Goal: Task Accomplishment & Management: Use online tool/utility

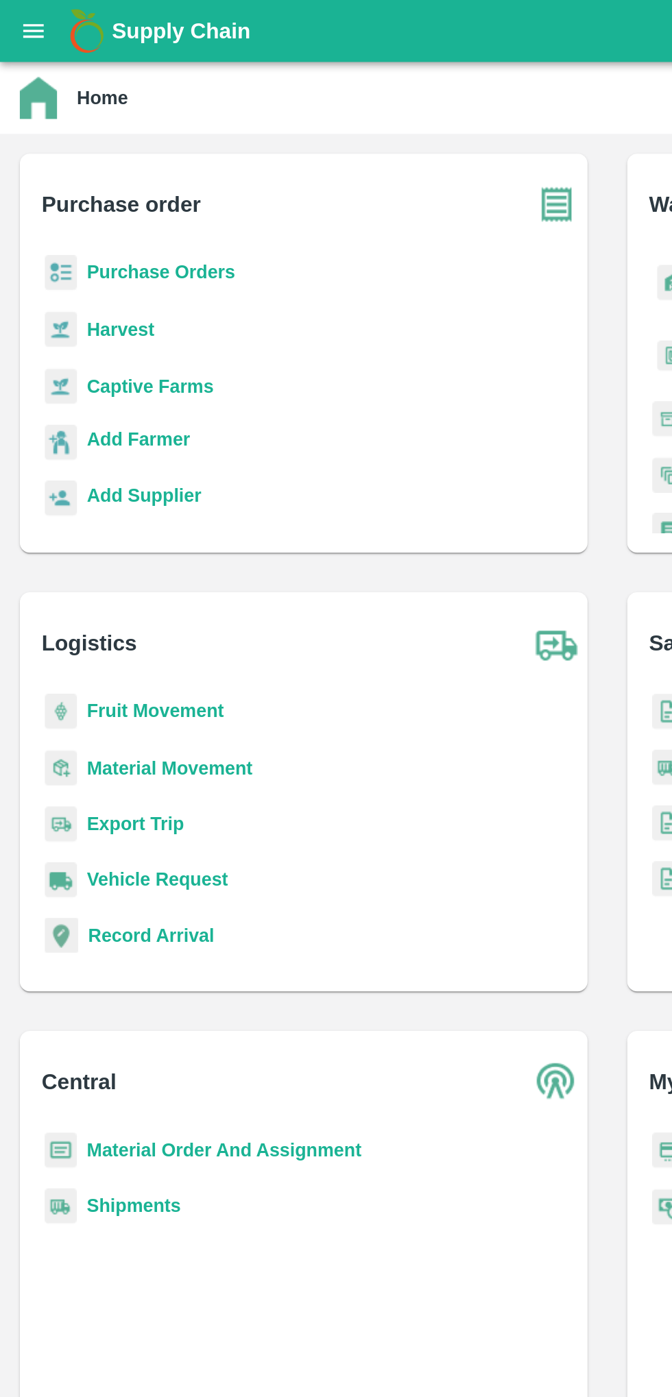
click at [22, 25] on button "open drawer" at bounding box center [19, 17] width 32 height 32
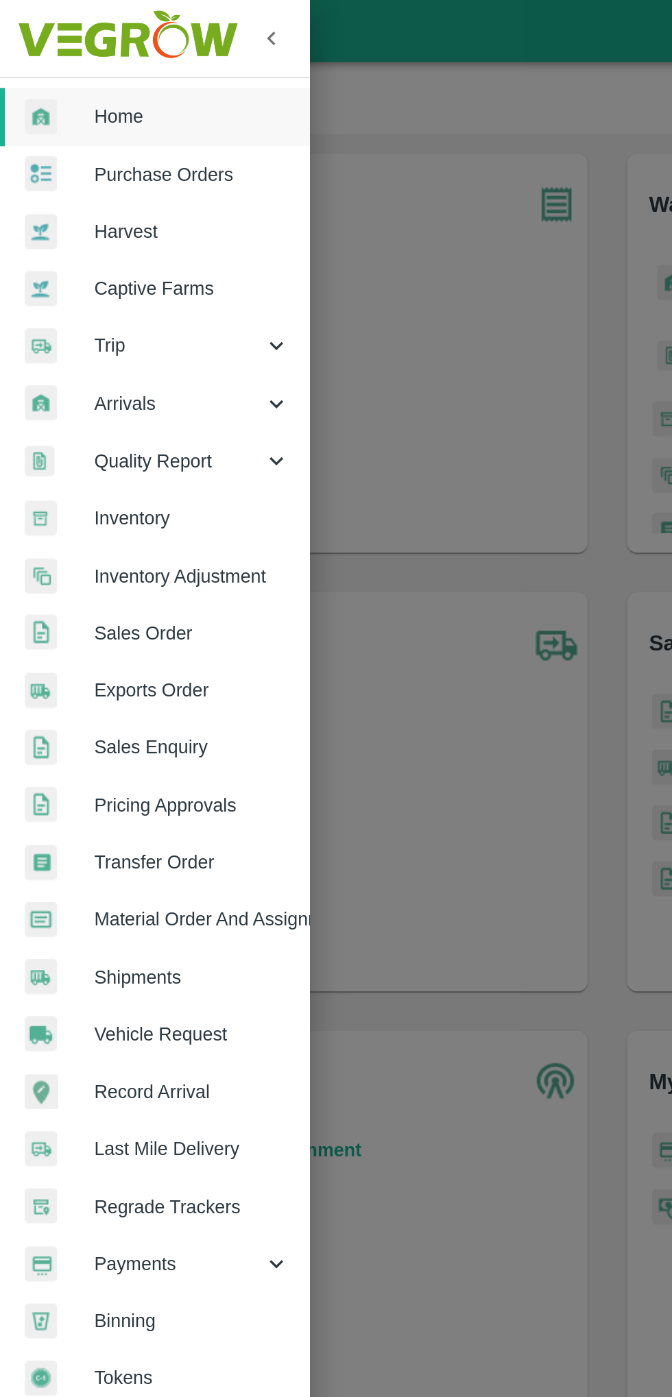
click at [114, 295] on link "Inventory" at bounding box center [85, 287] width 171 height 32
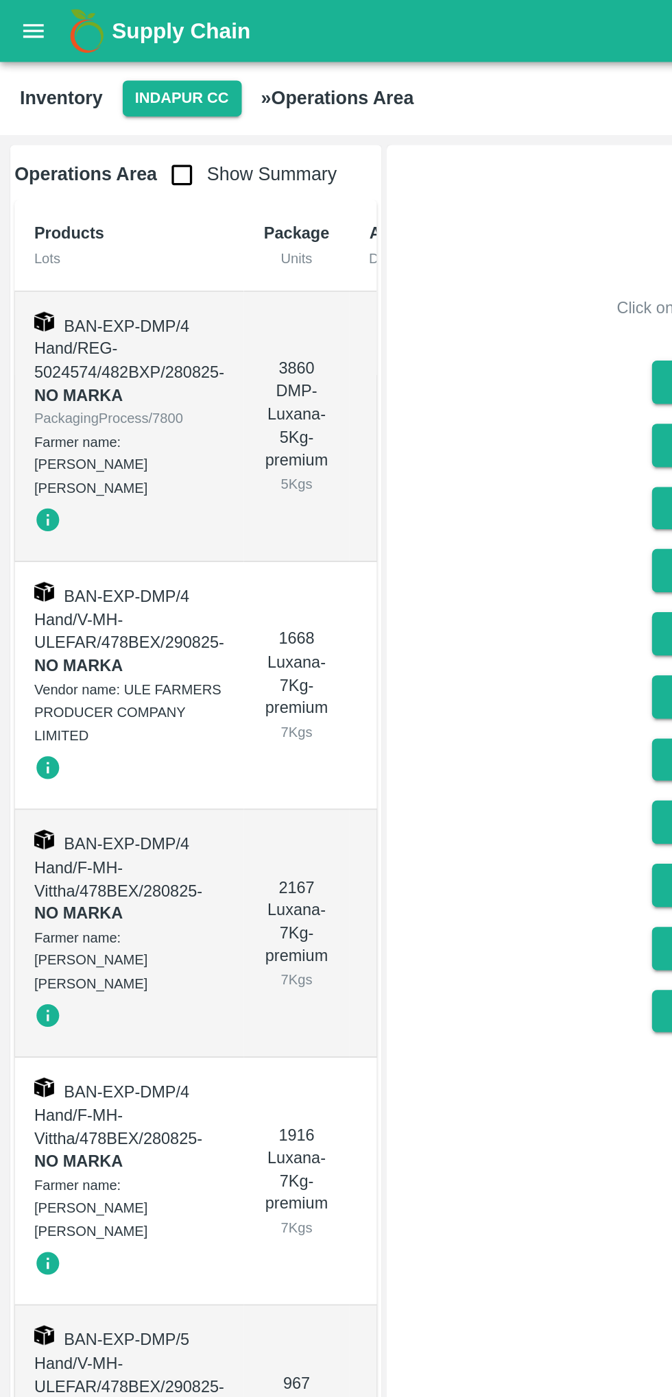
click at [4, 695] on div "Operations Area Show Summary Products Lots Package Units Age Days Weight Kgs Ch…" at bounding box center [336, 736] width 672 height 1322
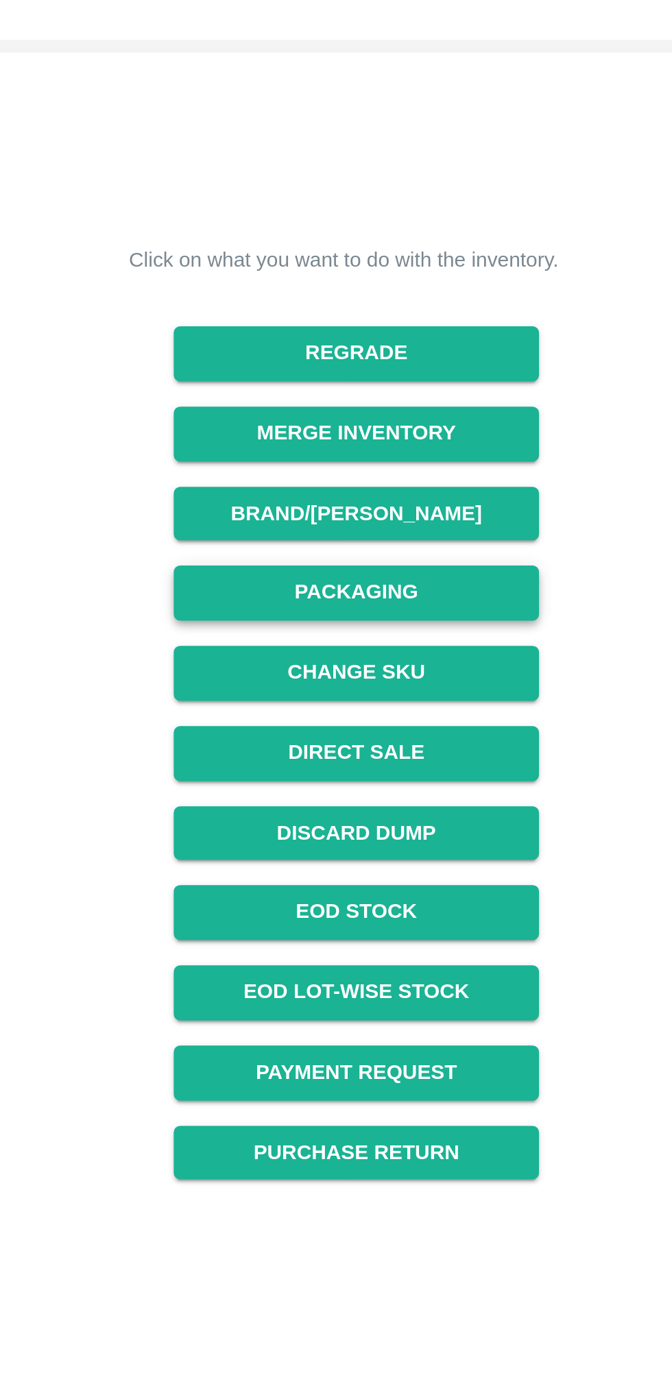
click at [400, 313] on button "Packaging" at bounding box center [440, 316] width 158 height 24
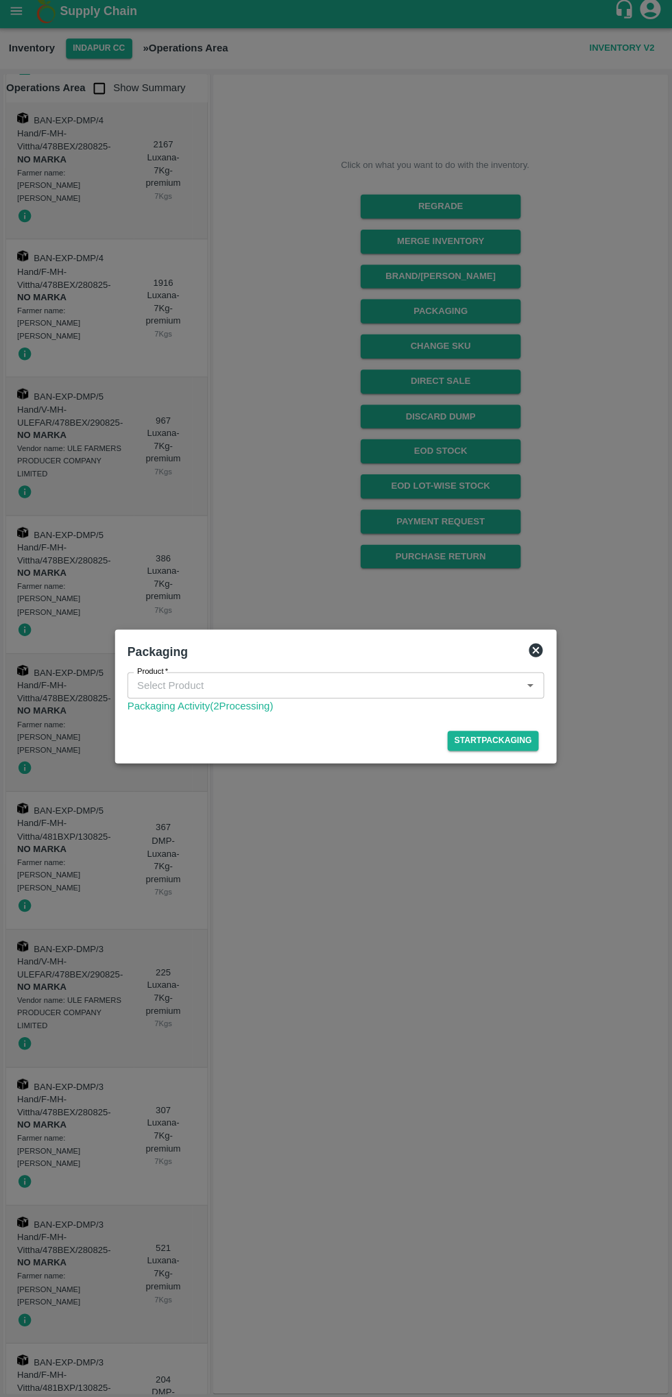
click at [228, 682] on input "Product   *" at bounding box center [324, 688] width 383 height 18
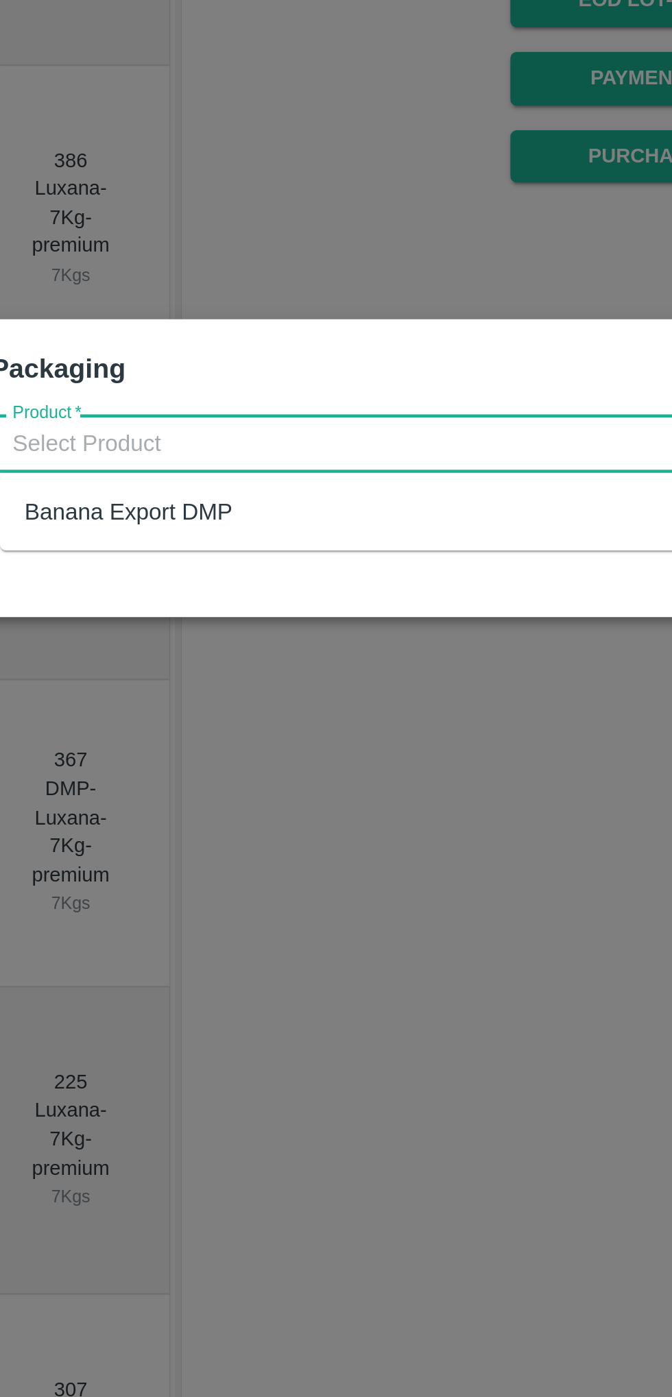
click at [170, 715] on div "Banana Export DMP" at bounding box center [190, 718] width 93 height 15
type input "Banana Export DMP"
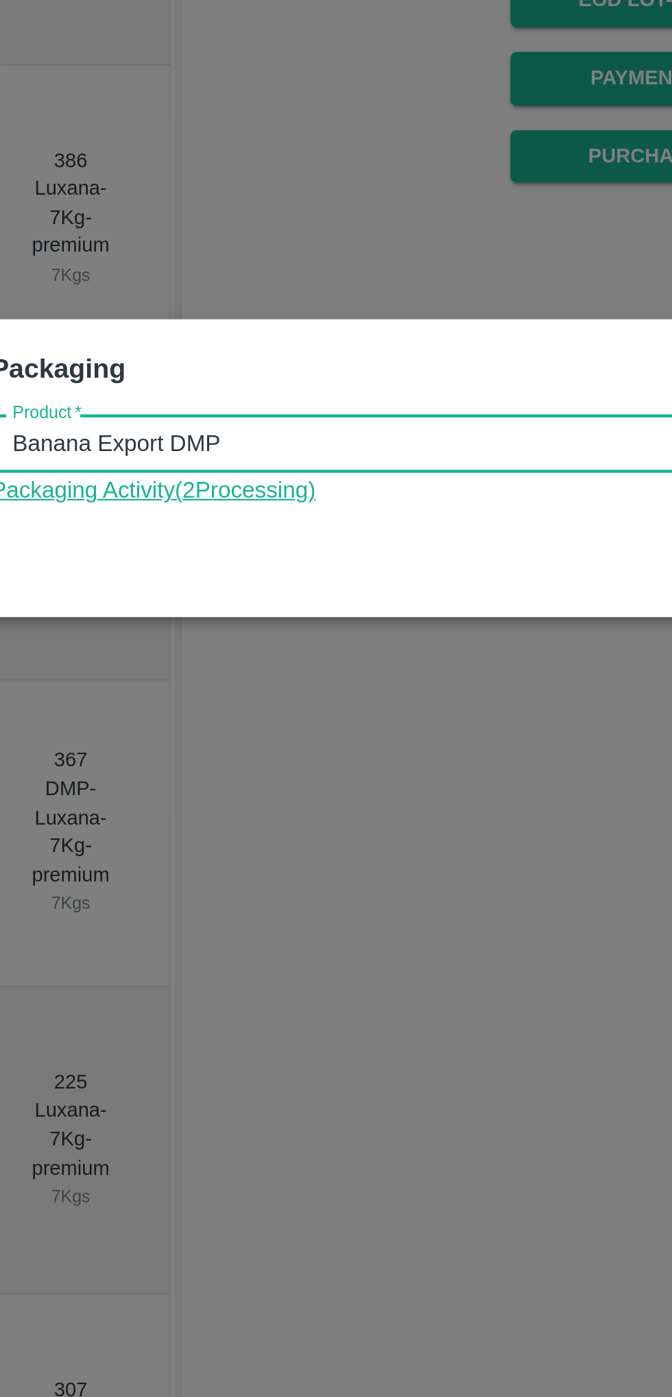
click at [237, 708] on link "Packaging Activity( 2 Processing)" at bounding box center [336, 708] width 414 height 15
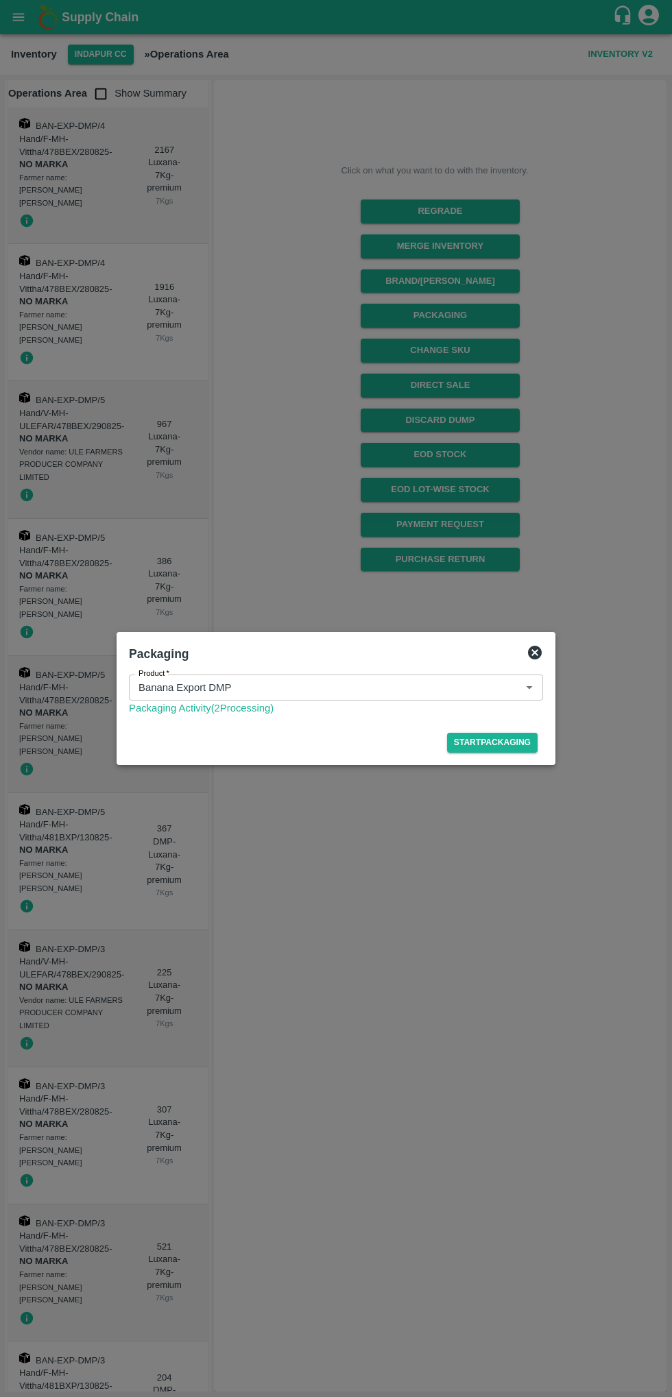
click at [540, 650] on icon at bounding box center [535, 653] width 14 height 14
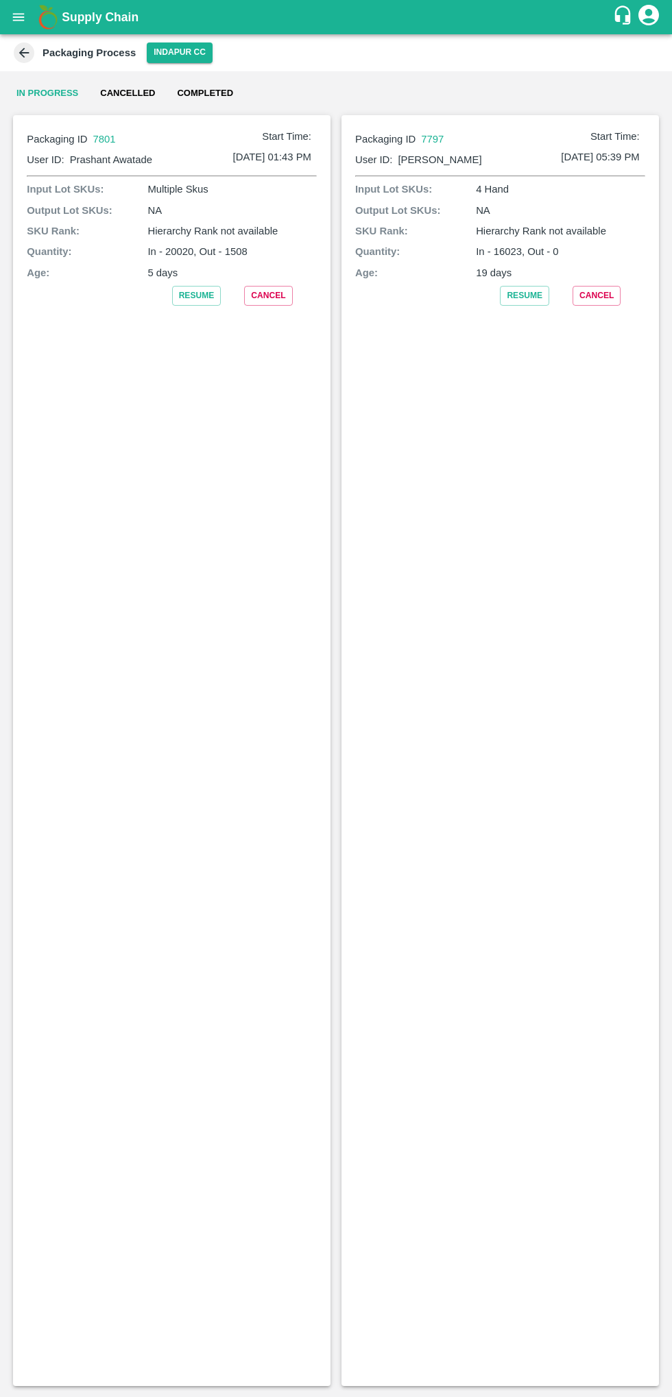
click at [58, 286] on div "Resume Cancel" at bounding box center [172, 296] width 290 height 20
click at [267, 291] on button "Cancel" at bounding box center [268, 296] width 48 height 20
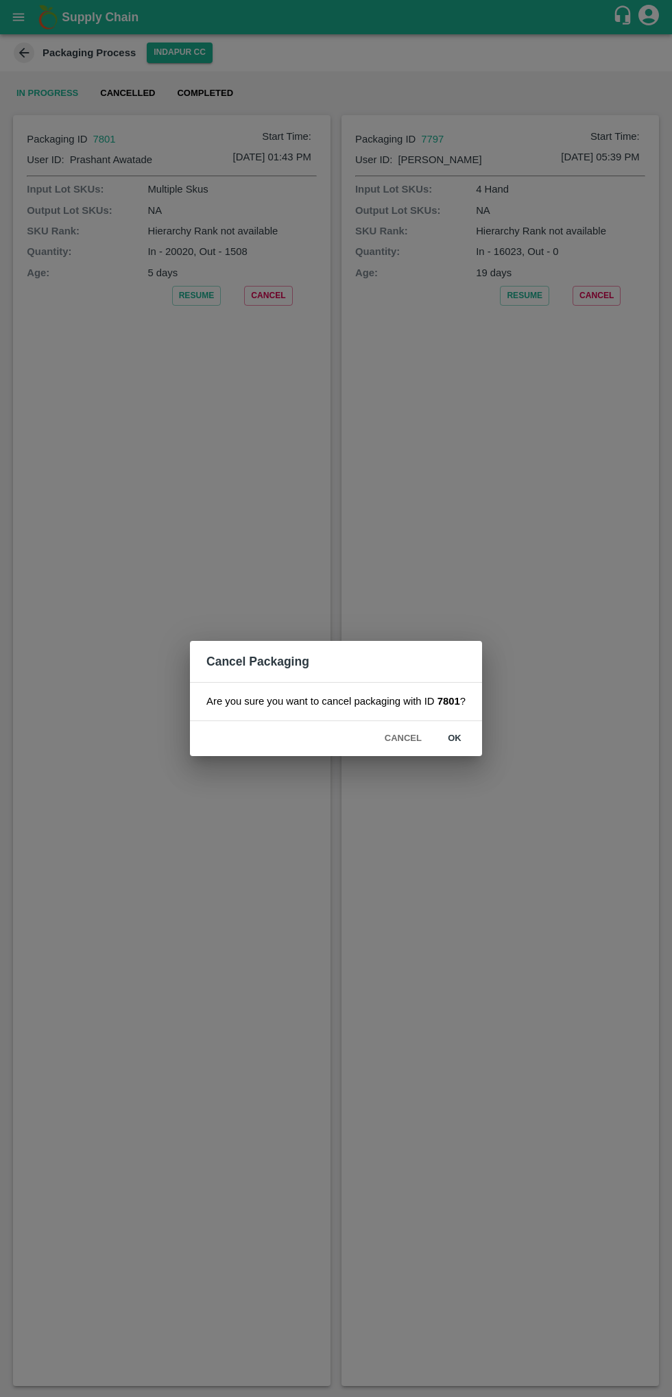
click at [453, 738] on button "ok" at bounding box center [455, 739] width 44 height 24
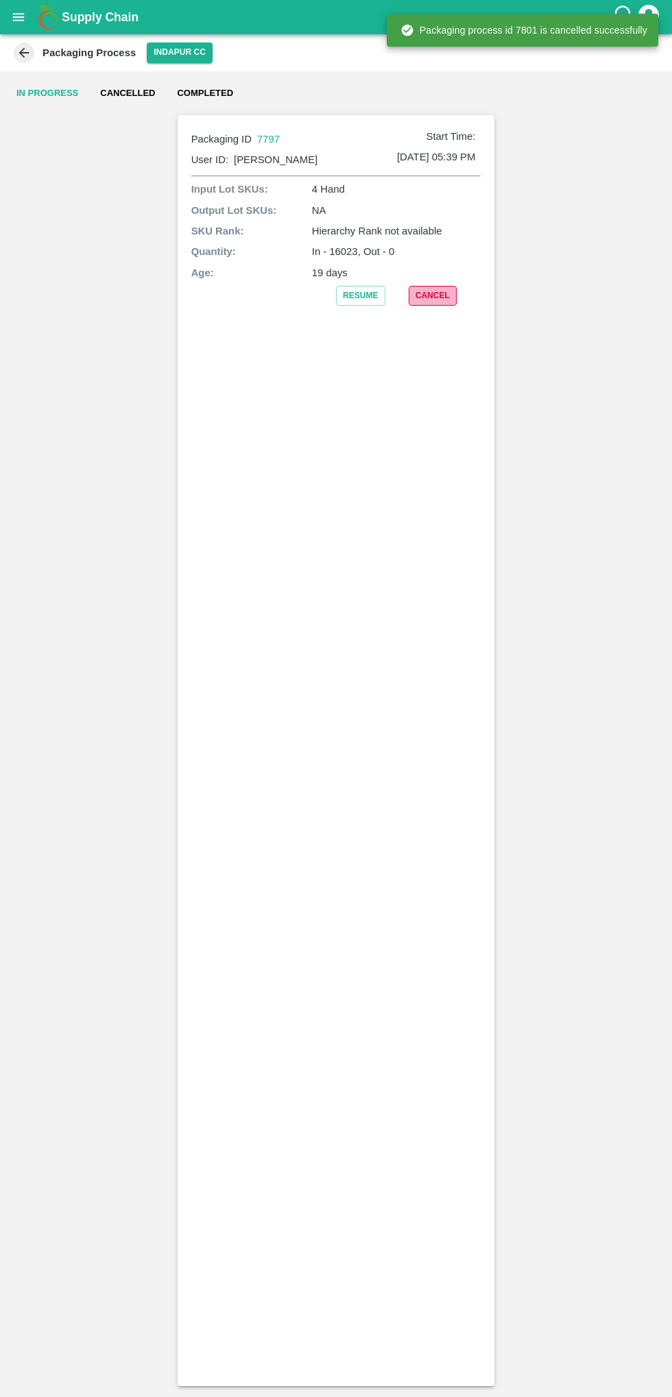
click at [430, 291] on button "Cancel" at bounding box center [433, 296] width 48 height 20
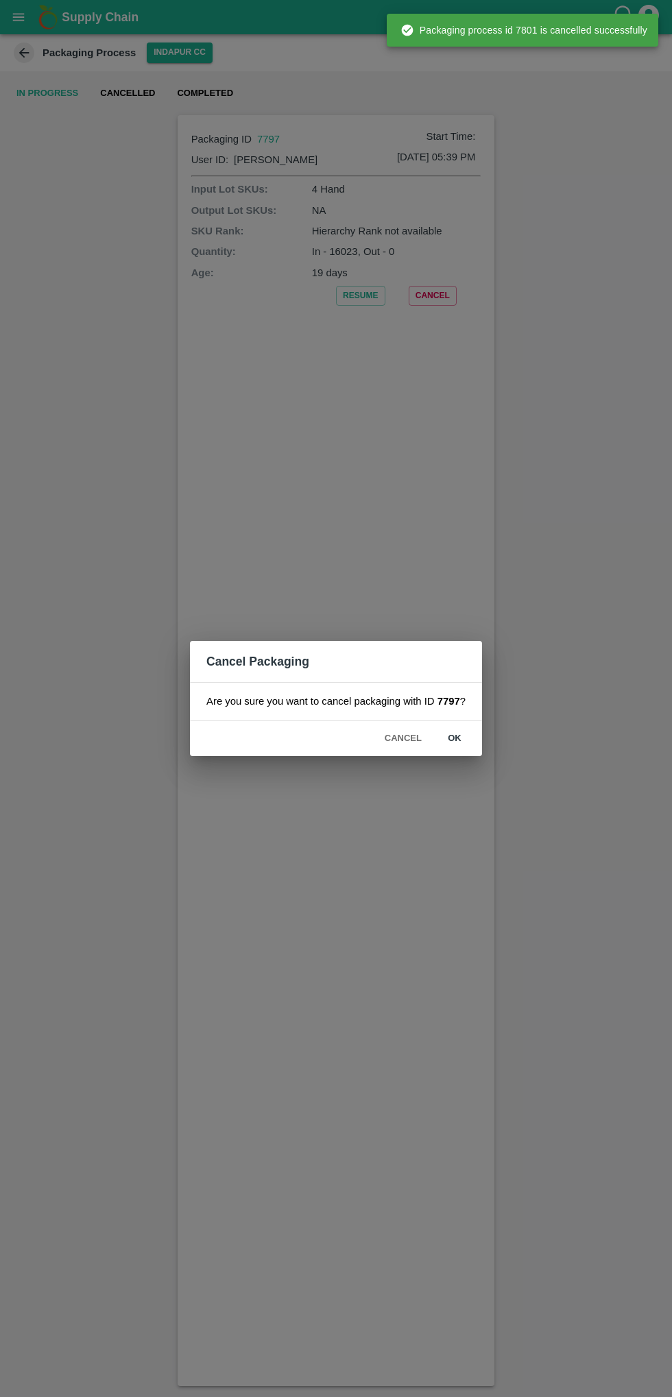
click at [453, 738] on button "ok" at bounding box center [455, 739] width 44 height 24
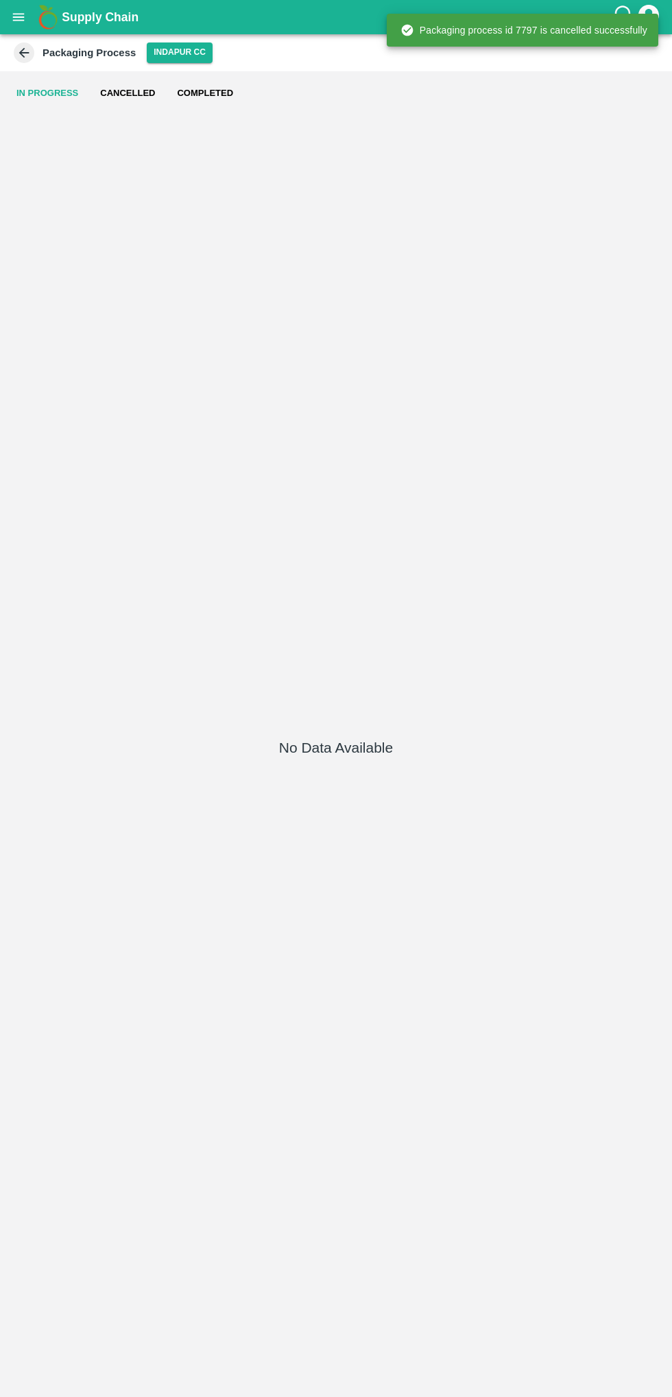
click at [27, 53] on icon at bounding box center [24, 53] width 10 height 10
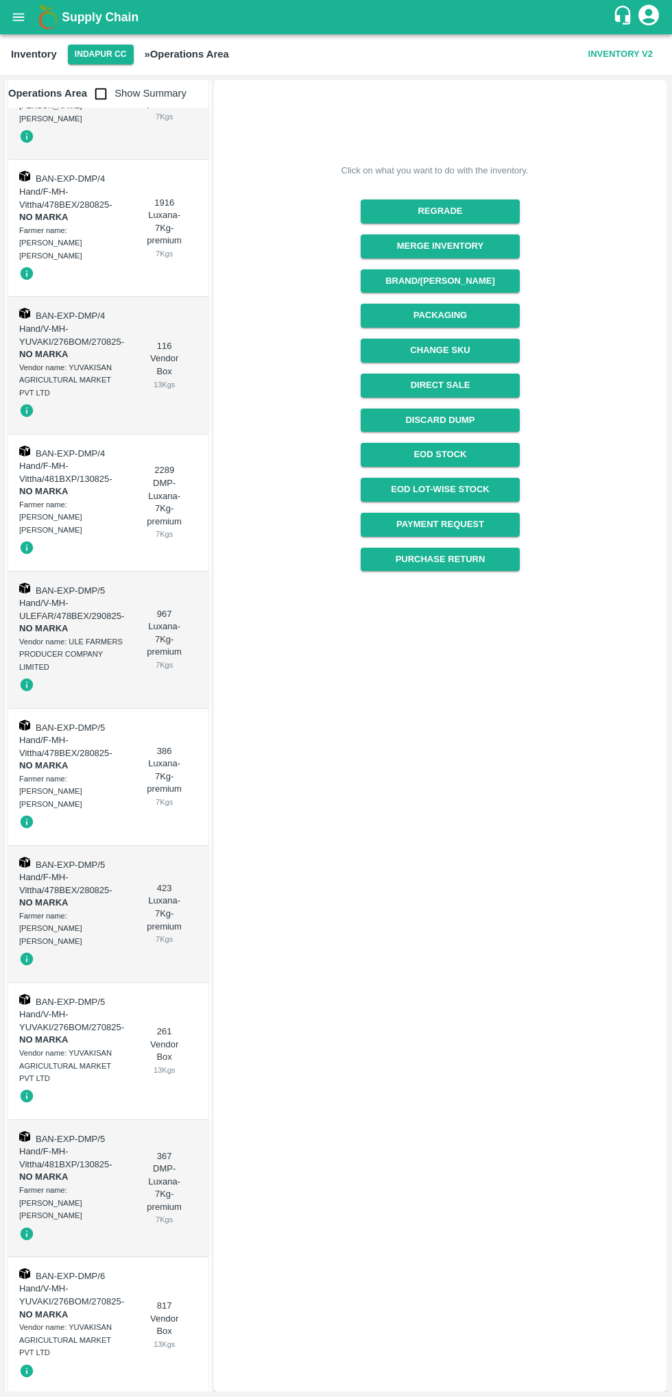
scroll to position [419, 0]
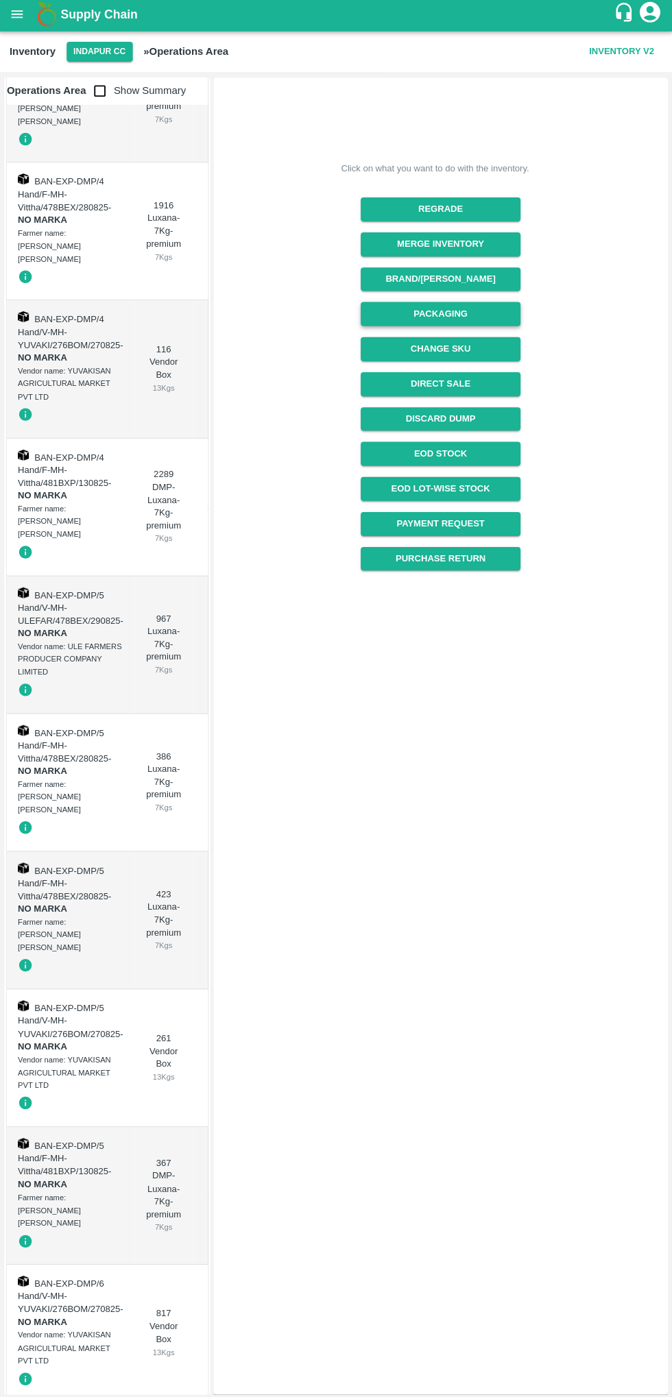
click at [402, 317] on button "Packaging" at bounding box center [440, 316] width 158 height 24
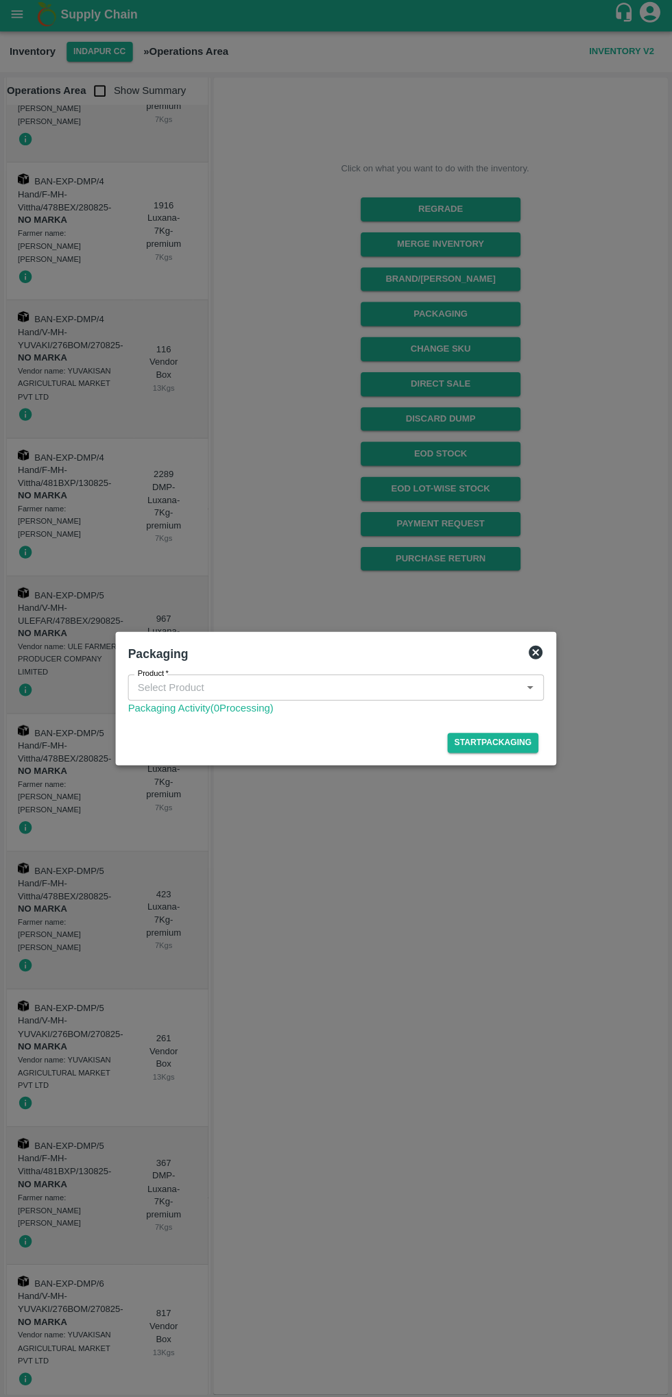
click at [233, 687] on input "Product   *" at bounding box center [324, 688] width 383 height 18
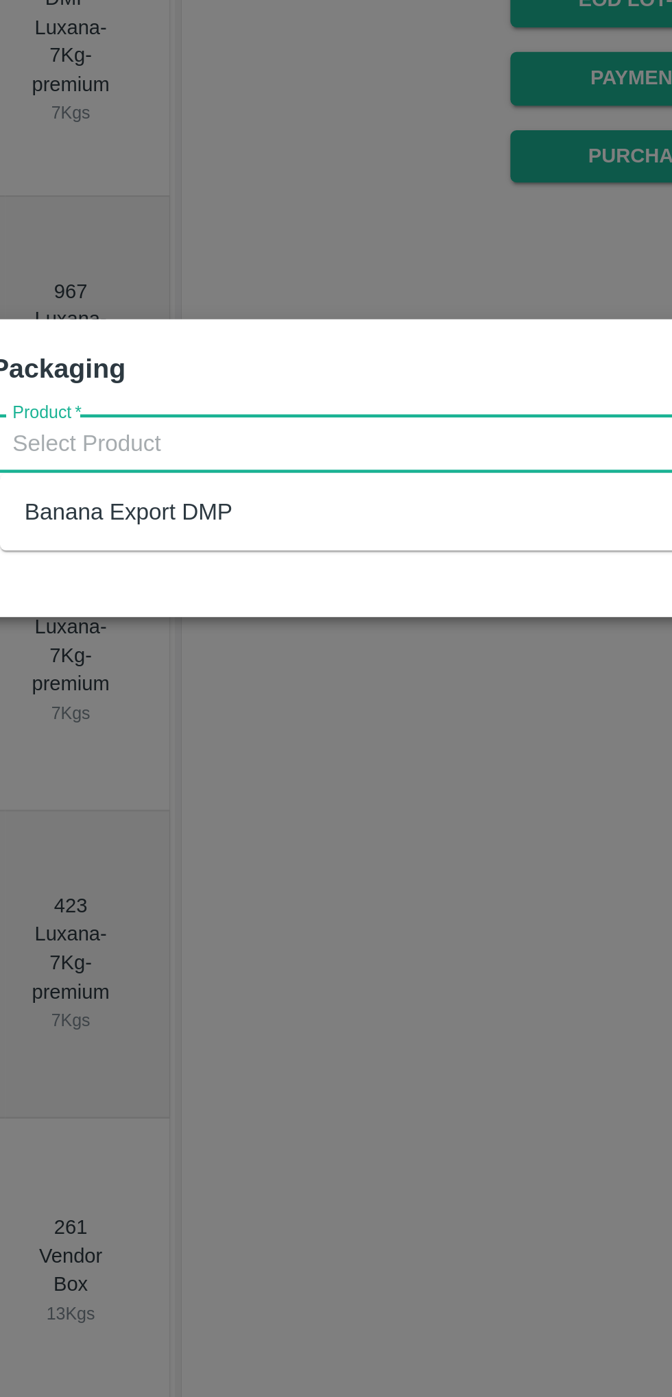
click at [180, 727] on div "Banana Export DMP" at bounding box center [340, 718] width 414 height 23
type input "Banana Export DMP"
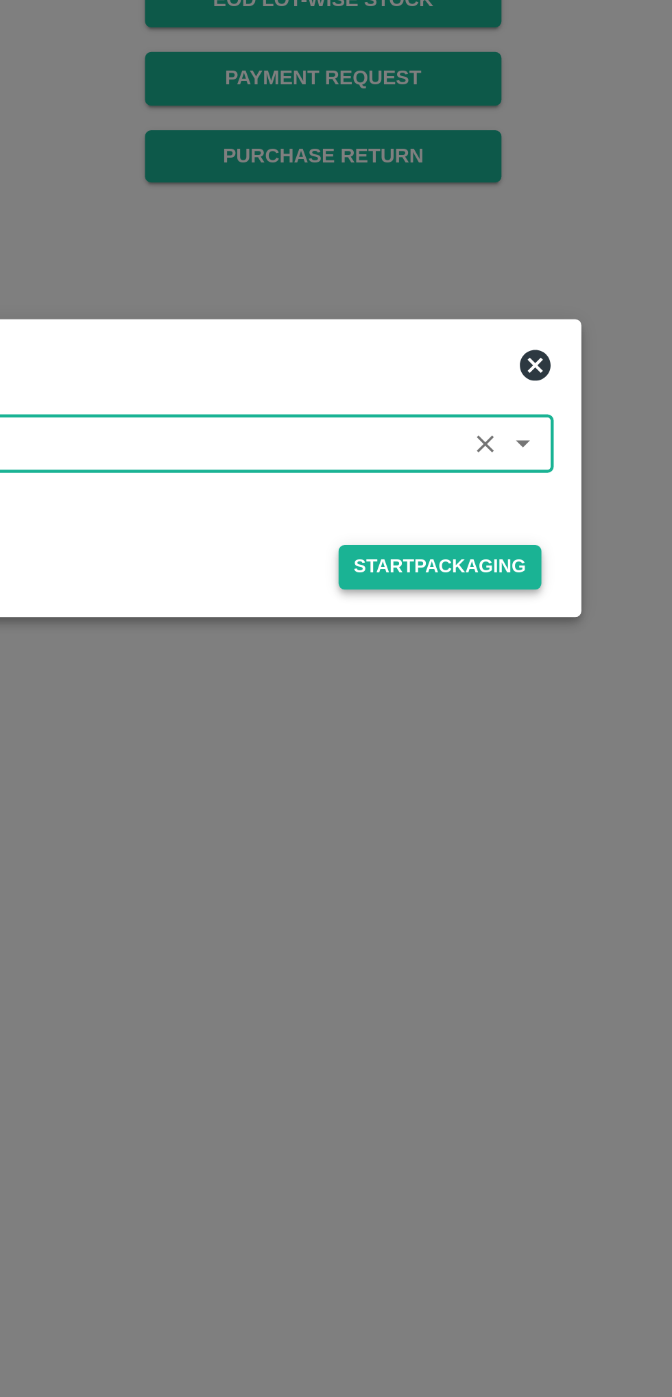
click at [478, 738] on button "Start Packaging" at bounding box center [492, 743] width 90 height 20
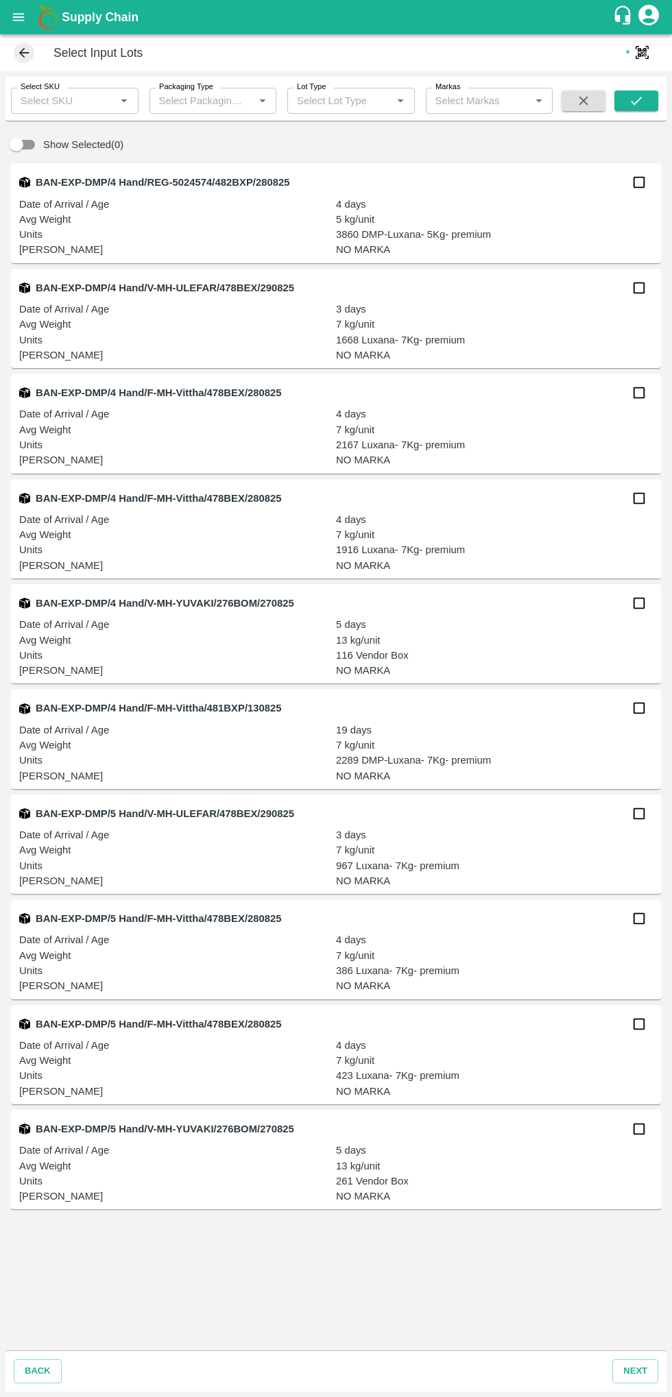
click at [626, 605] on input "checkbox" at bounding box center [638, 602] width 27 height 27
checkbox input "true"
click at [636, 1371] on button "next" at bounding box center [635, 1371] width 46 height 24
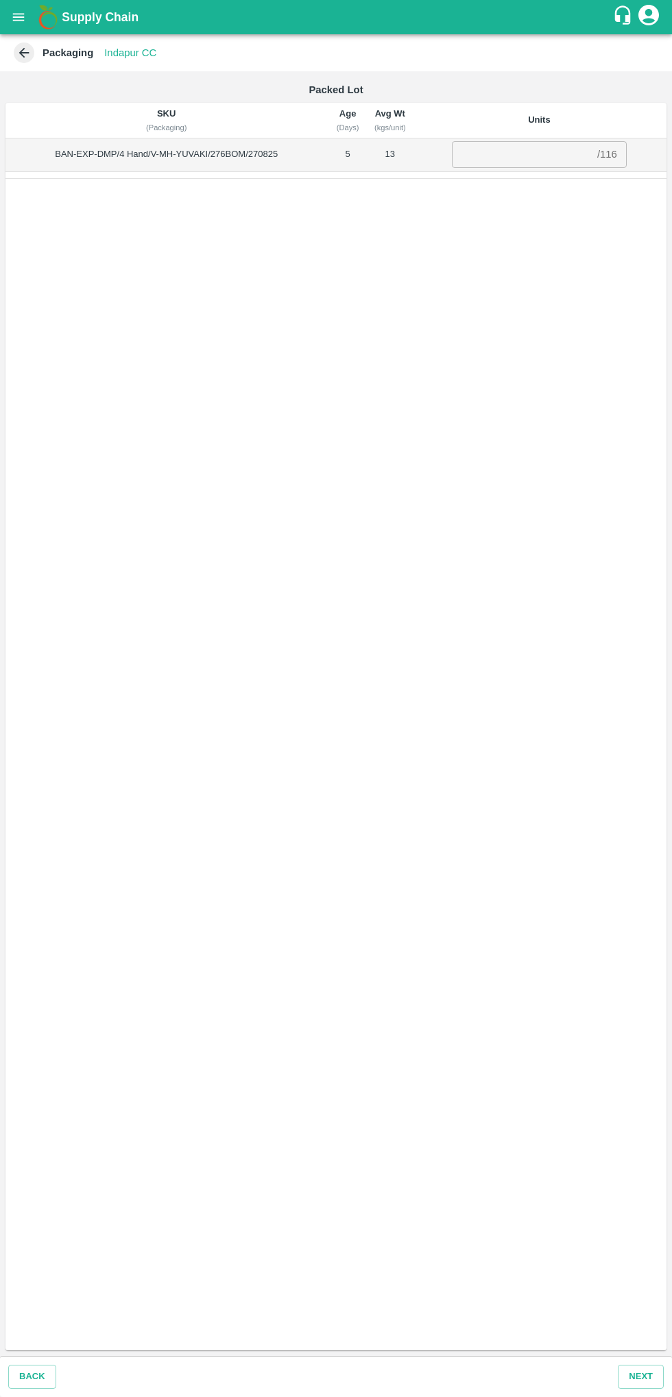
click at [526, 149] on input "number" at bounding box center [522, 154] width 140 height 26
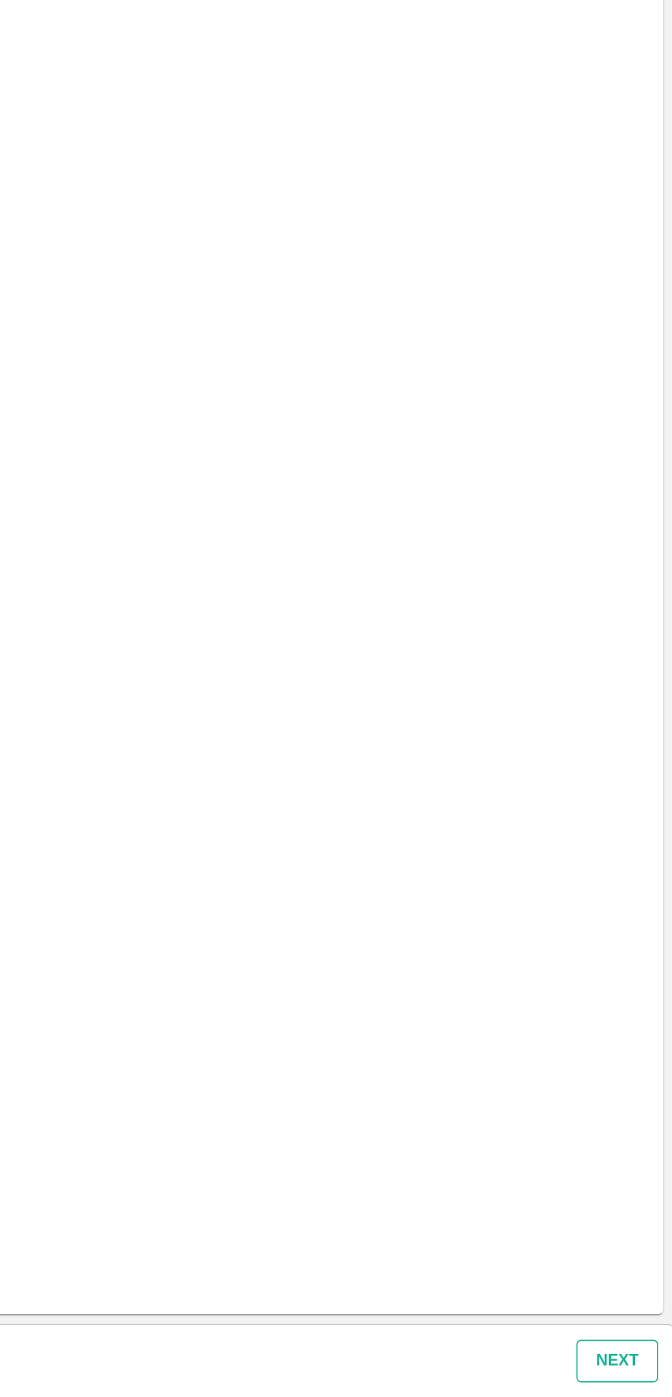
type input "116"
click at [646, 1374] on button "Next" at bounding box center [641, 1377] width 46 height 24
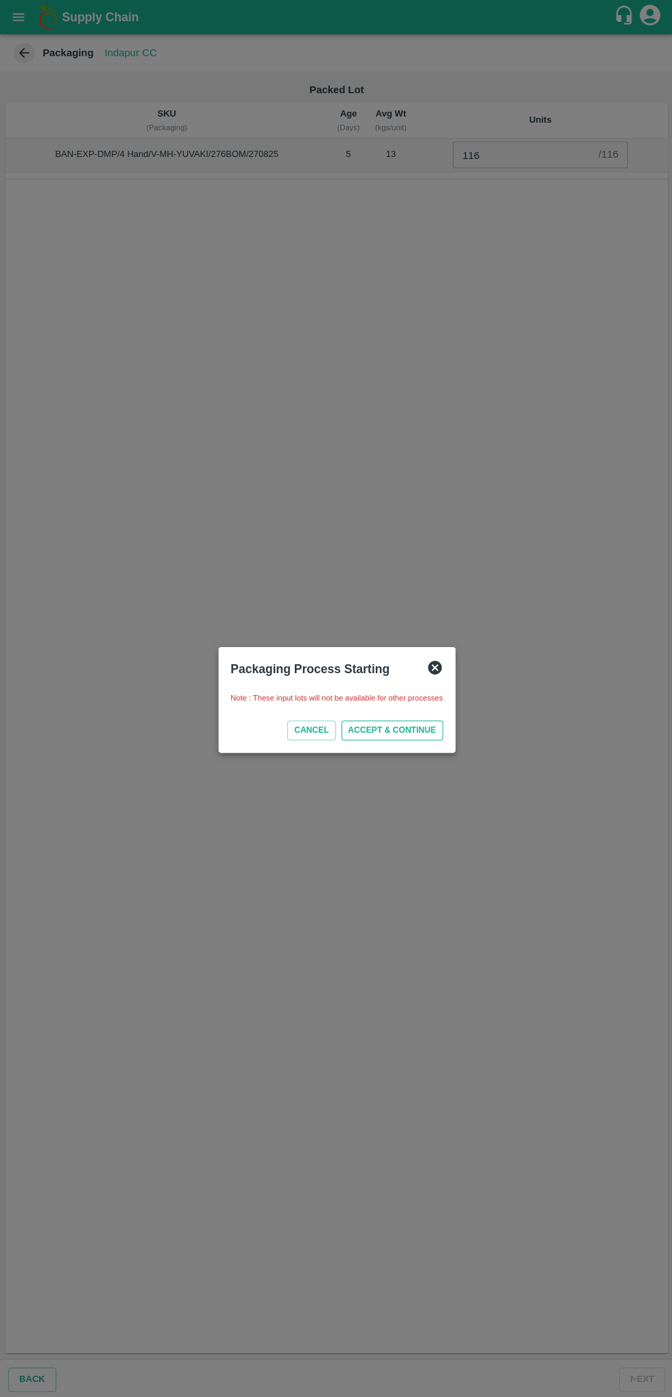
click at [413, 726] on button "ACCEPT & CONTINUE" at bounding box center [391, 729] width 101 height 20
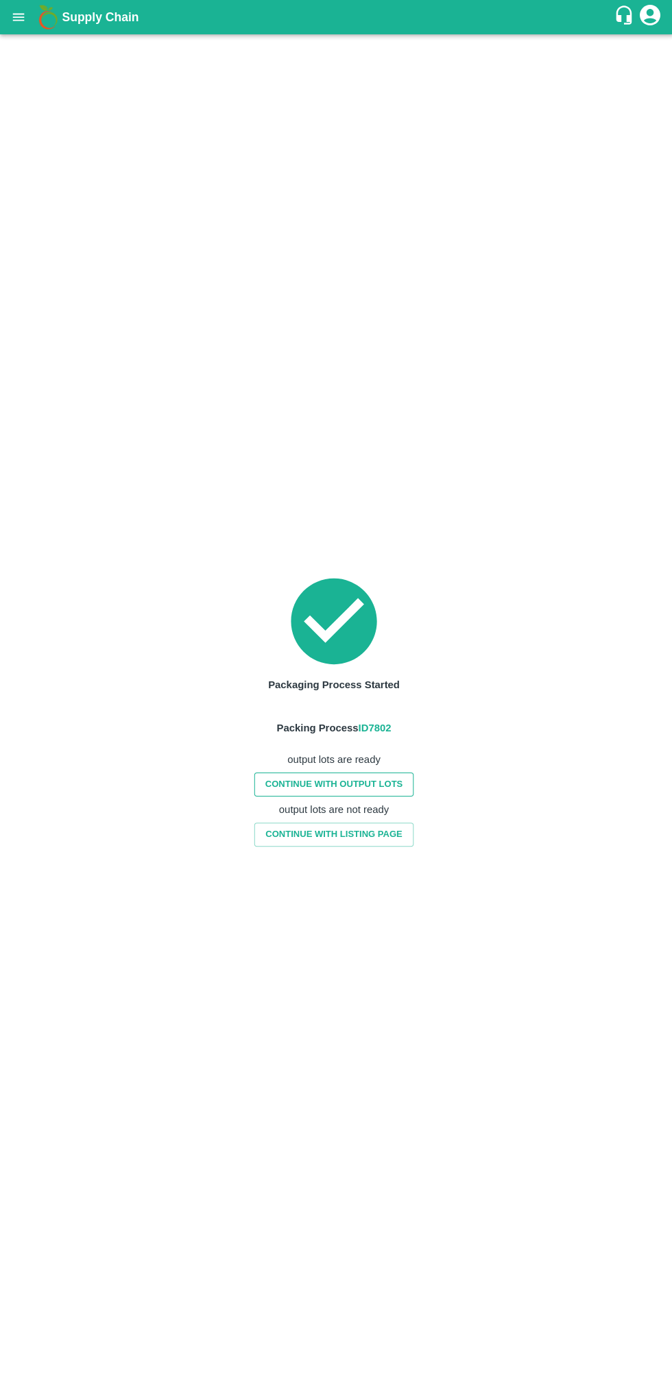
click at [373, 777] on link "CONTINUE WITH OUTPUT LOTS" at bounding box center [333, 783] width 159 height 24
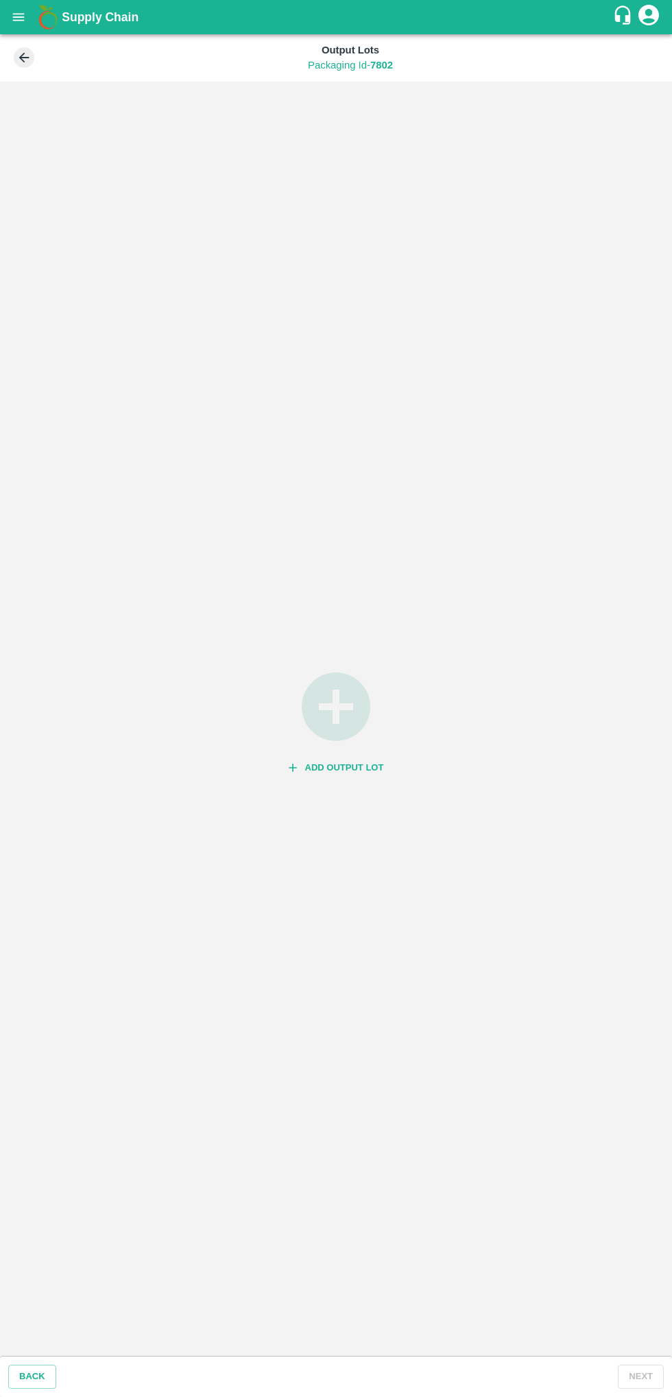
click at [336, 713] on icon "button" at bounding box center [336, 707] width 82 height 82
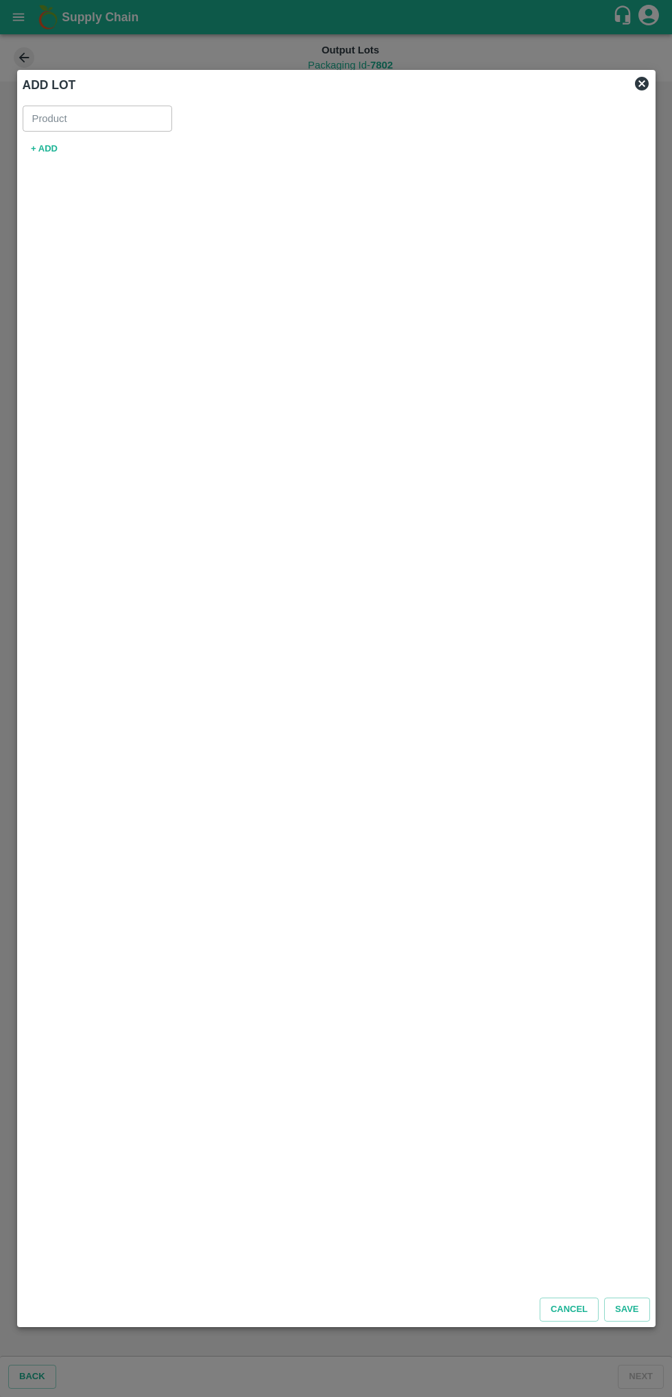
type input "Banana Export DMP"
click at [47, 149] on button "+ ADD" at bounding box center [45, 149] width 44 height 24
click at [198, 158] on input "SKU for New lot   *" at bounding box center [299, 158] width 529 height 18
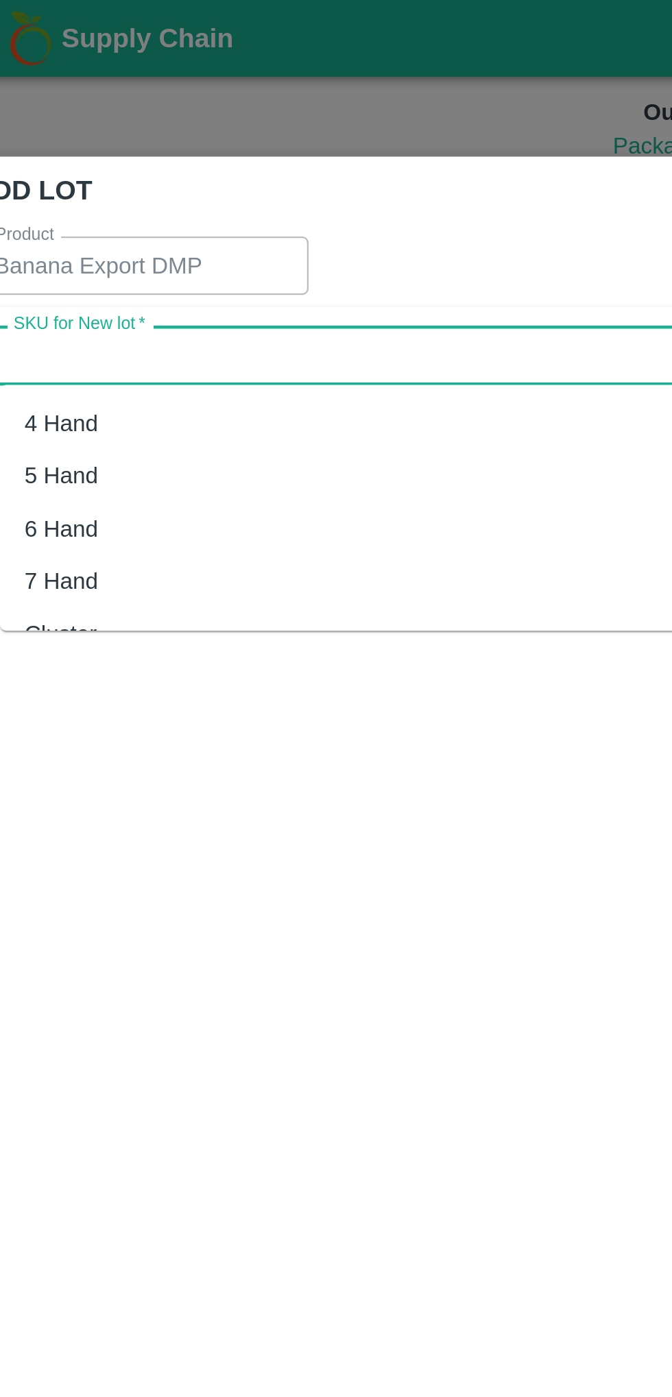
click at [94, 191] on div "4 Hand" at bounding box center [314, 189] width 560 height 23
type input "4 Hand"
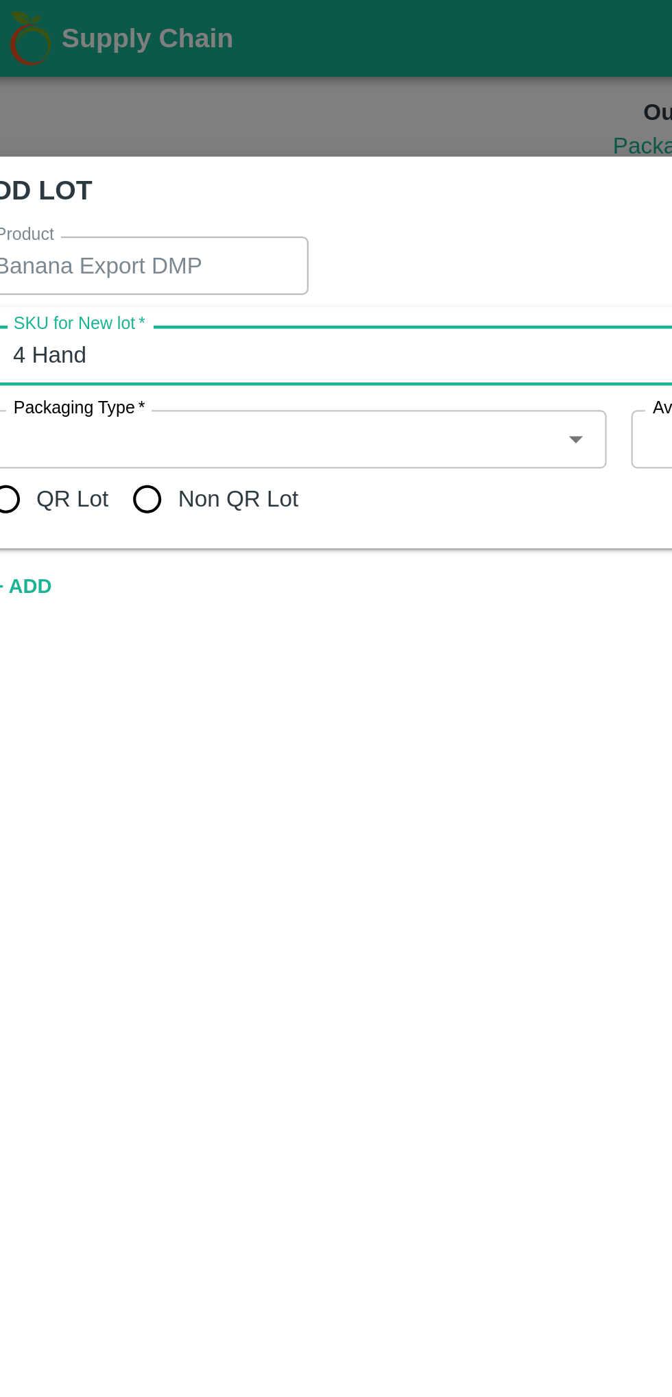
click at [125, 191] on input "Packaging Type   *" at bounding box center [156, 196] width 243 height 18
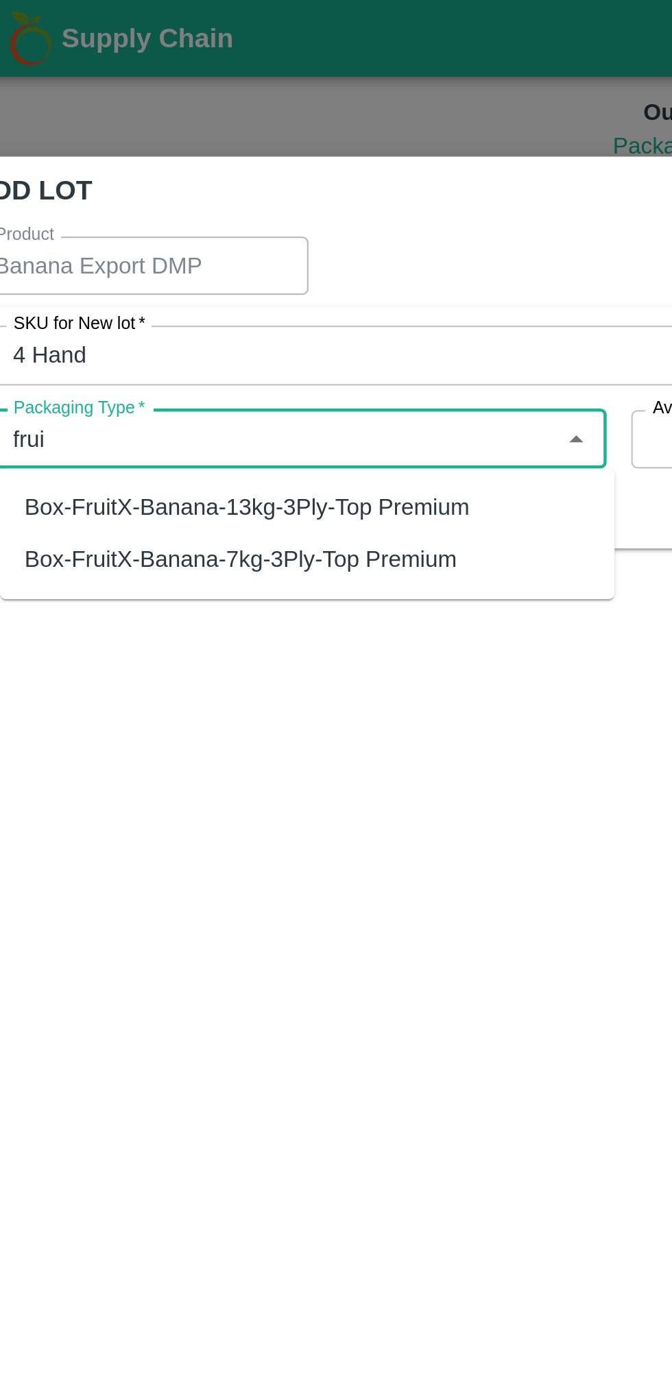
click at [198, 228] on div "Box-FruitX-Banana-13kg-3Ply-Top Premium" at bounding box center [144, 226] width 199 height 15
type input "Box-FruitX-Banana-13kg-3Ply-Top Premium"
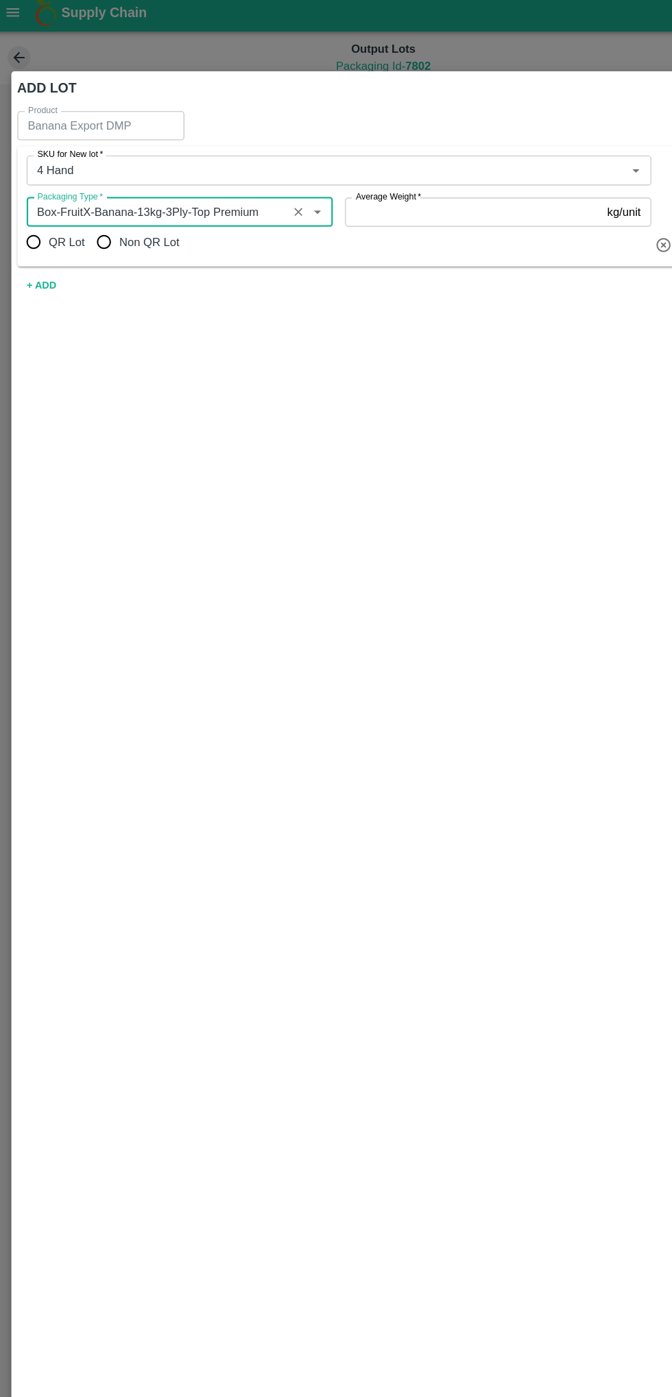
click at [274, 195] on icon "Clear" at bounding box center [275, 196] width 8 height 8
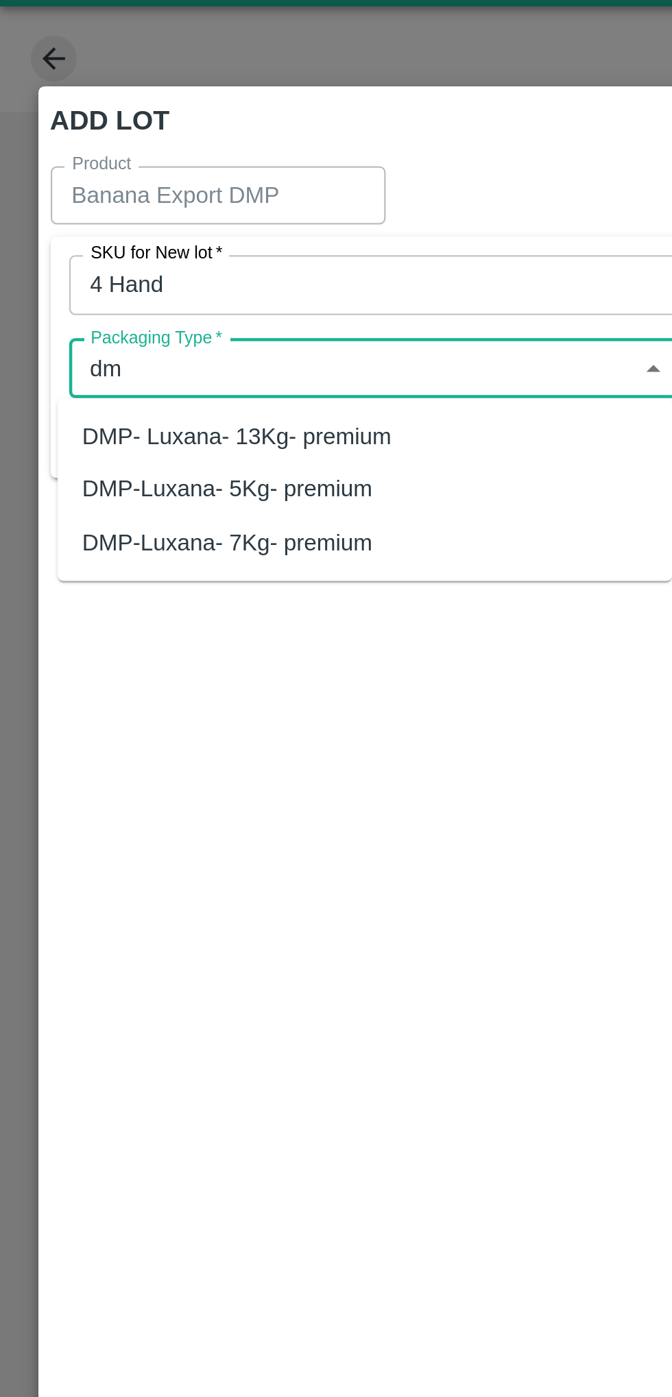
type input "d"
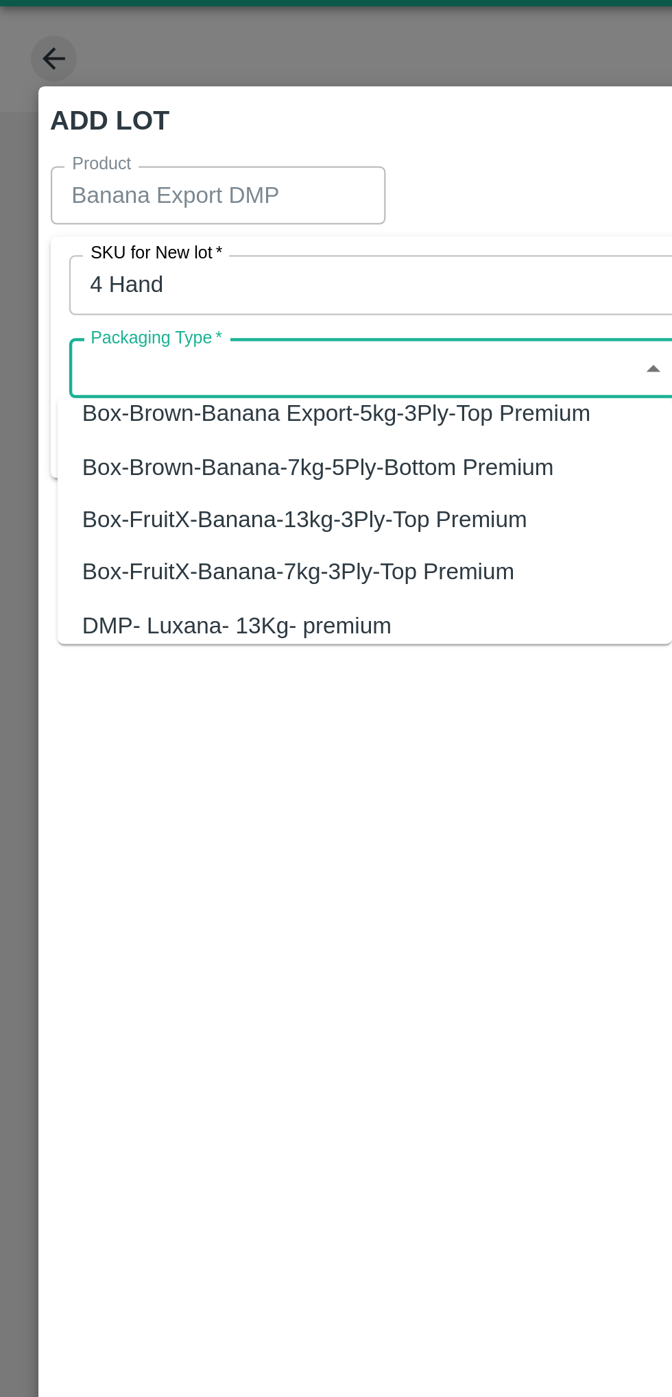
scroll to position [127, 0]
click at [80, 258] on div "Box-FruitX-Banana-13kg-3Ply-Top Premium" at bounding box center [135, 263] width 199 height 15
type input "Box-FruitX-Banana-13kg-3Ply-Top Premium"
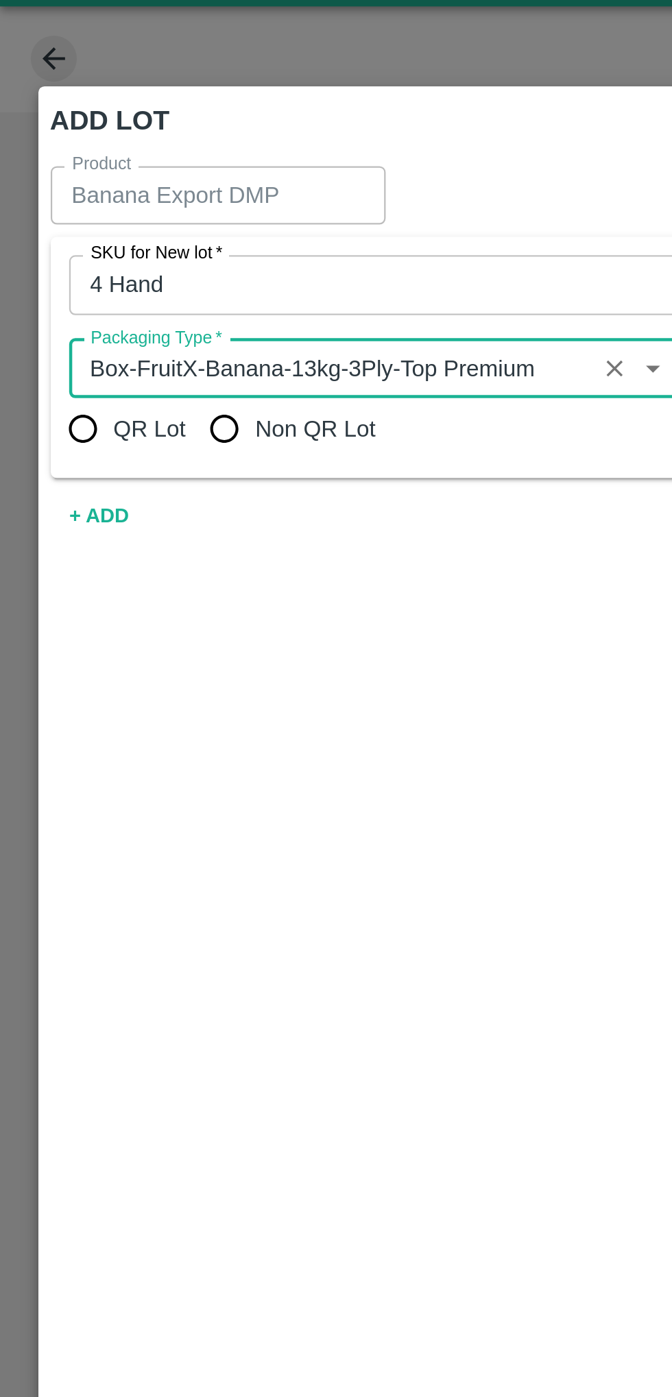
click at [108, 223] on input "Non QR Lot" at bounding box center [99, 222] width 27 height 27
radio input "true"
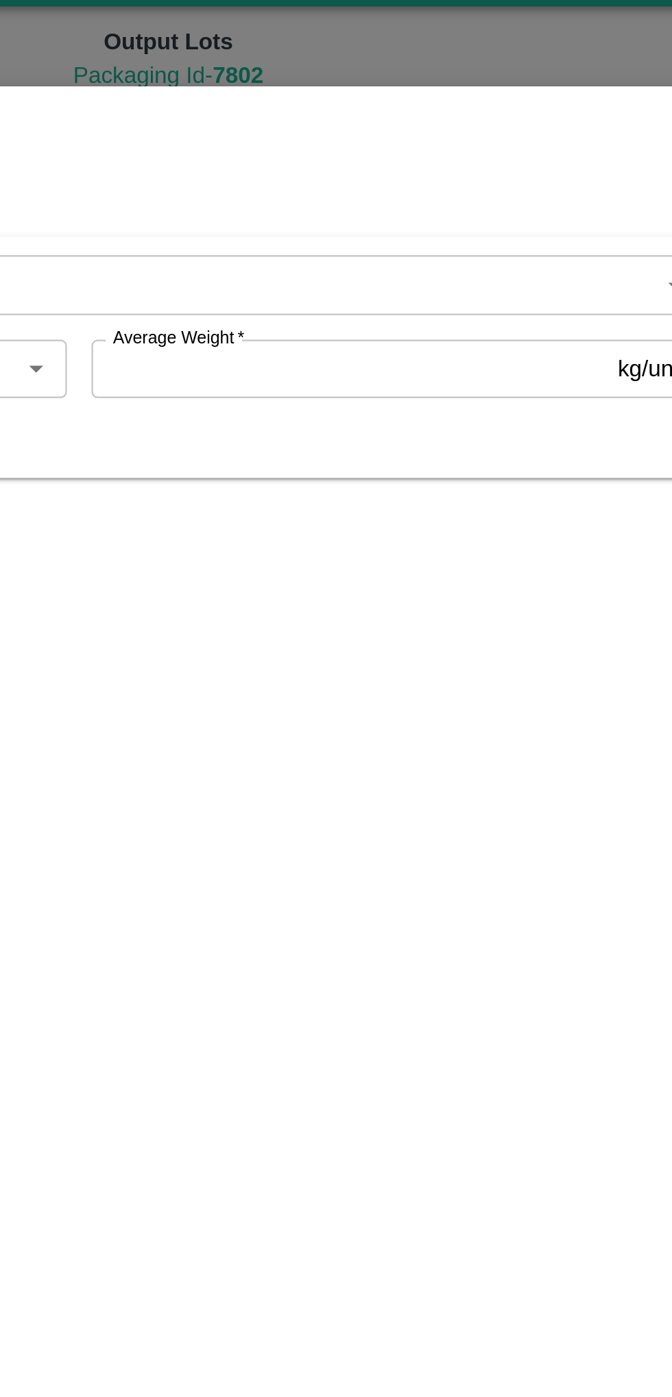
click at [398, 191] on input "Average Weight   *" at bounding box center [431, 196] width 230 height 26
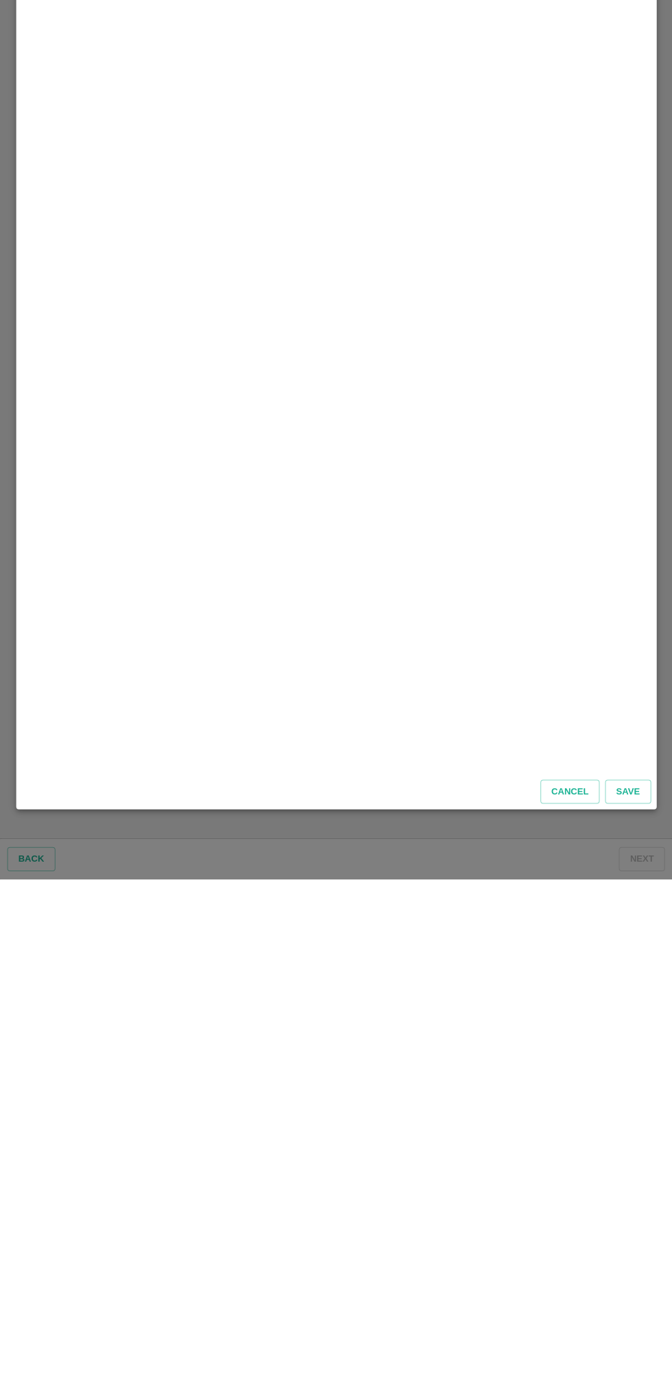
scroll to position [0, 0]
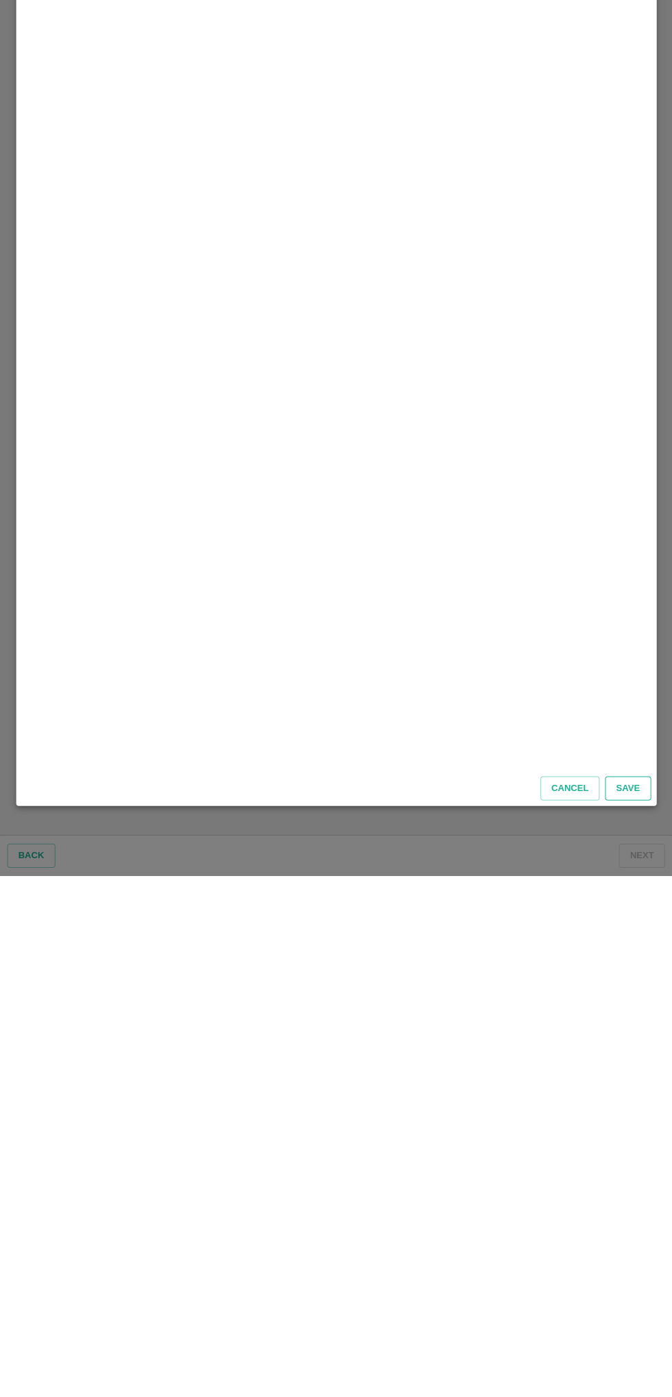
type input "13"
click at [627, 1309] on button "Save" at bounding box center [626, 1310] width 45 height 24
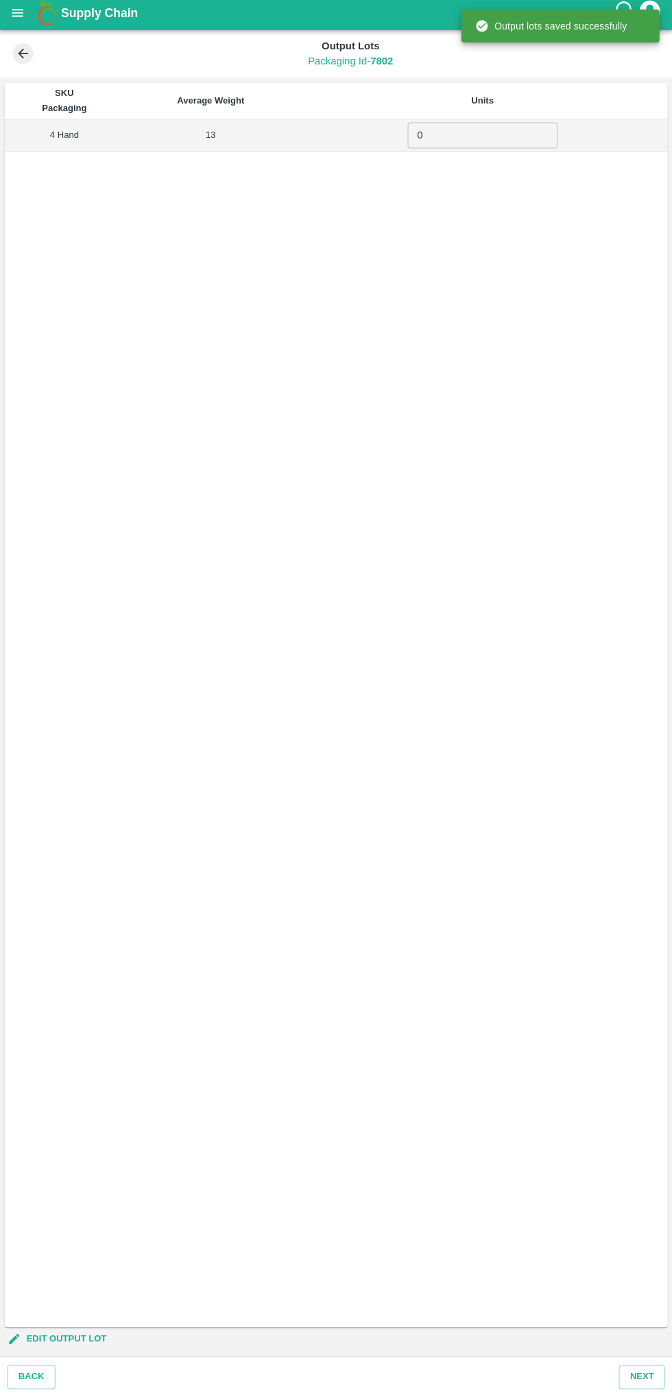
click at [437, 136] on input "0" at bounding box center [481, 139] width 149 height 26
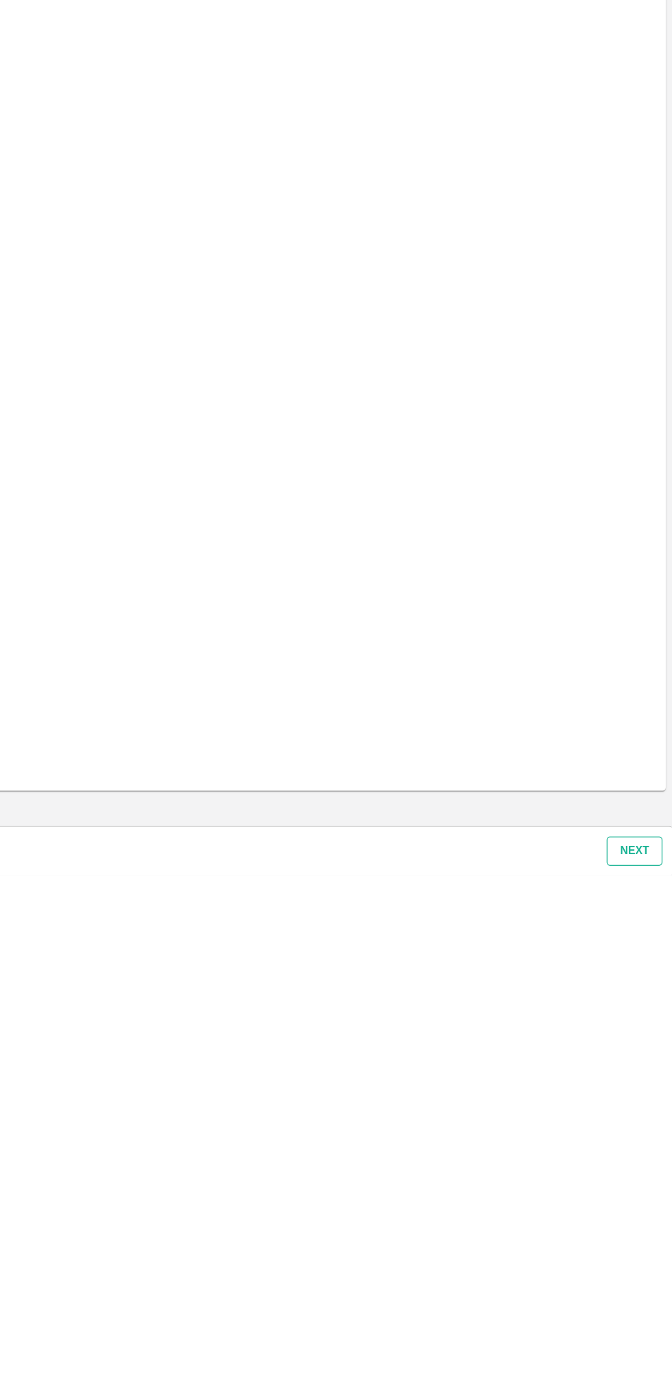
type input "116"
click at [632, 1372] on button "Next" at bounding box center [641, 1377] width 46 height 24
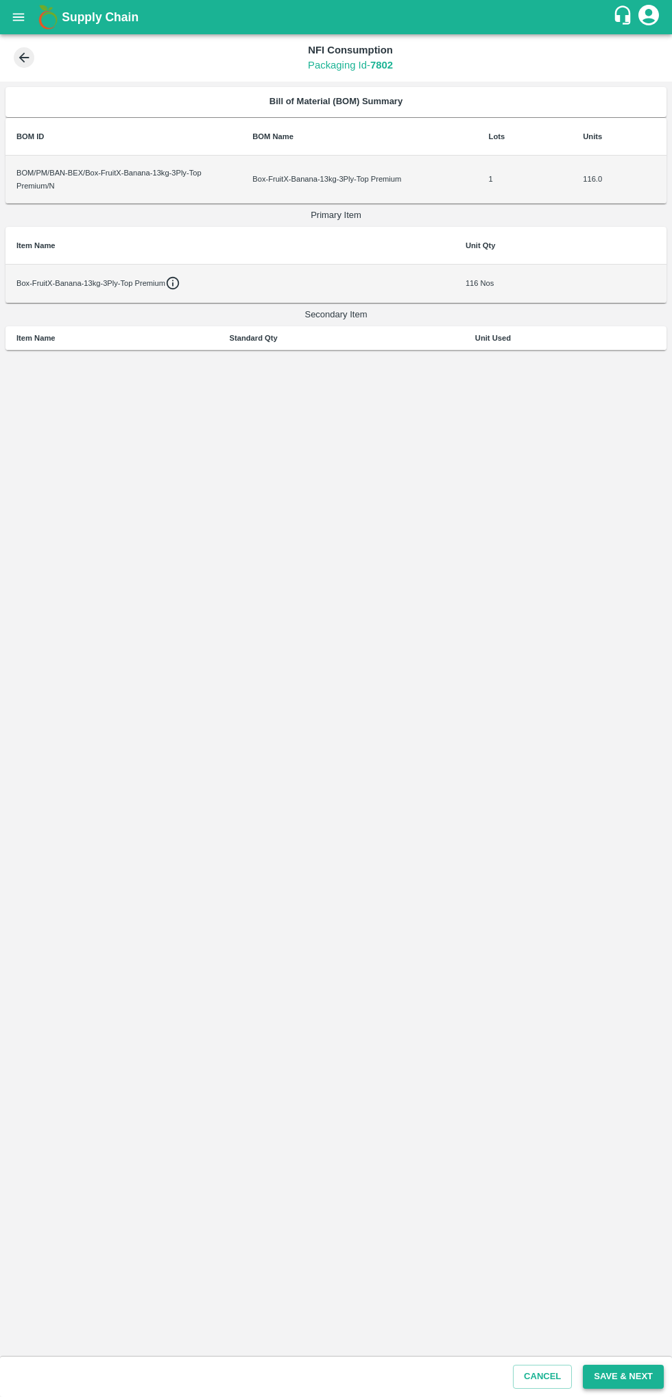
click at [630, 1376] on button "Save & Next" at bounding box center [623, 1377] width 81 height 24
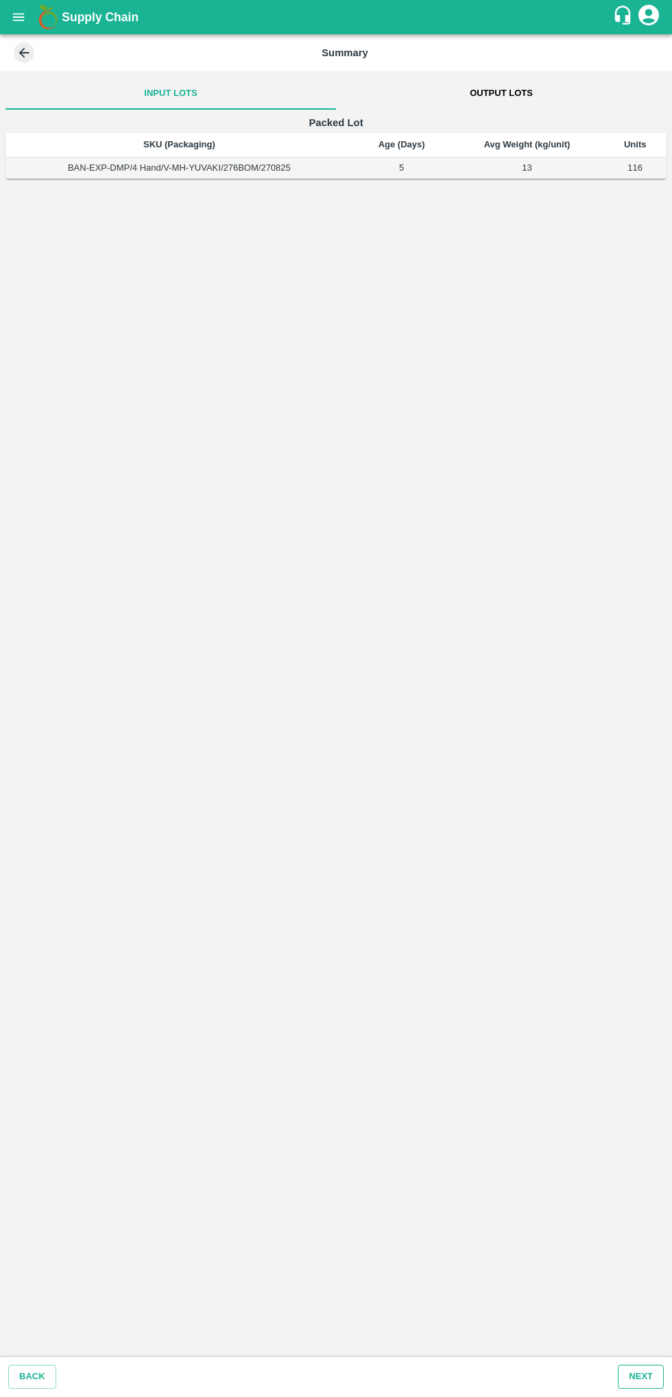
click at [639, 1376] on button "Next" at bounding box center [641, 1377] width 46 height 24
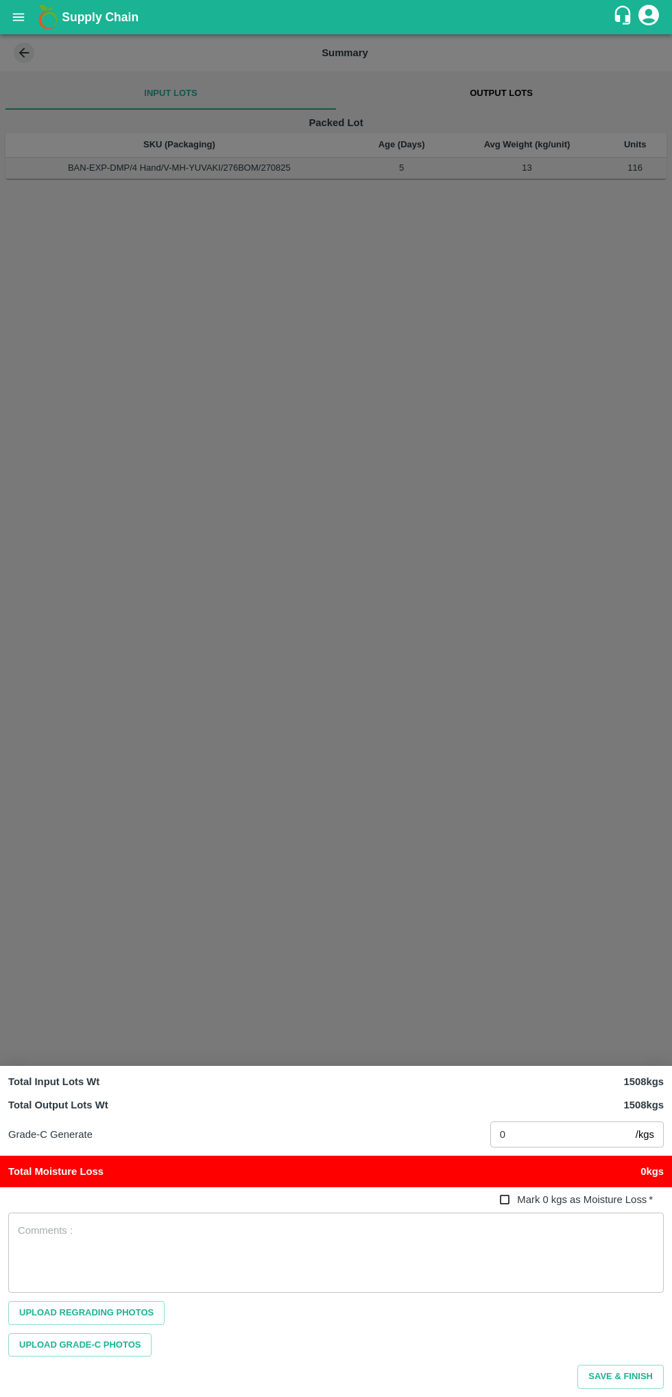
click at [513, 1197] on input "Mark 0 kgs as Moisture Loss   *" at bounding box center [504, 1199] width 25 height 25
checkbox input "true"
click at [626, 1376] on button "Save & Finish" at bounding box center [620, 1377] width 86 height 24
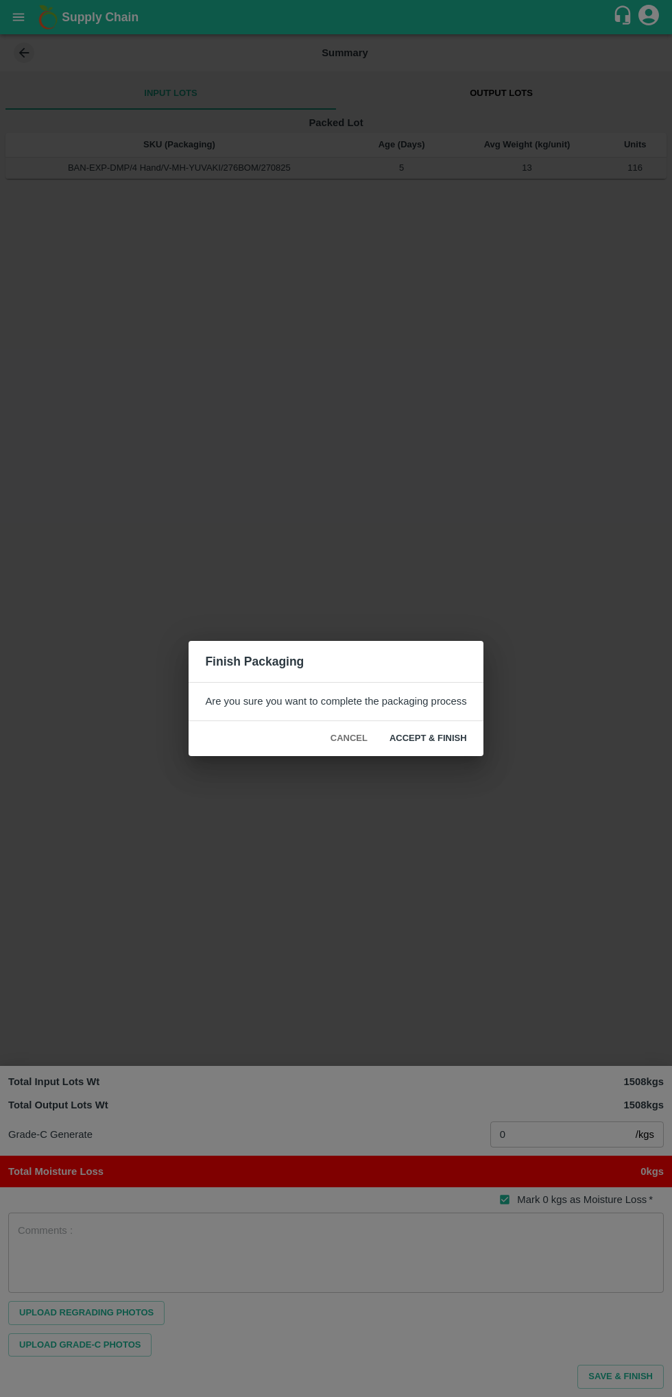
click at [436, 741] on button "ACCEPT & FINISH" at bounding box center [427, 739] width 99 height 24
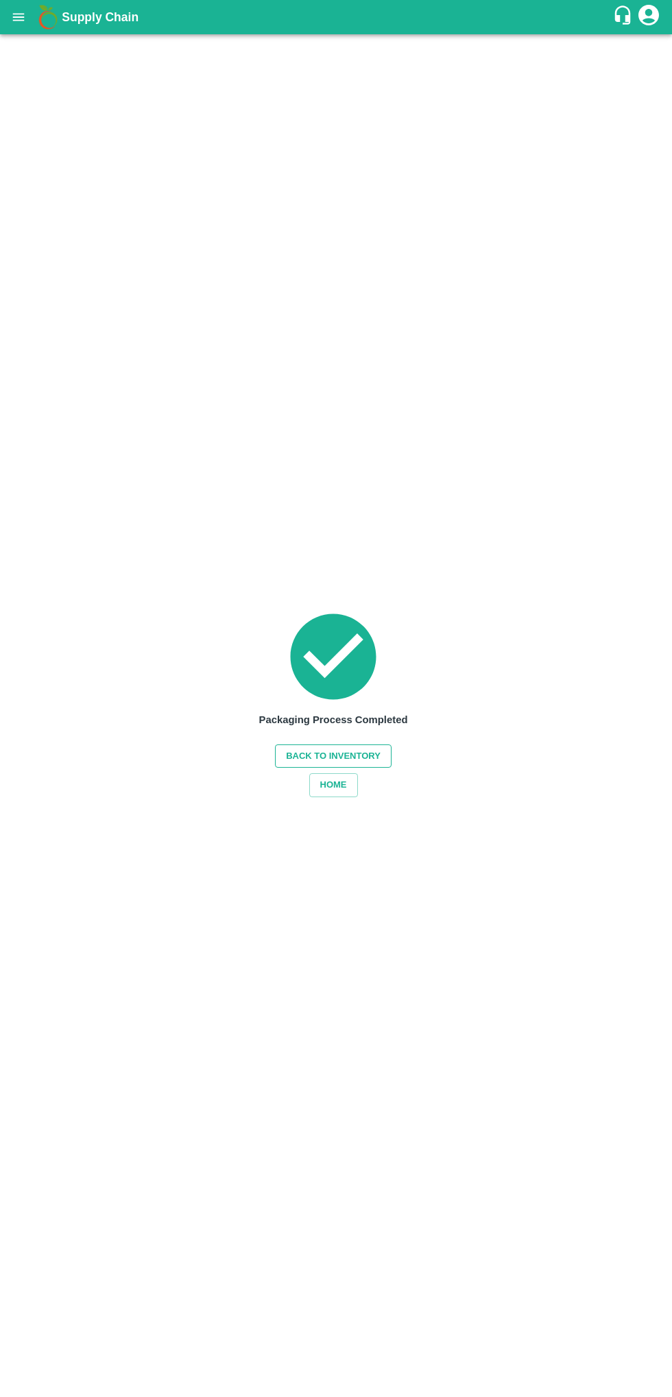
click at [340, 756] on button "Back to Inventory" at bounding box center [333, 756] width 117 height 24
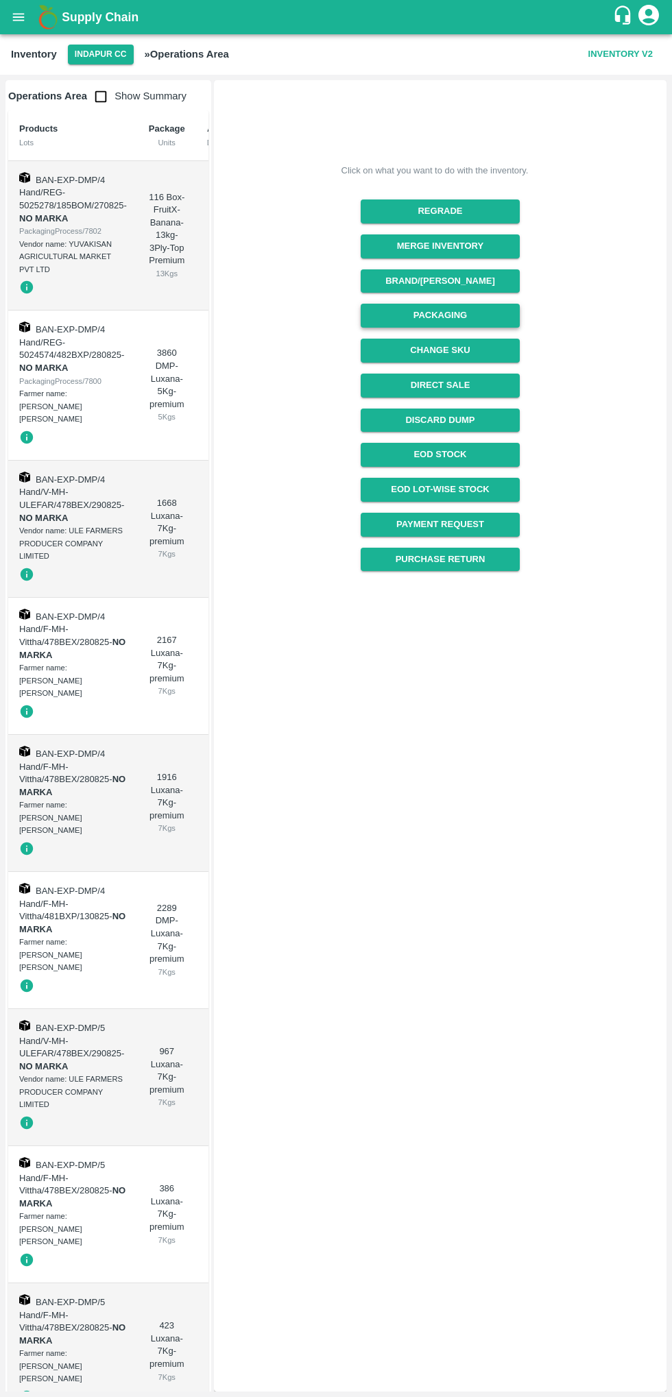
click at [391, 315] on button "Packaging" at bounding box center [440, 316] width 158 height 24
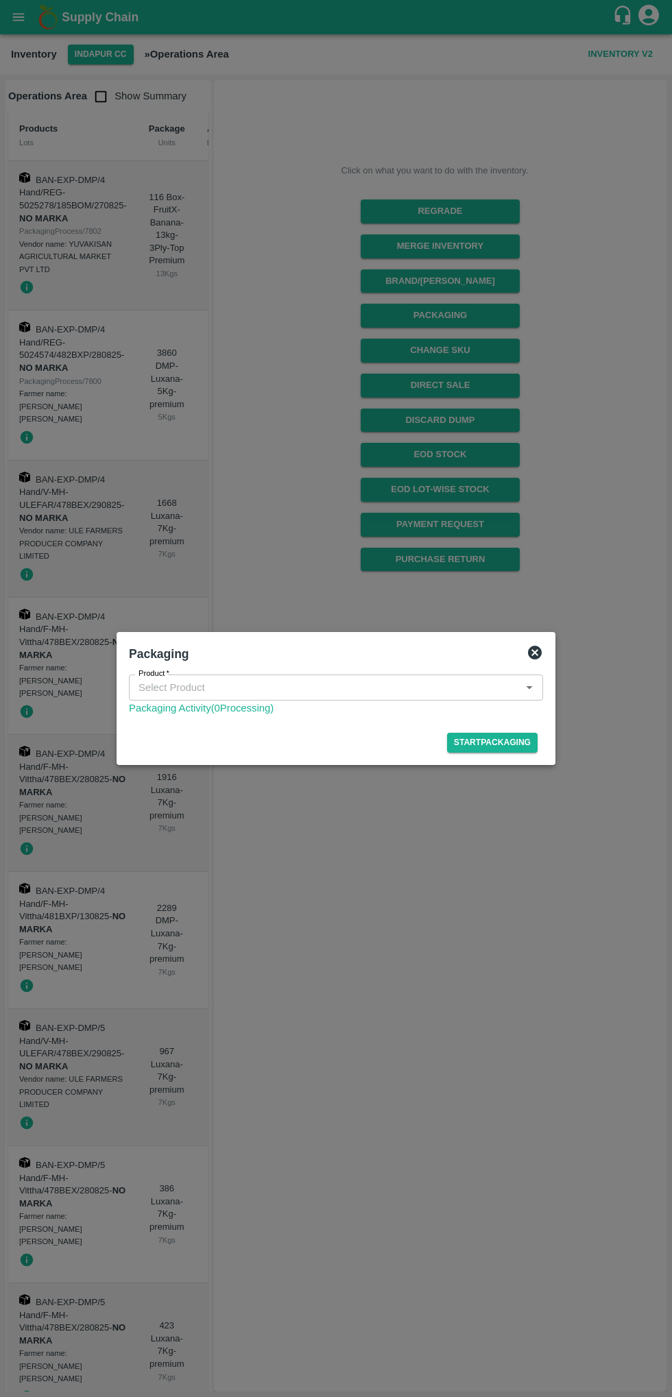
click at [208, 693] on input "Product   *" at bounding box center [324, 688] width 383 height 18
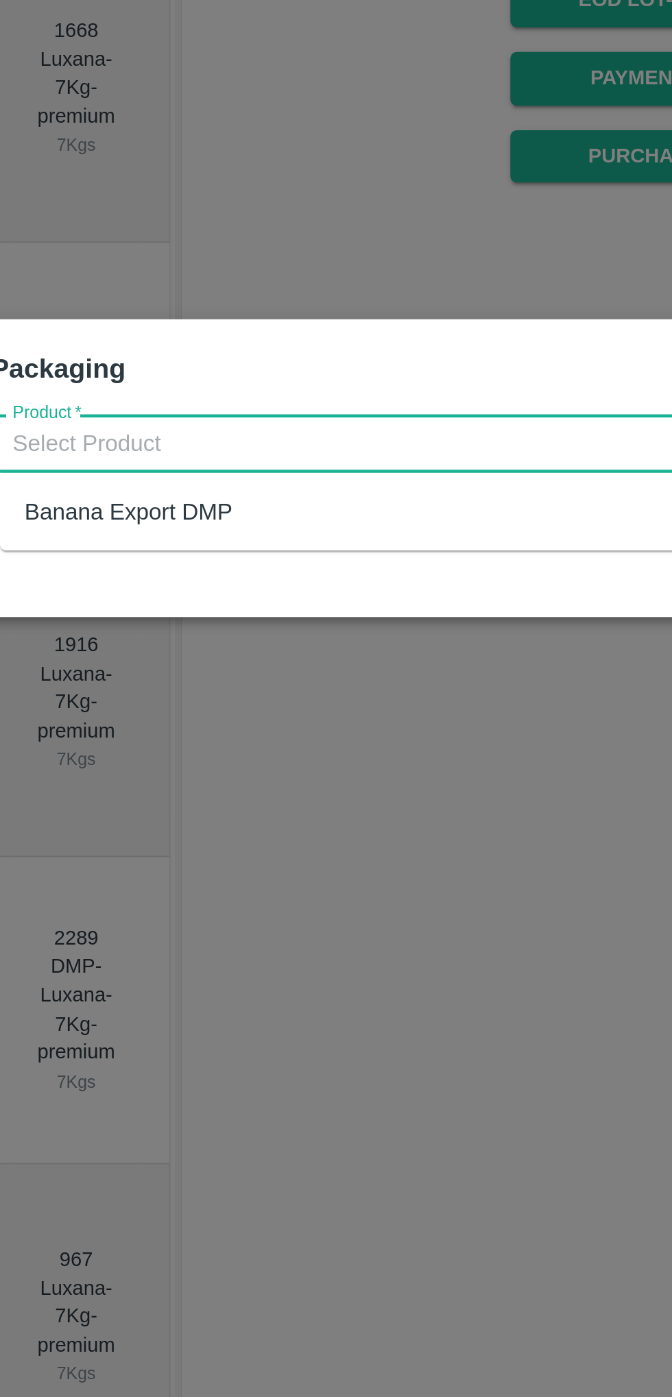
click at [180, 714] on div "Banana Export DMP" at bounding box center [190, 718] width 93 height 15
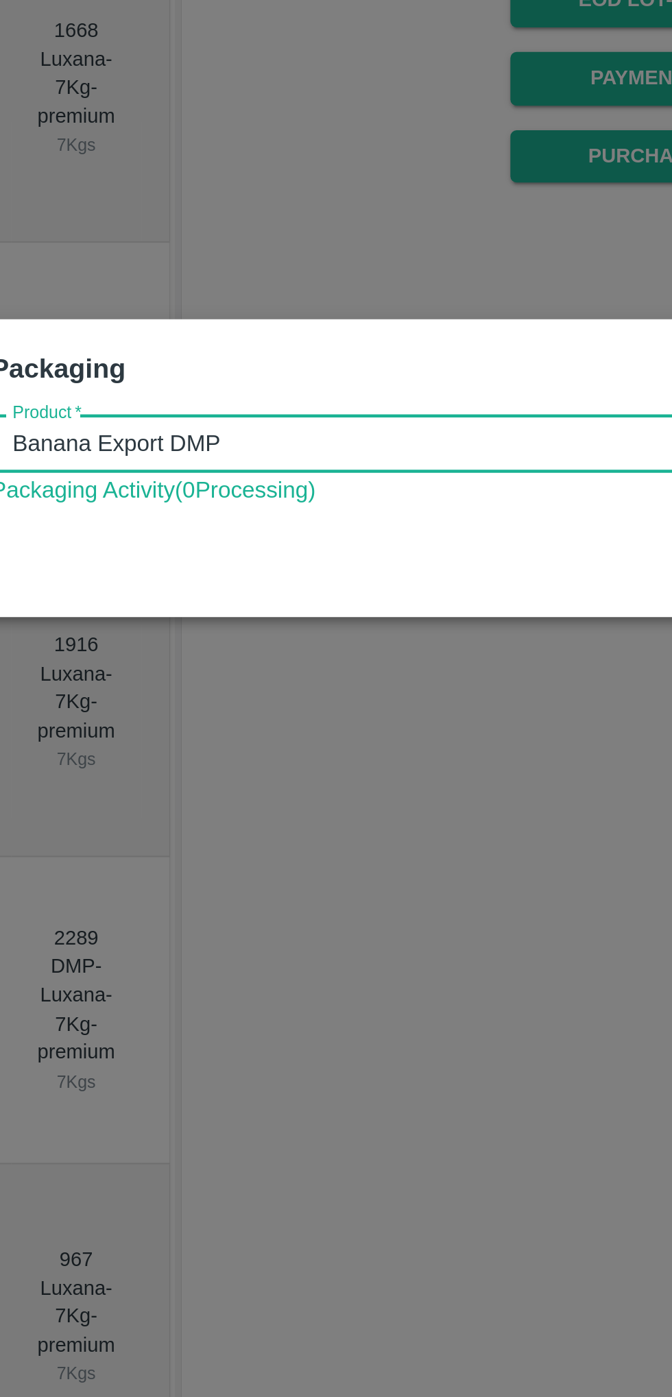
type input "Banana Export DMP"
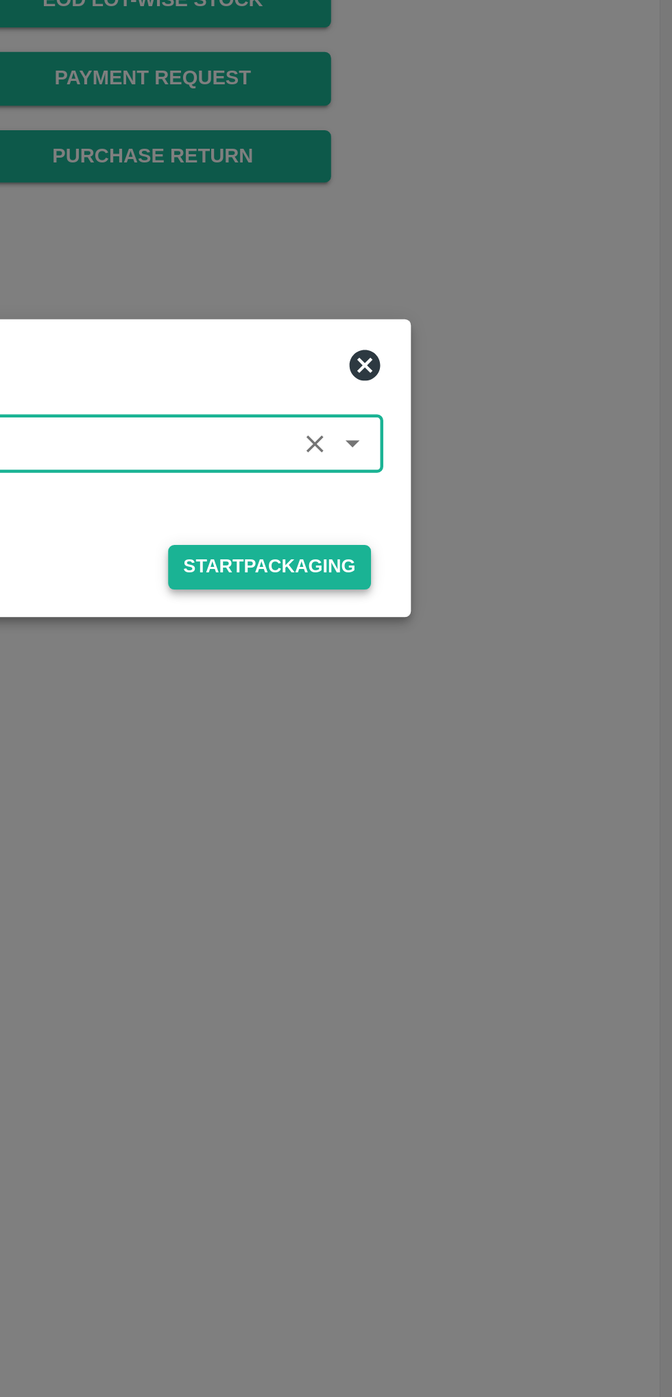
click at [496, 742] on button "Start Packaging" at bounding box center [492, 743] width 90 height 20
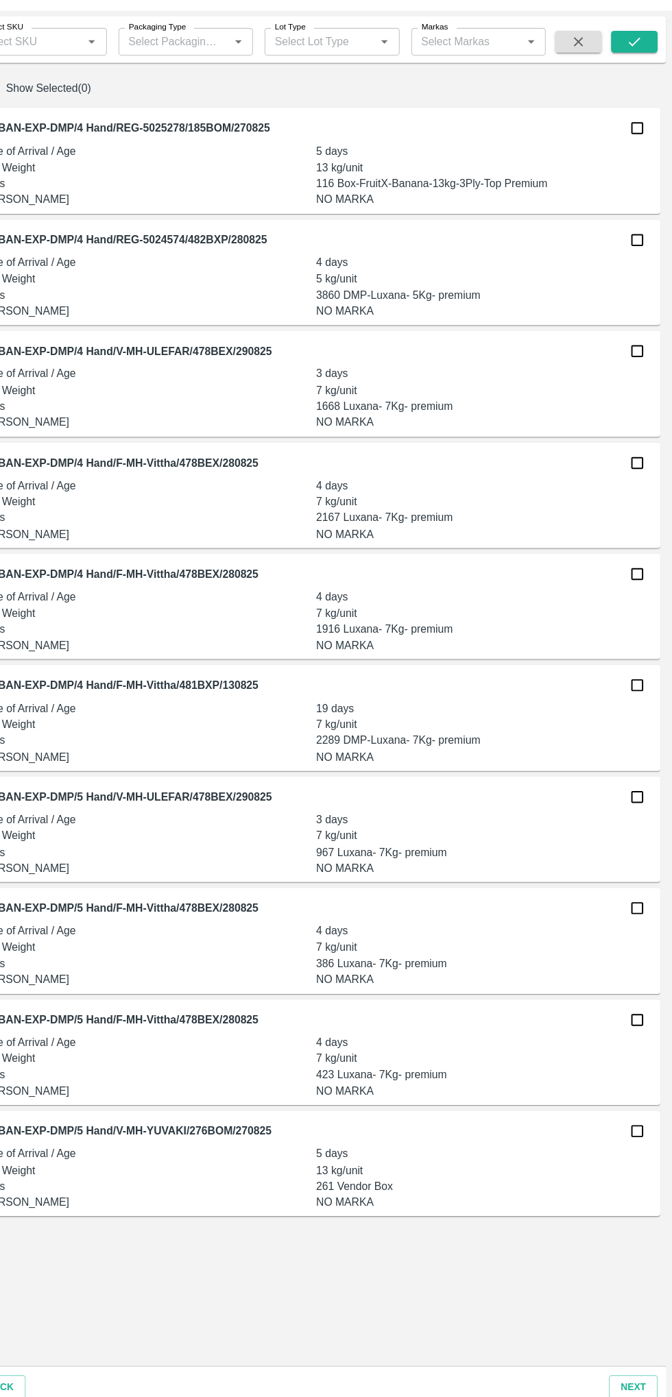
click at [634, 1135] on input "checkbox" at bounding box center [638, 1128] width 27 height 27
checkbox input "true"
click at [636, 1371] on button "next" at bounding box center [635, 1371] width 46 height 24
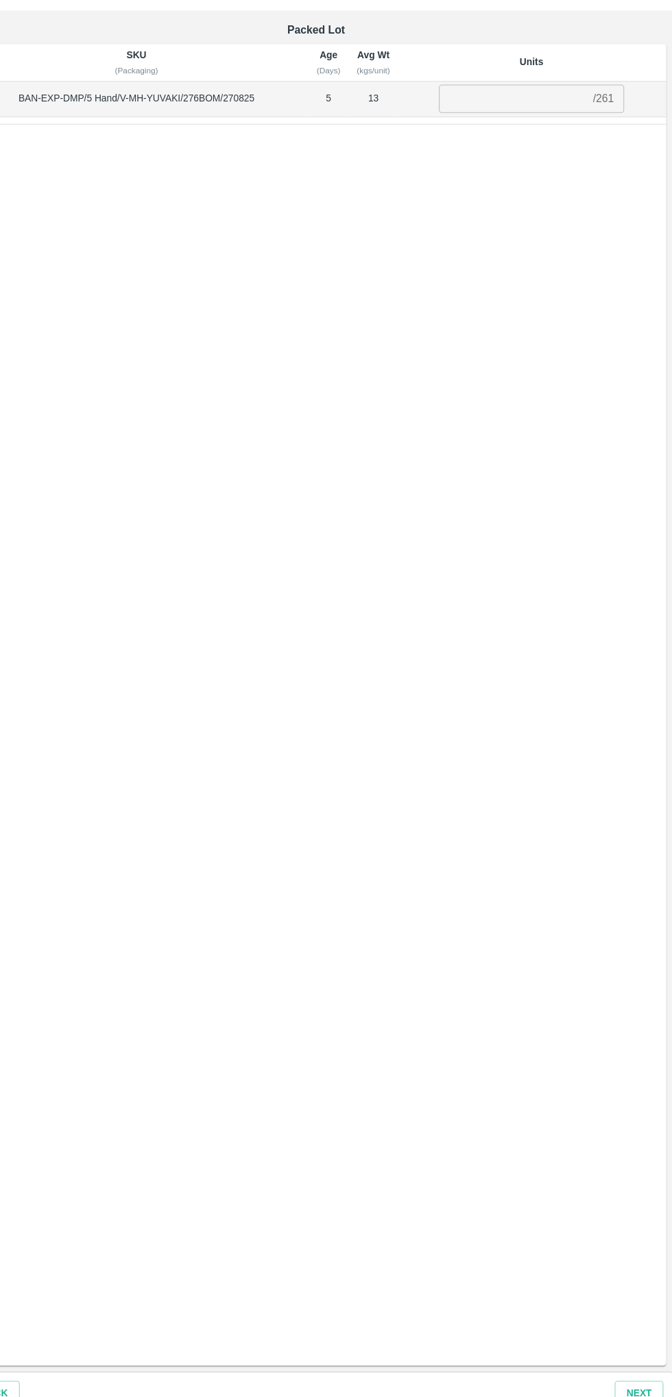
click at [478, 154] on input "number" at bounding box center [522, 154] width 140 height 26
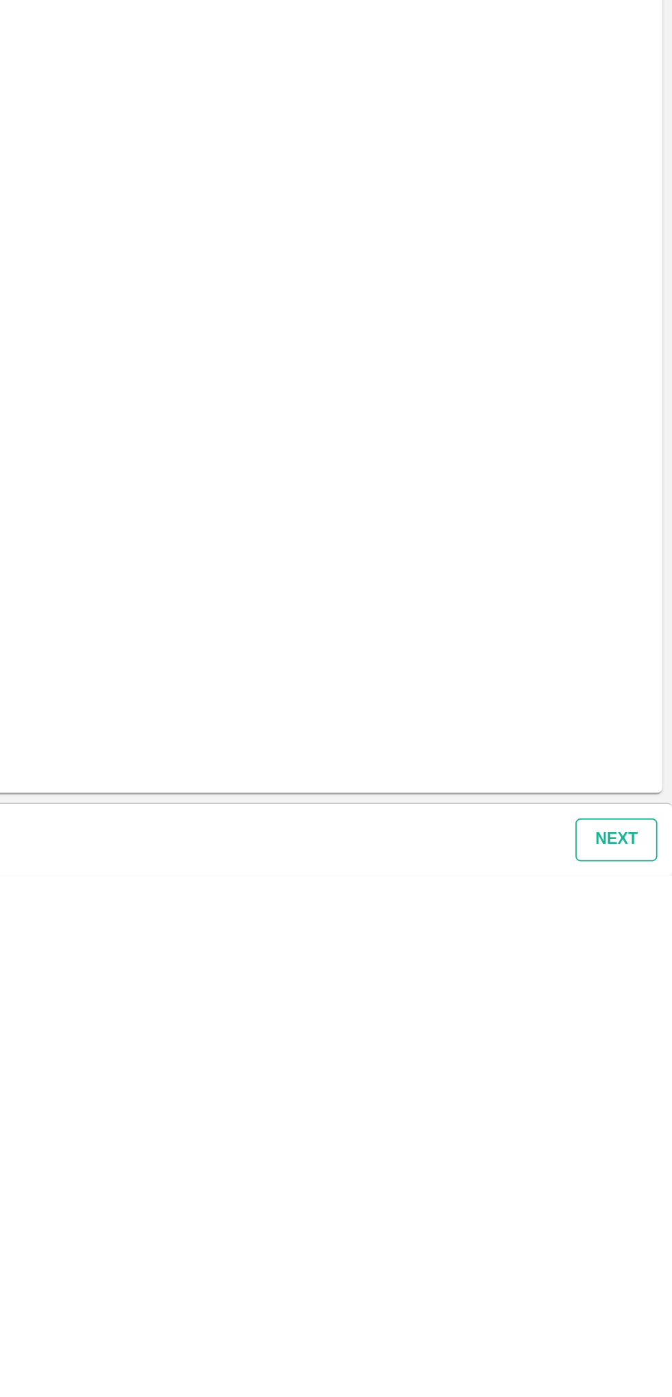
type input "261"
click at [643, 1374] on button "Next" at bounding box center [641, 1377] width 46 height 24
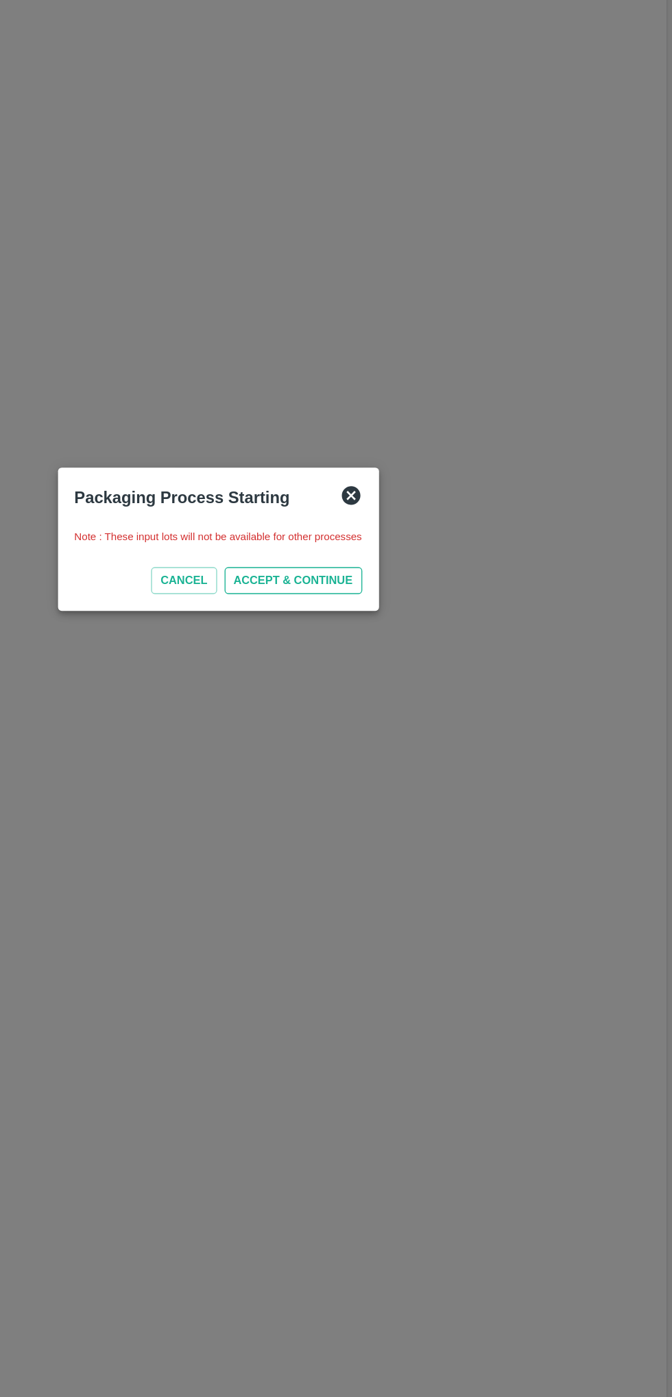
click at [387, 724] on button "ACCEPT & CONTINUE" at bounding box center [391, 729] width 101 height 20
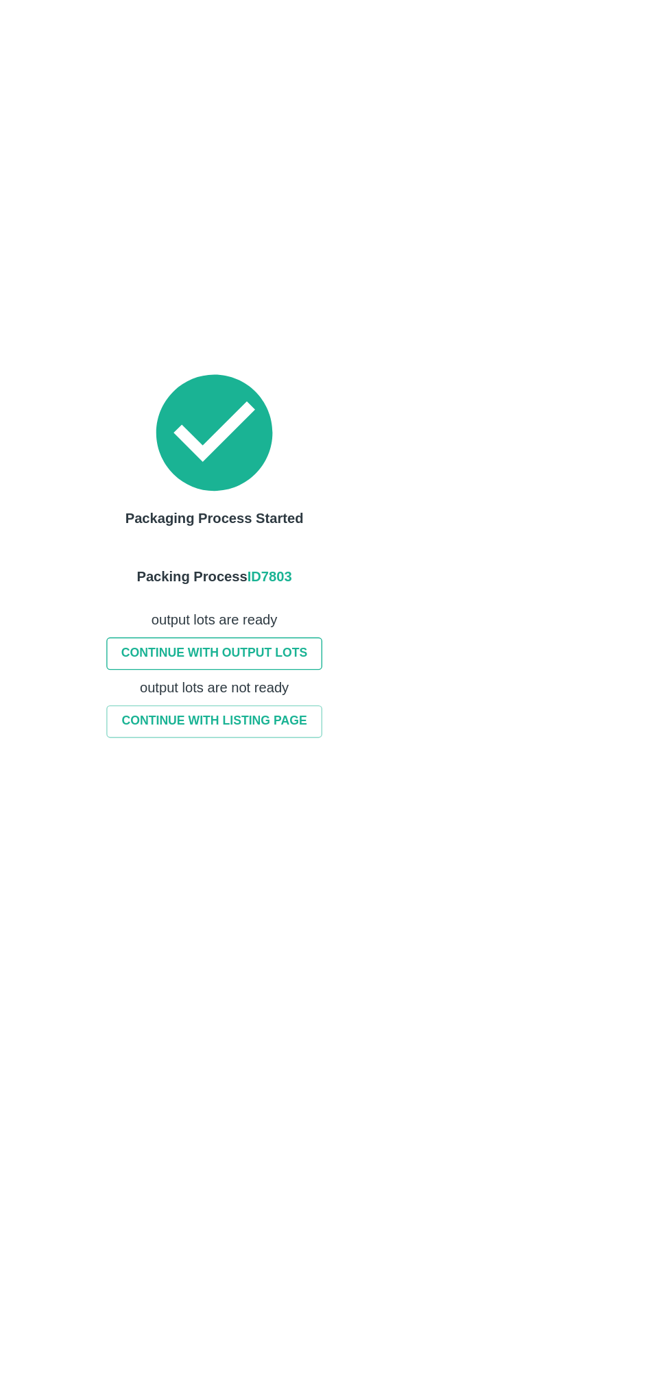
click at [325, 781] on link "CONTINUE WITH OUTPUT LOTS" at bounding box center [333, 783] width 159 height 24
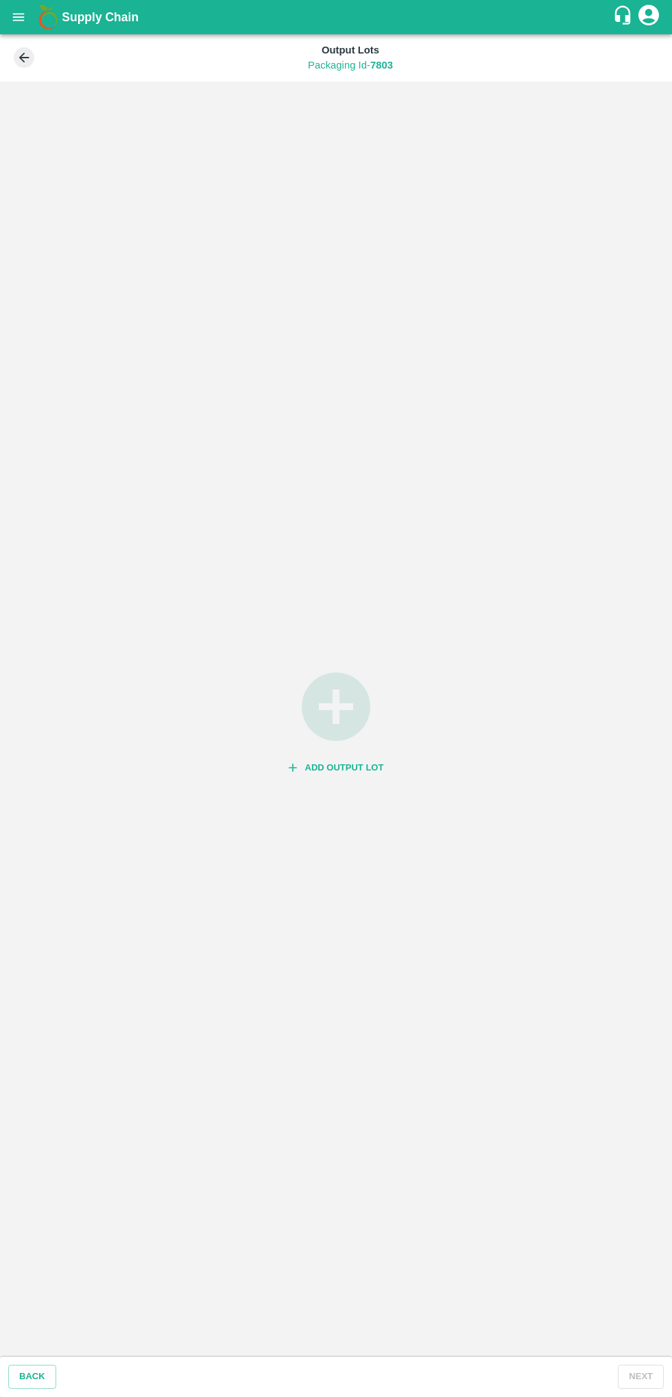
click at [324, 740] on icon "button" at bounding box center [336, 707] width 82 height 82
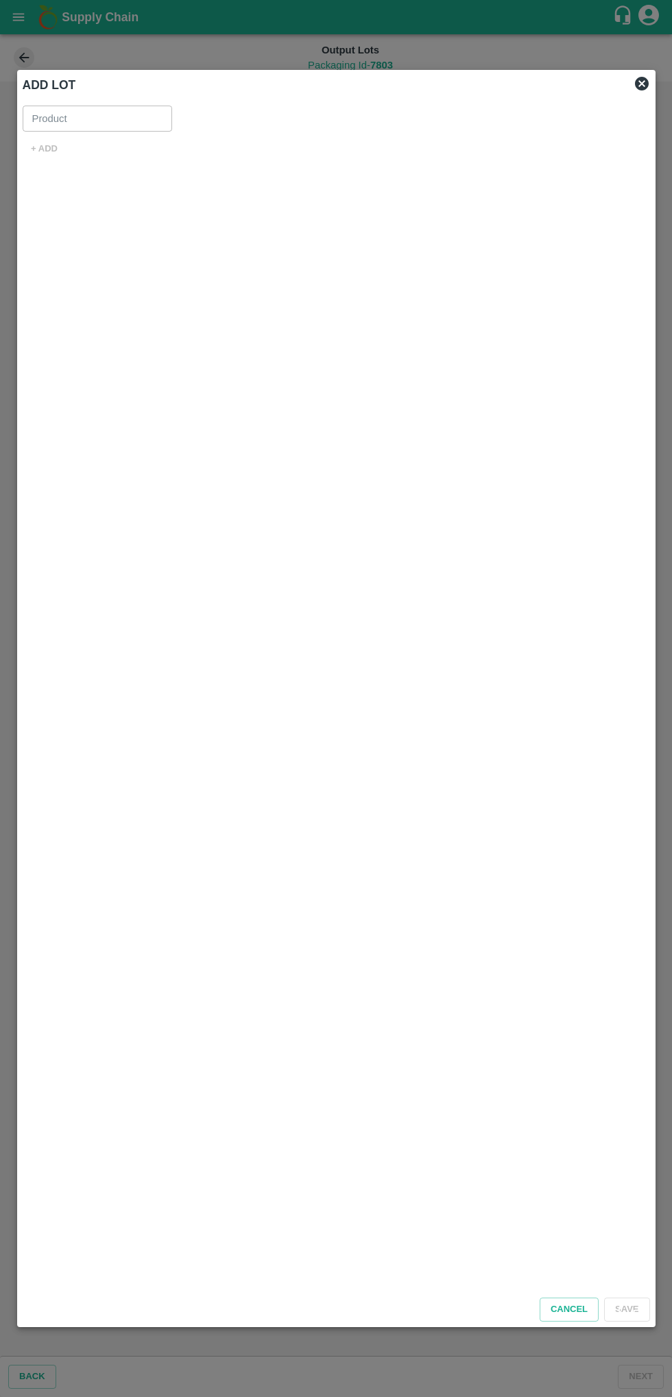
type input "Banana Export DMP"
click at [45, 149] on button "+ ADD" at bounding box center [45, 149] width 44 height 24
click at [104, 223] on input "Non QR Lot" at bounding box center [99, 222] width 27 height 27
radio input "true"
click at [160, 158] on input "SKU for New lot   *" at bounding box center [299, 158] width 529 height 18
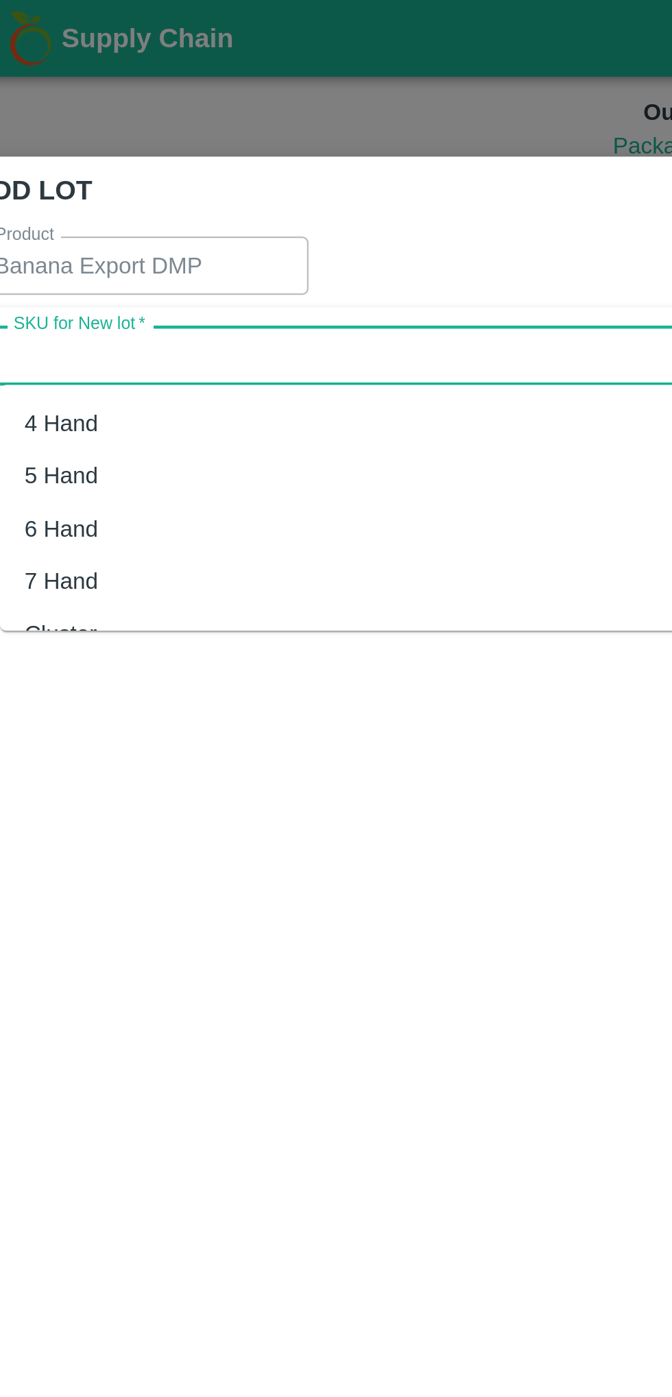
click at [60, 209] on div "5 Hand" at bounding box center [61, 212] width 33 height 15
type input "5 Hand"
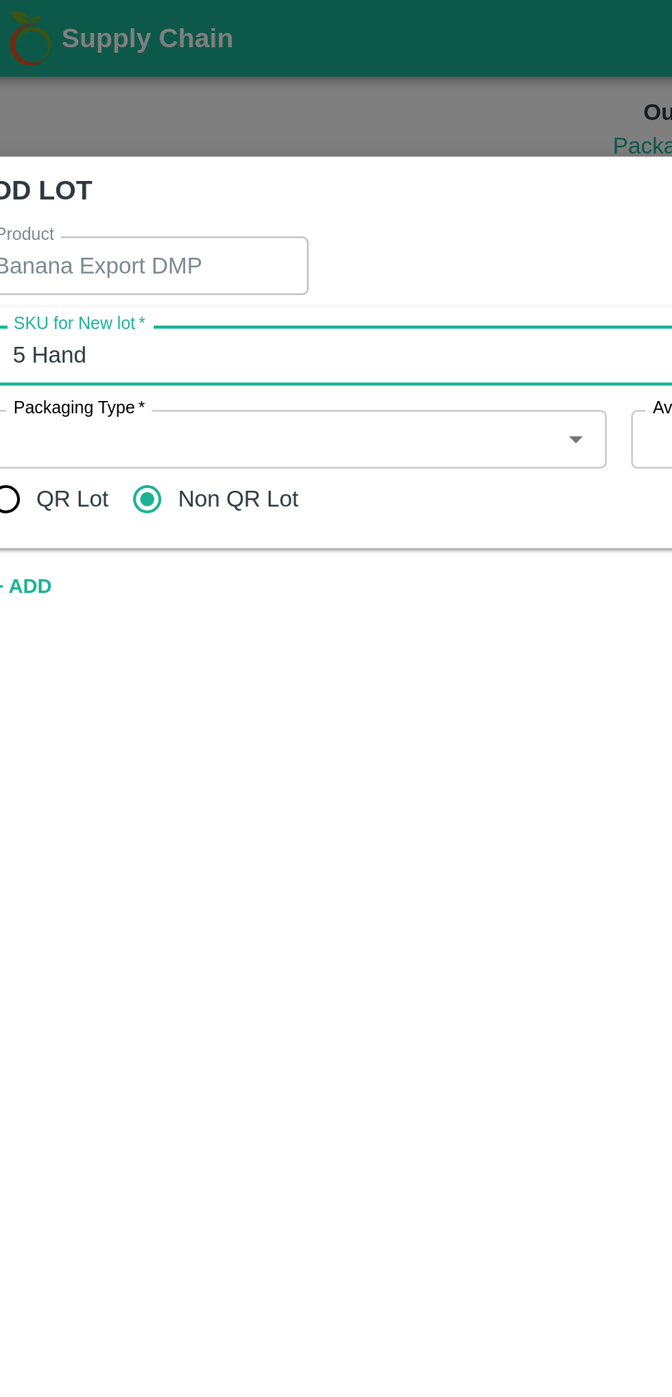
click at [80, 191] on input "Packaging Type   *" at bounding box center [156, 196] width 243 height 18
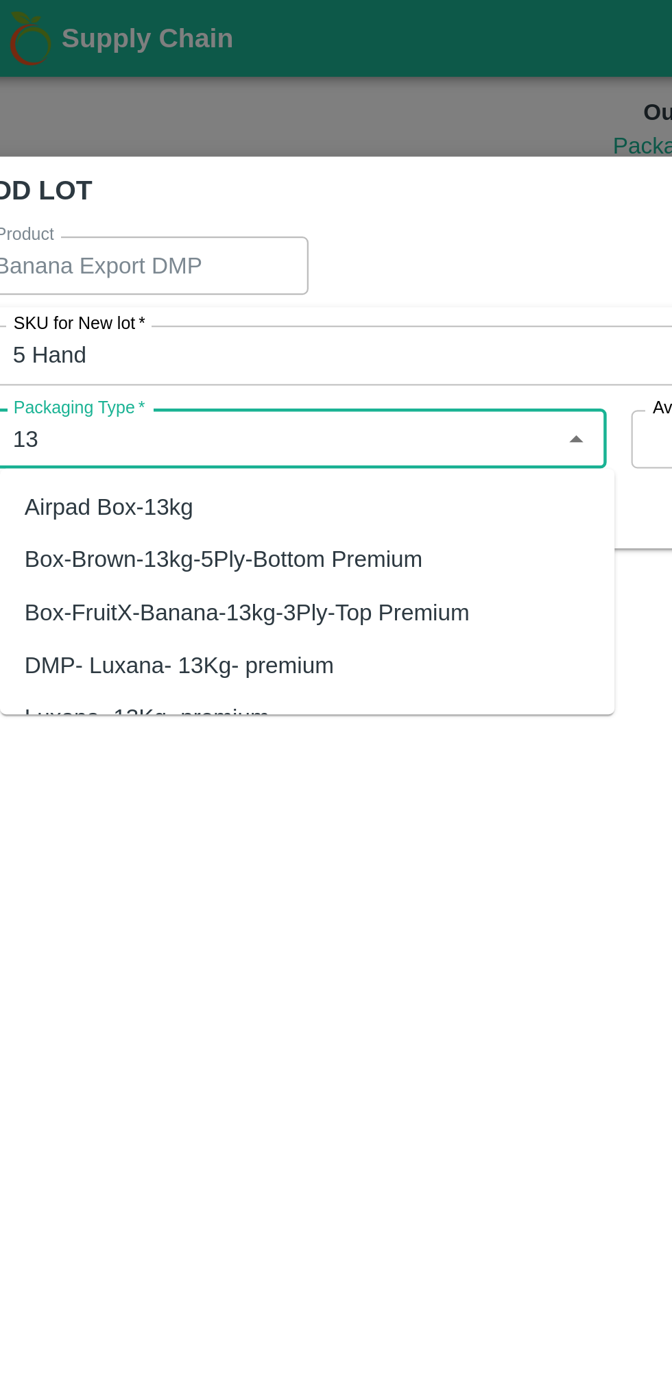
type input "1"
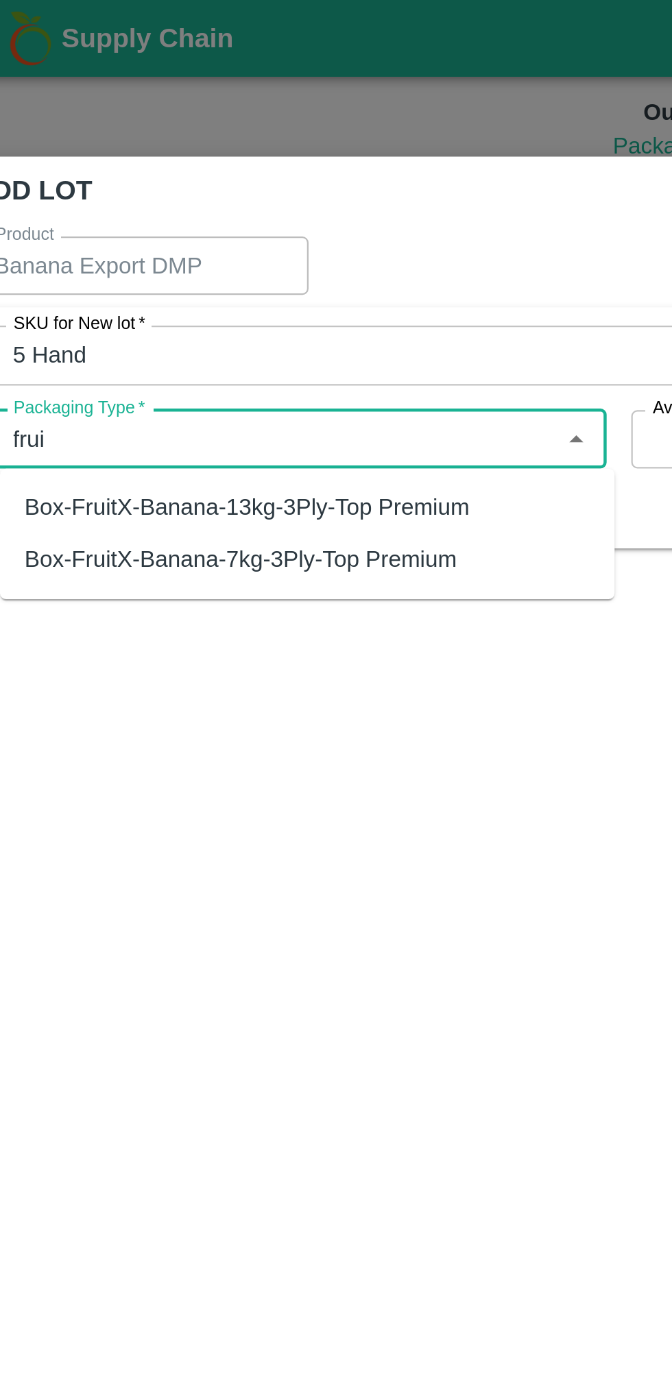
click at [94, 227] on div "Box-FruitX-Banana-13kg-3Ply-Top Premium" at bounding box center [144, 226] width 199 height 15
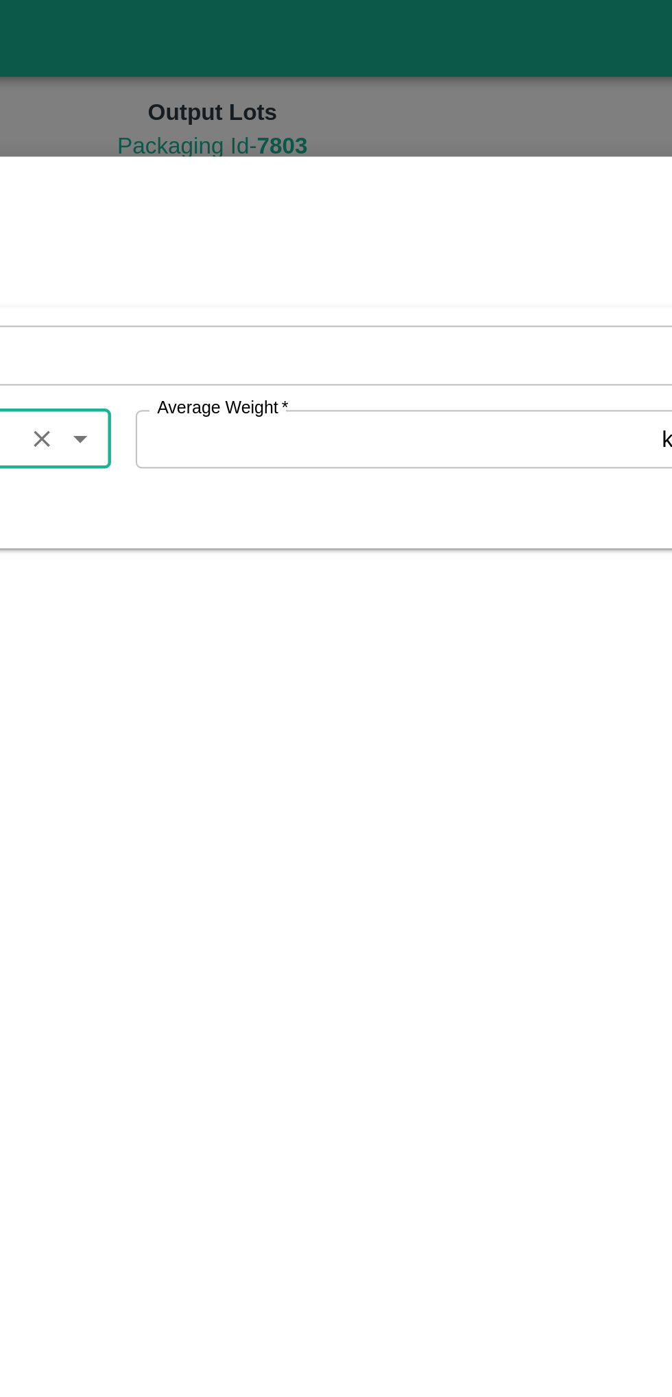
type input "Box-FruitX-Banana-13kg-3Ply-Top Premium"
click at [397, 197] on input "Average Weight   *" at bounding box center [431, 196] width 230 height 26
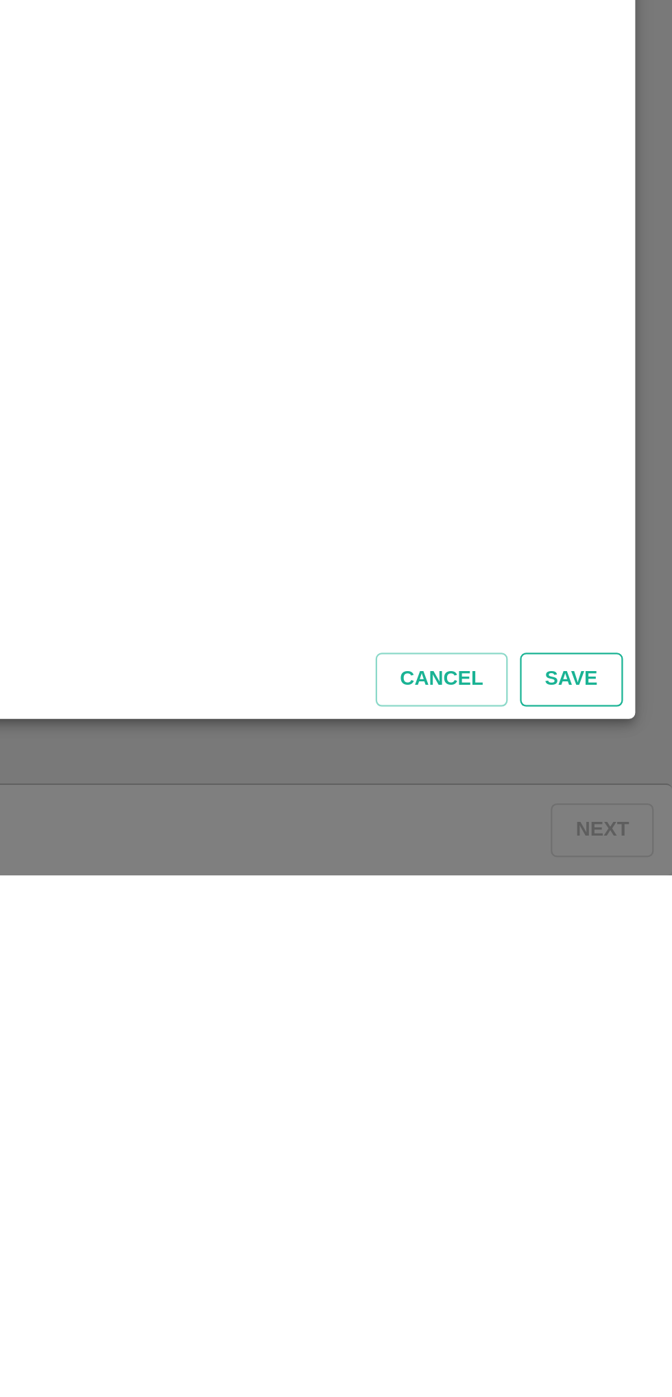
type input "13"
click at [631, 1304] on button "Save" at bounding box center [626, 1310] width 45 height 24
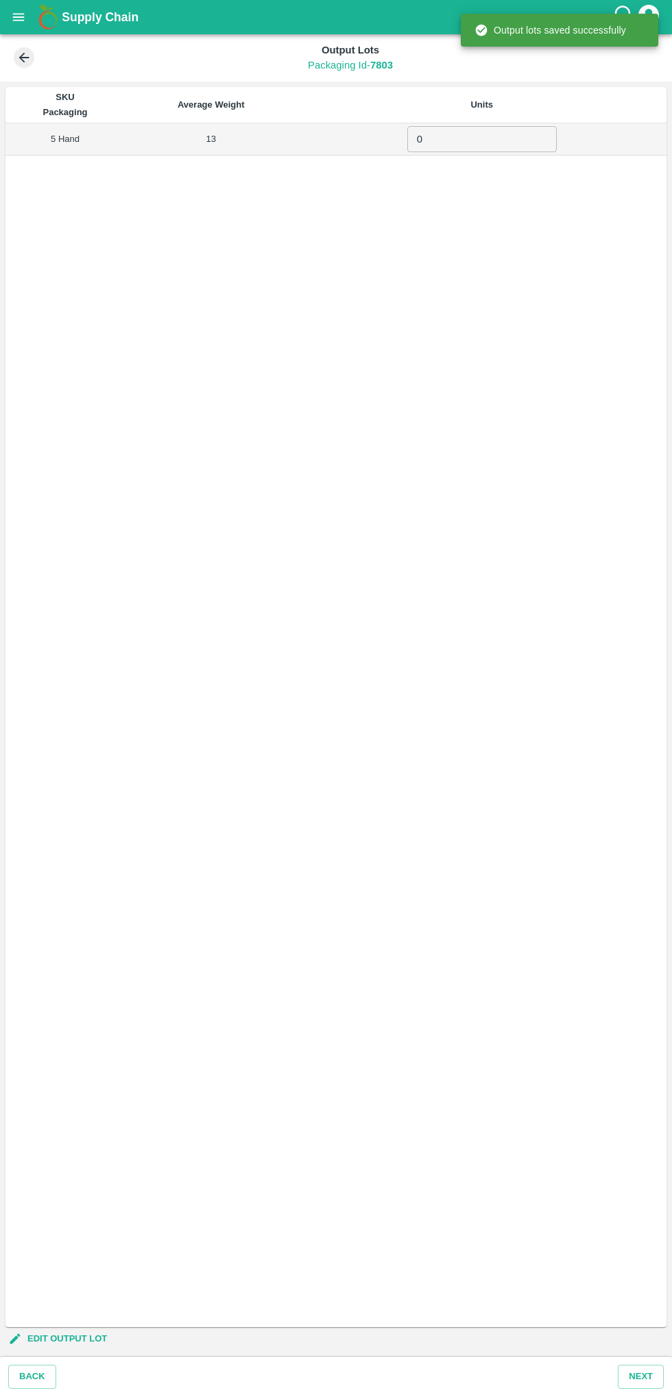
click at [448, 137] on input "0" at bounding box center [481, 139] width 149 height 26
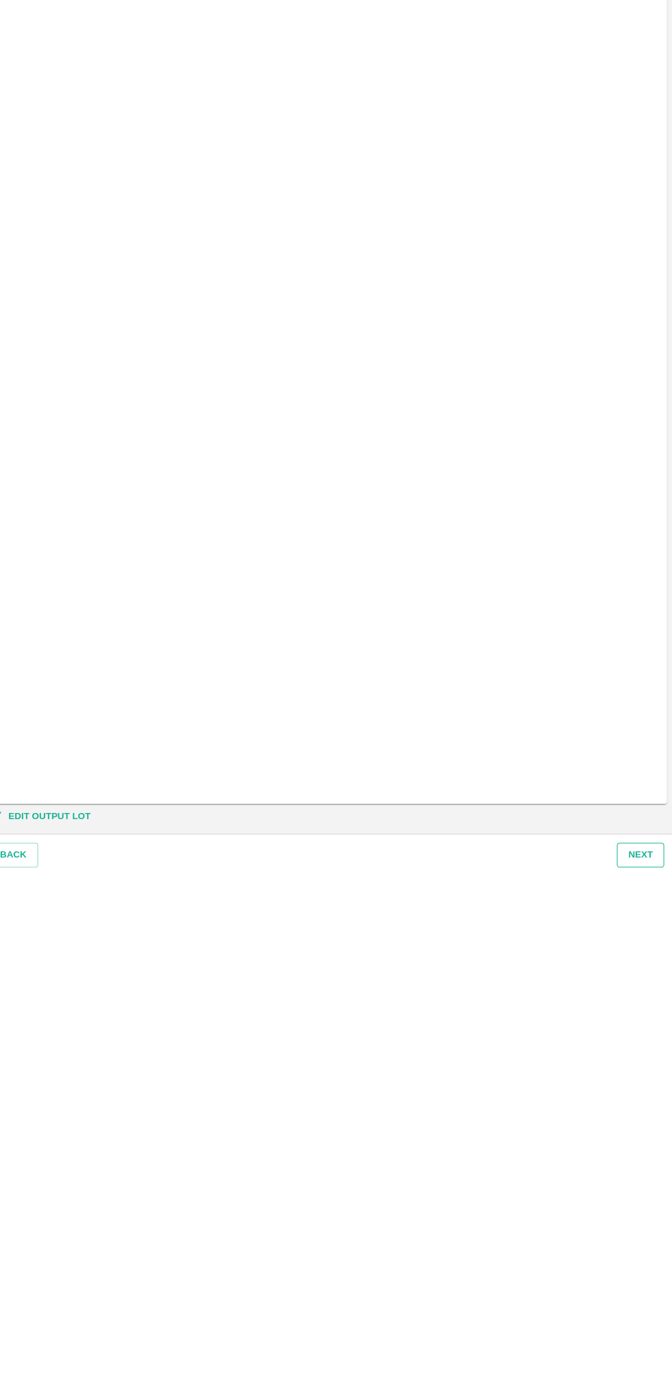
type input "261"
click at [641, 1376] on button "Next" at bounding box center [641, 1377] width 46 height 24
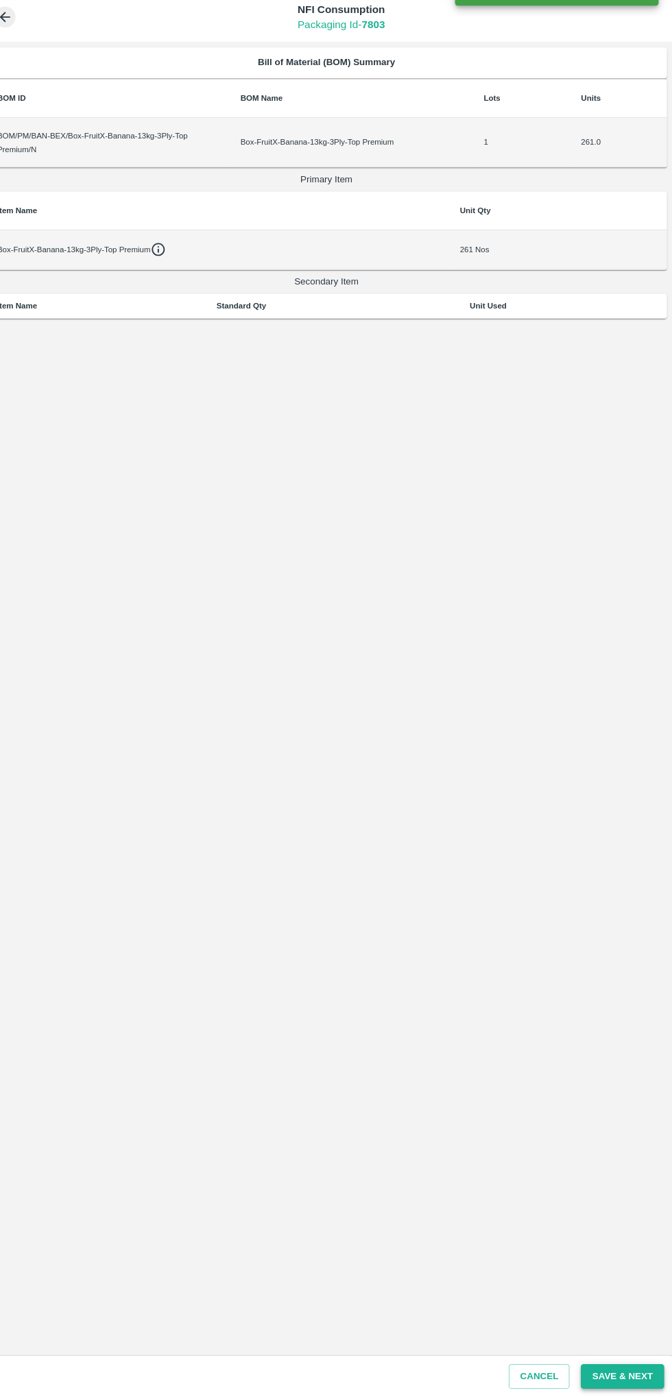
click at [622, 1376] on button "Save & Next" at bounding box center [623, 1377] width 81 height 24
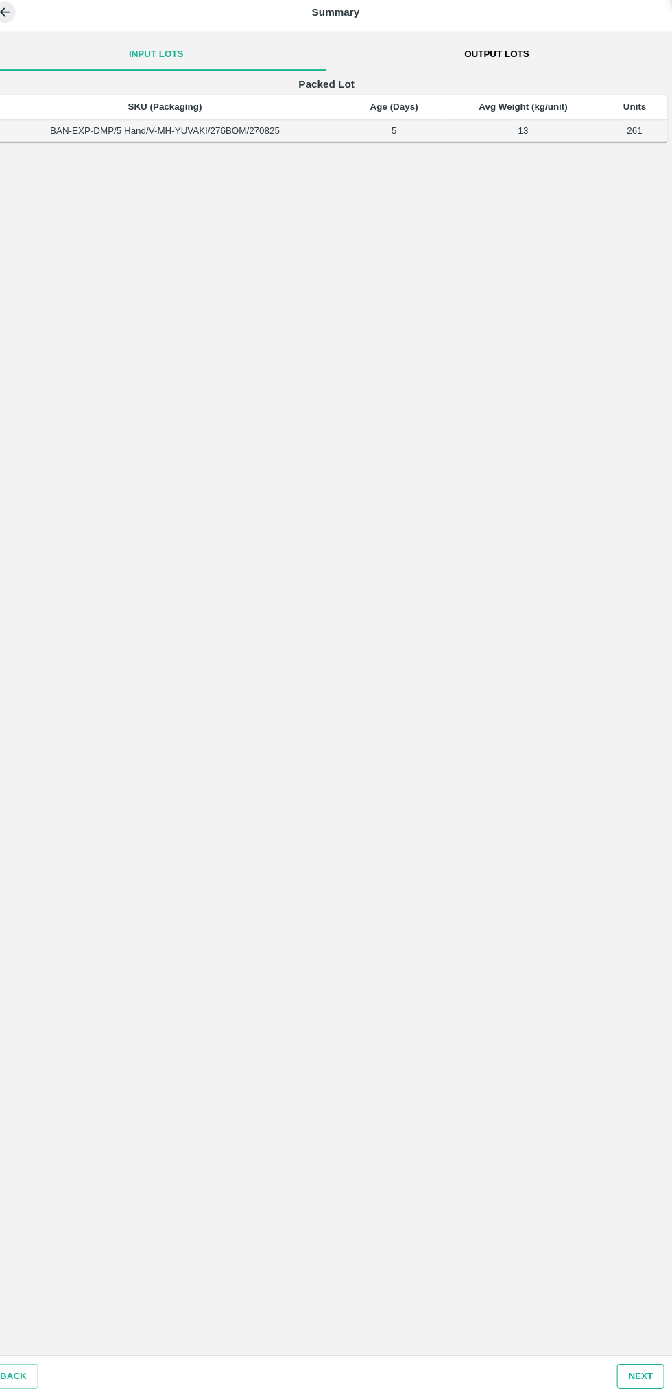
click at [640, 1378] on button "Next" at bounding box center [641, 1377] width 46 height 24
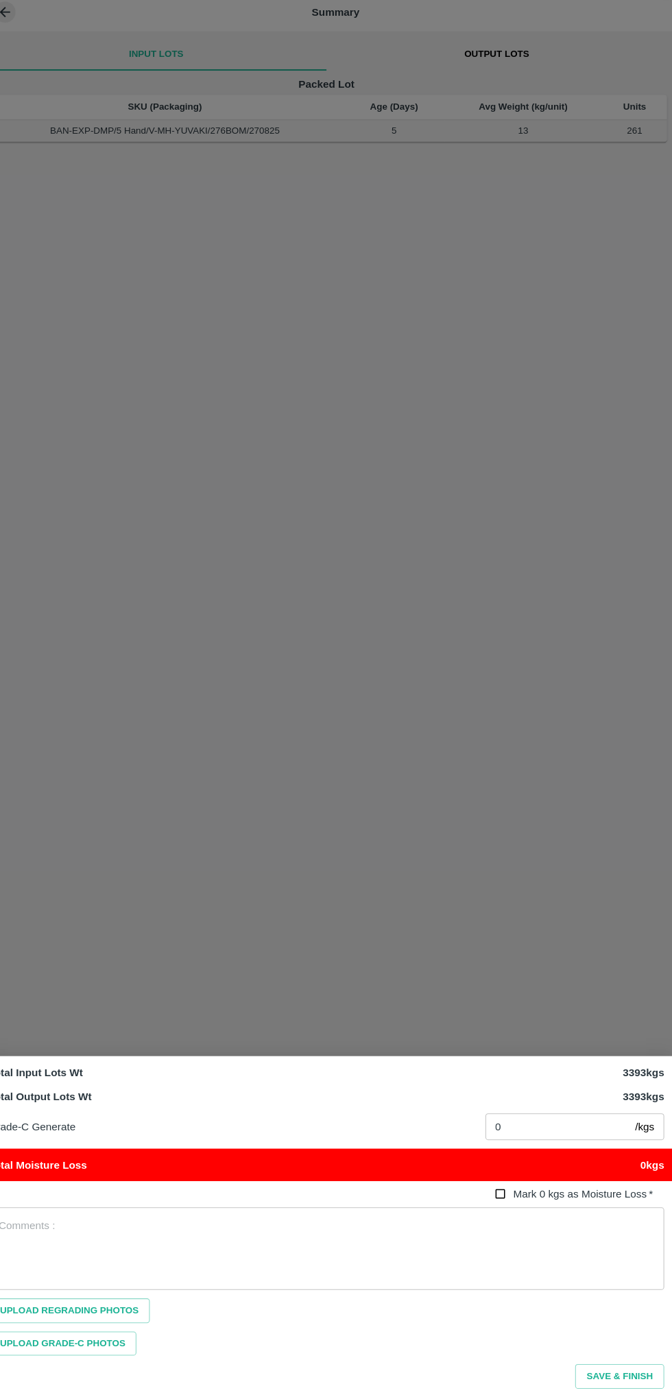
click at [497, 1191] on input "Mark 0 kgs as Moisture Loss   *" at bounding box center [504, 1199] width 25 height 25
checkbox input "true"
click at [628, 1376] on button "Save & Finish" at bounding box center [620, 1377] width 86 height 24
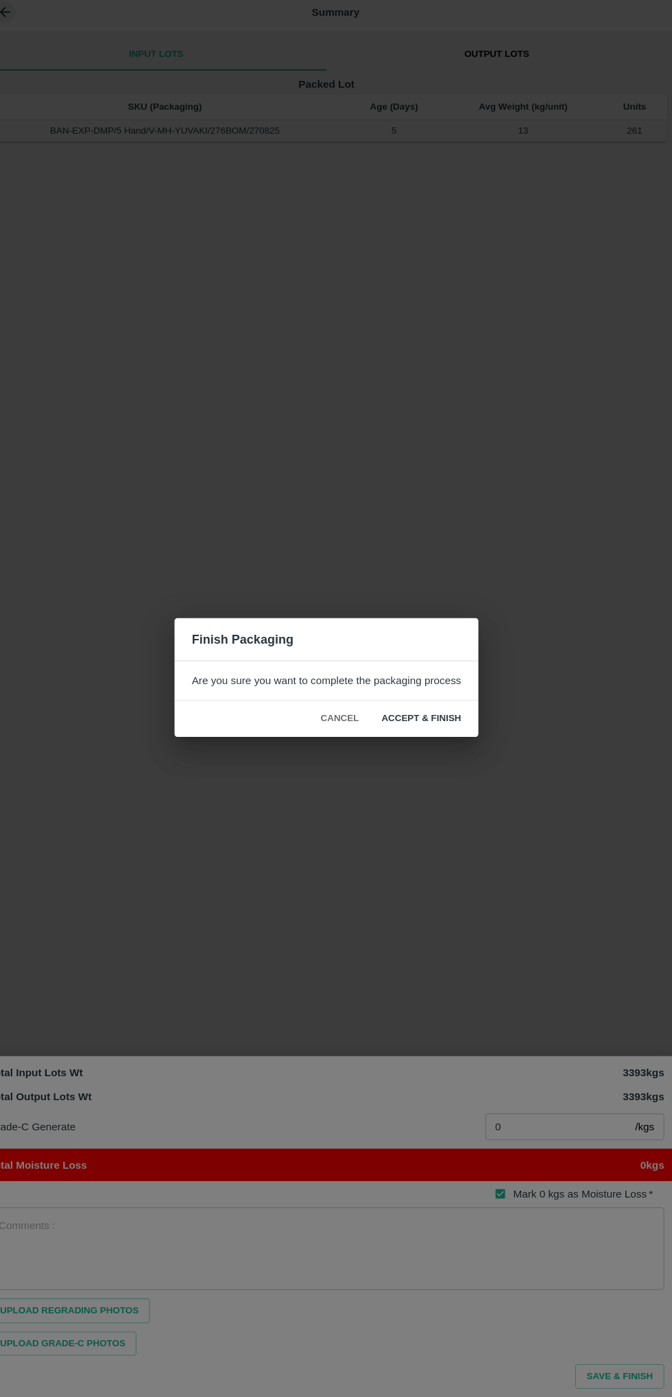
click at [447, 738] on button "ACCEPT & FINISH" at bounding box center [427, 739] width 99 height 24
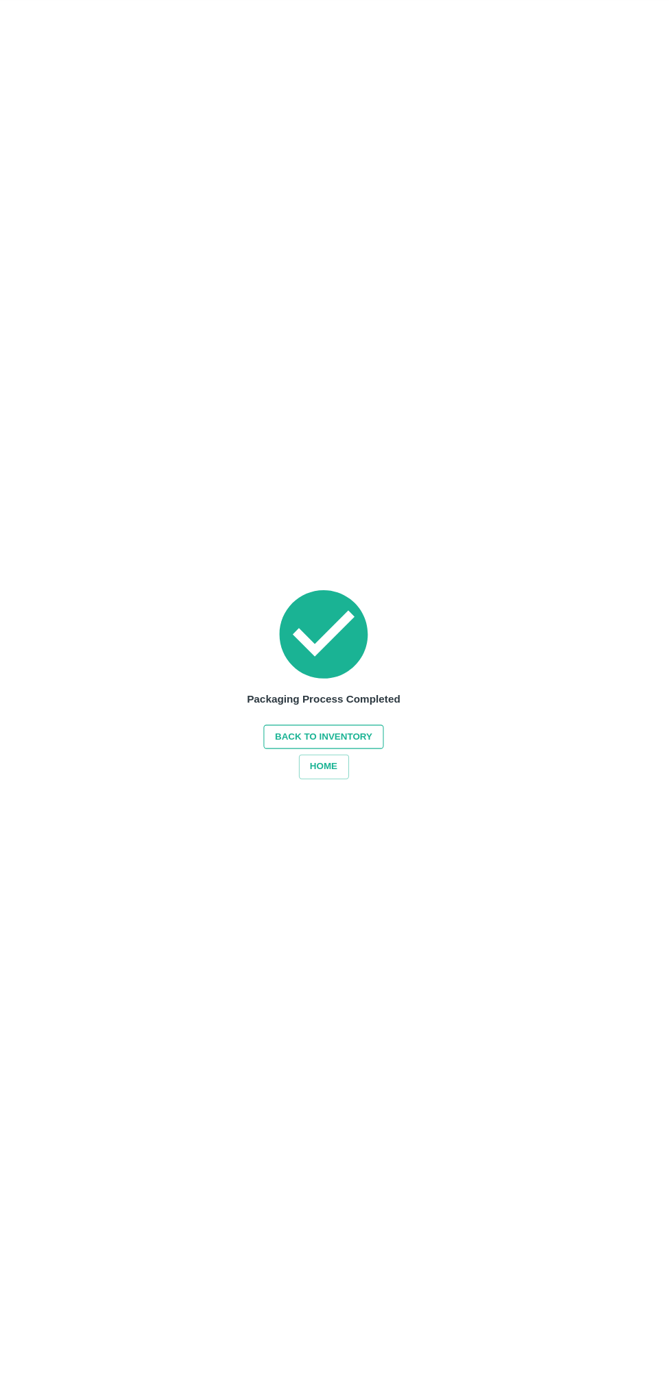
click at [366, 759] on button "Back to Inventory" at bounding box center [333, 756] width 117 height 24
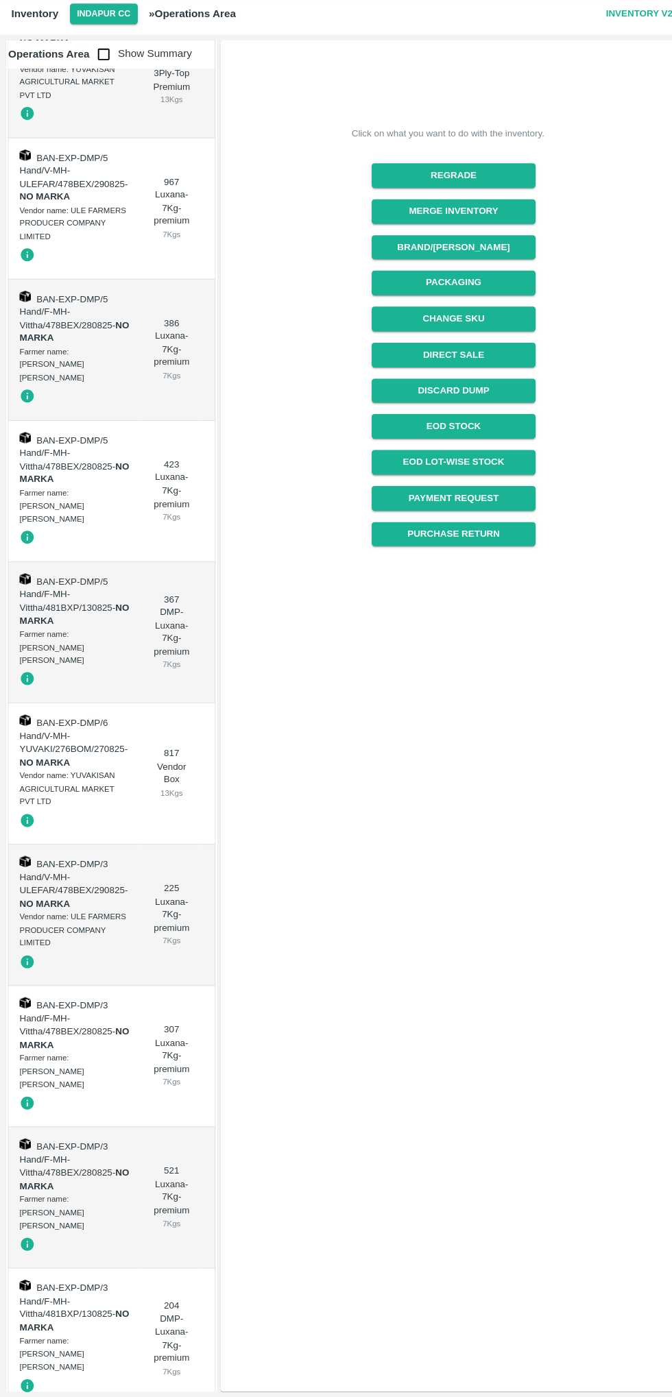
scroll to position [999, 0]
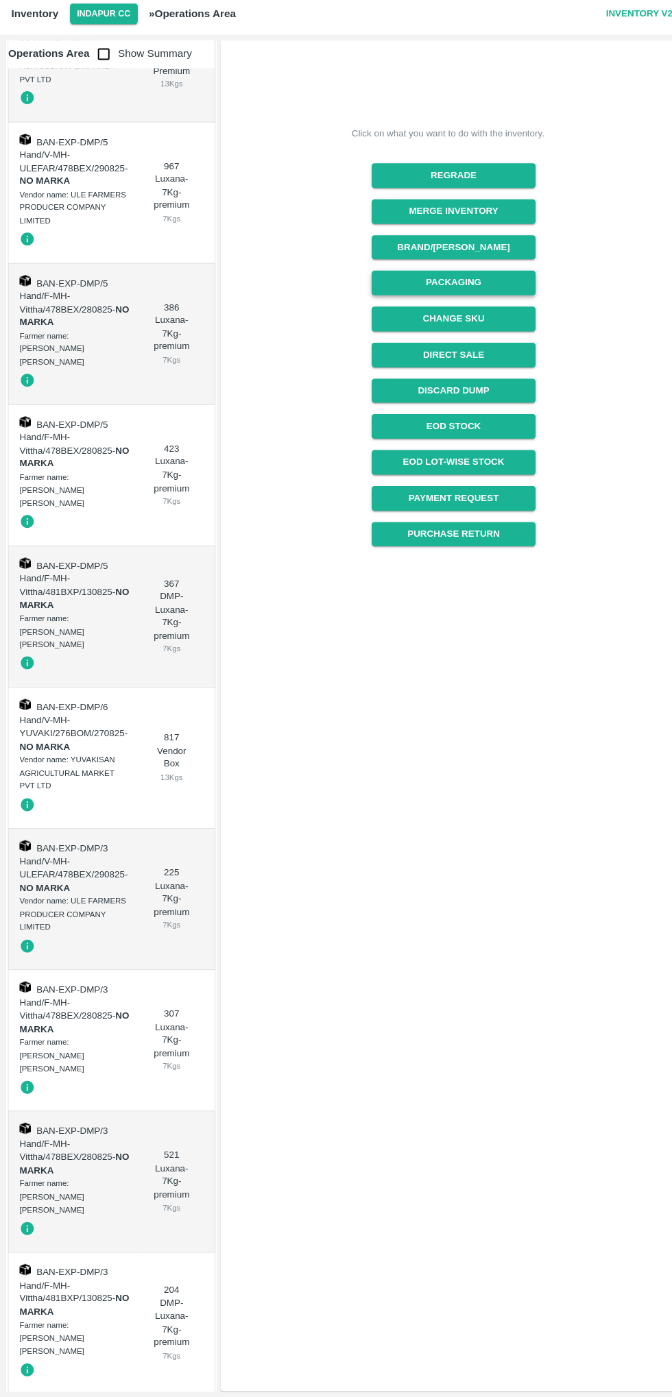
click at [488, 313] on button "Packaging" at bounding box center [440, 316] width 158 height 24
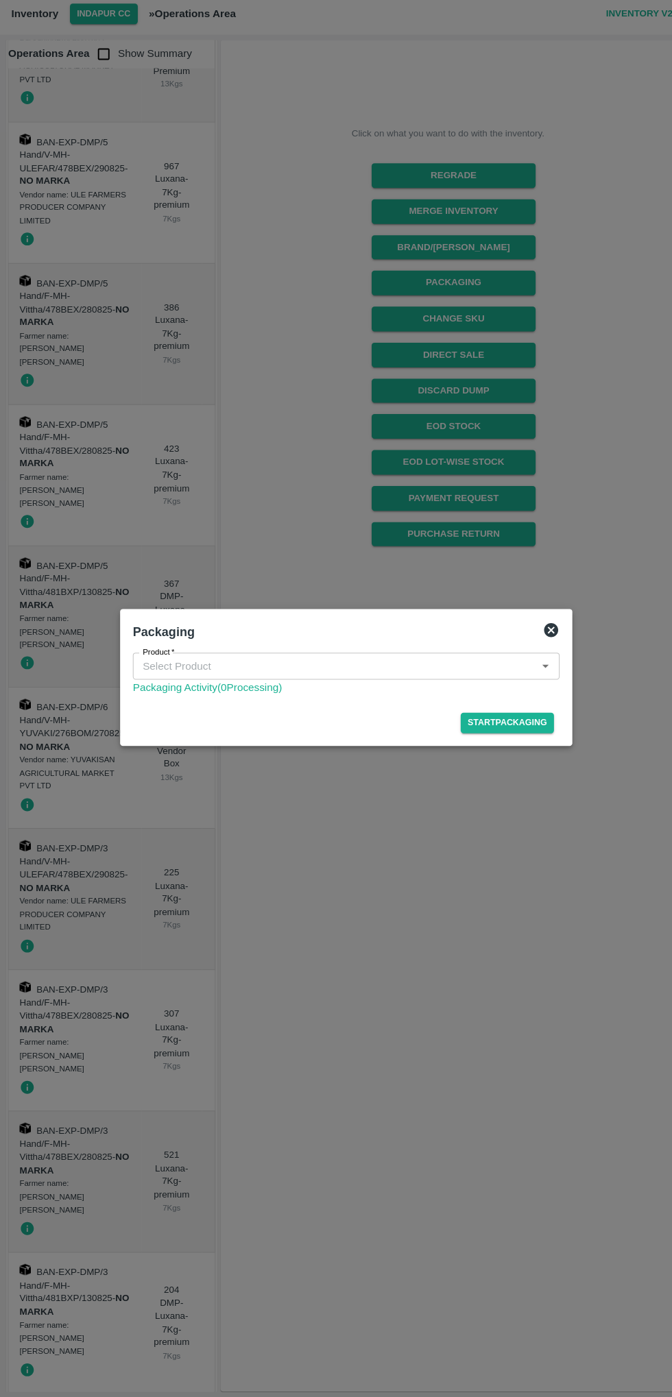
click at [426, 682] on input "Product   *" at bounding box center [324, 688] width 383 height 18
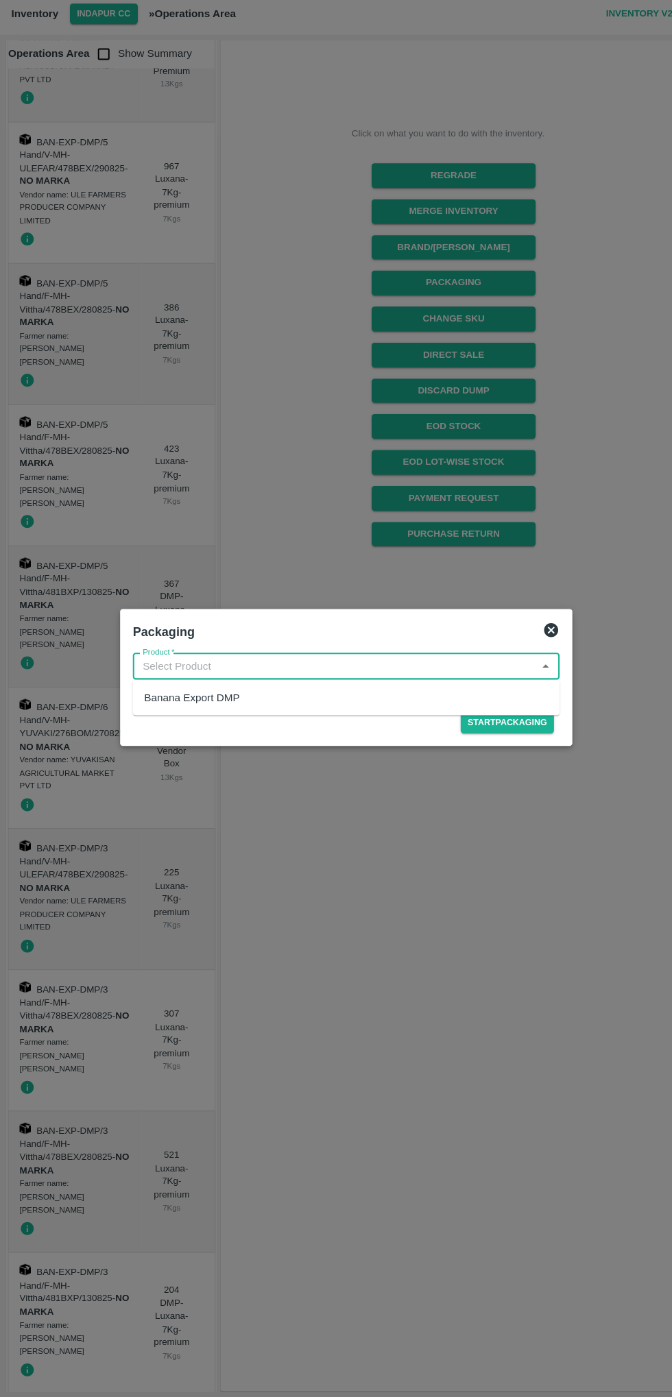
scroll to position [0, 0]
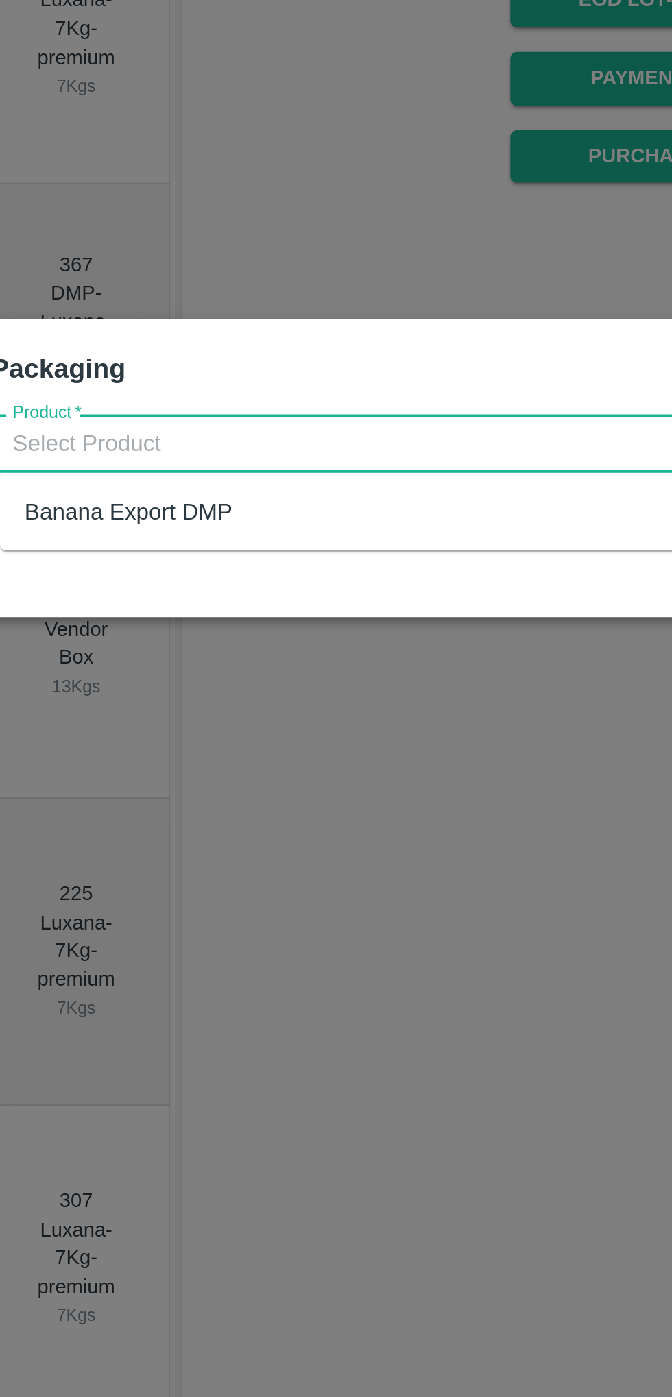
click at [313, 715] on div "Banana Export DMP" at bounding box center [340, 718] width 414 height 23
type input "Banana Export DMP"
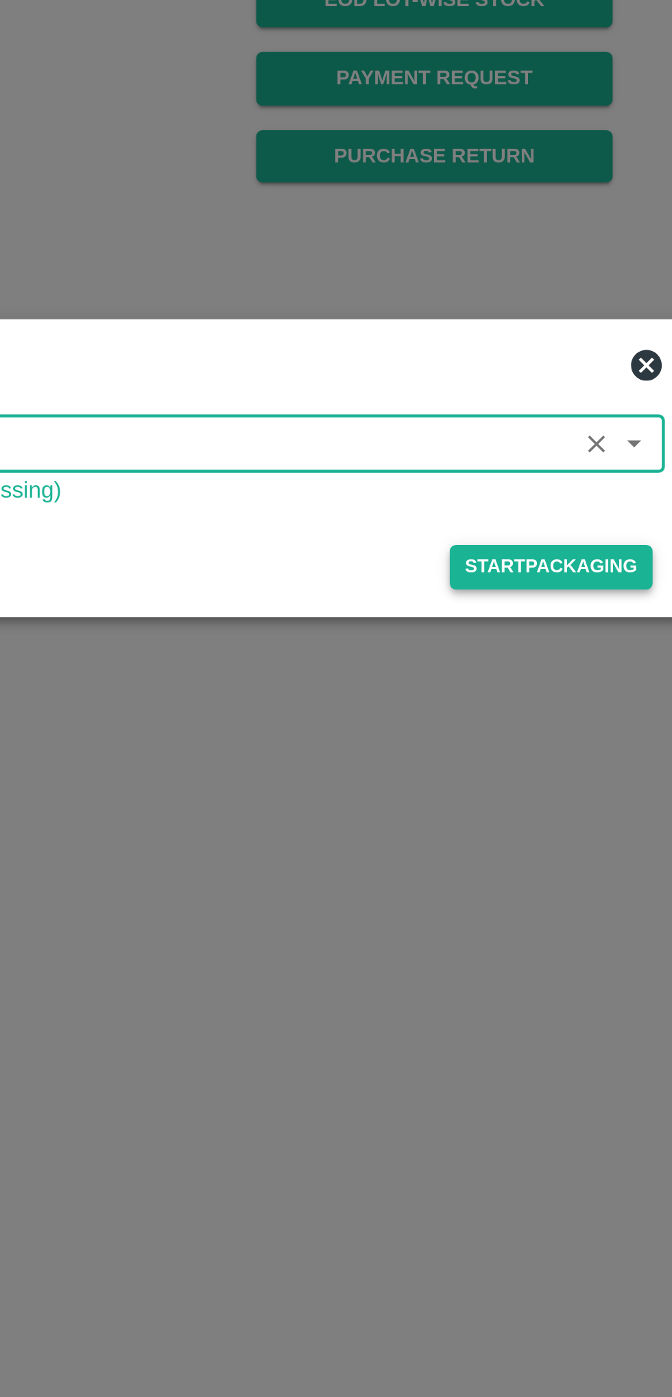
click at [509, 733] on button "Start Packaging" at bounding box center [492, 743] width 90 height 20
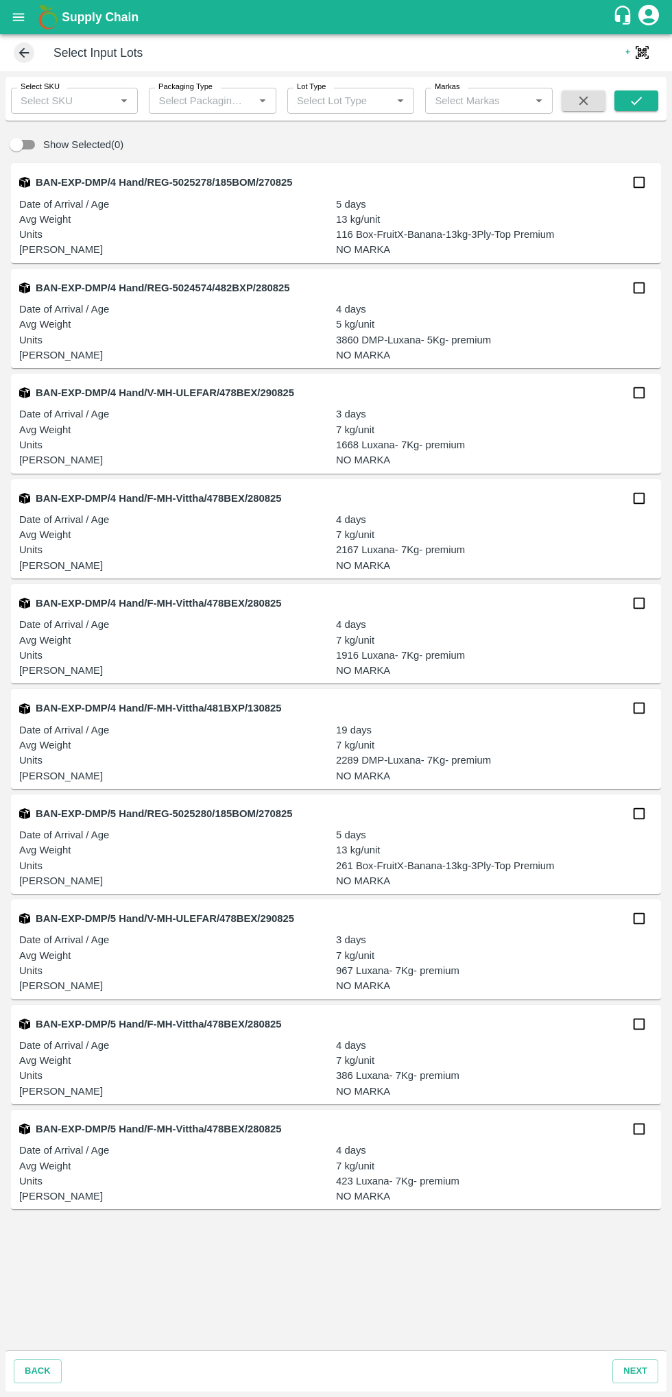
click at [73, 100] on input "Select SKU" at bounding box center [63, 101] width 96 height 18
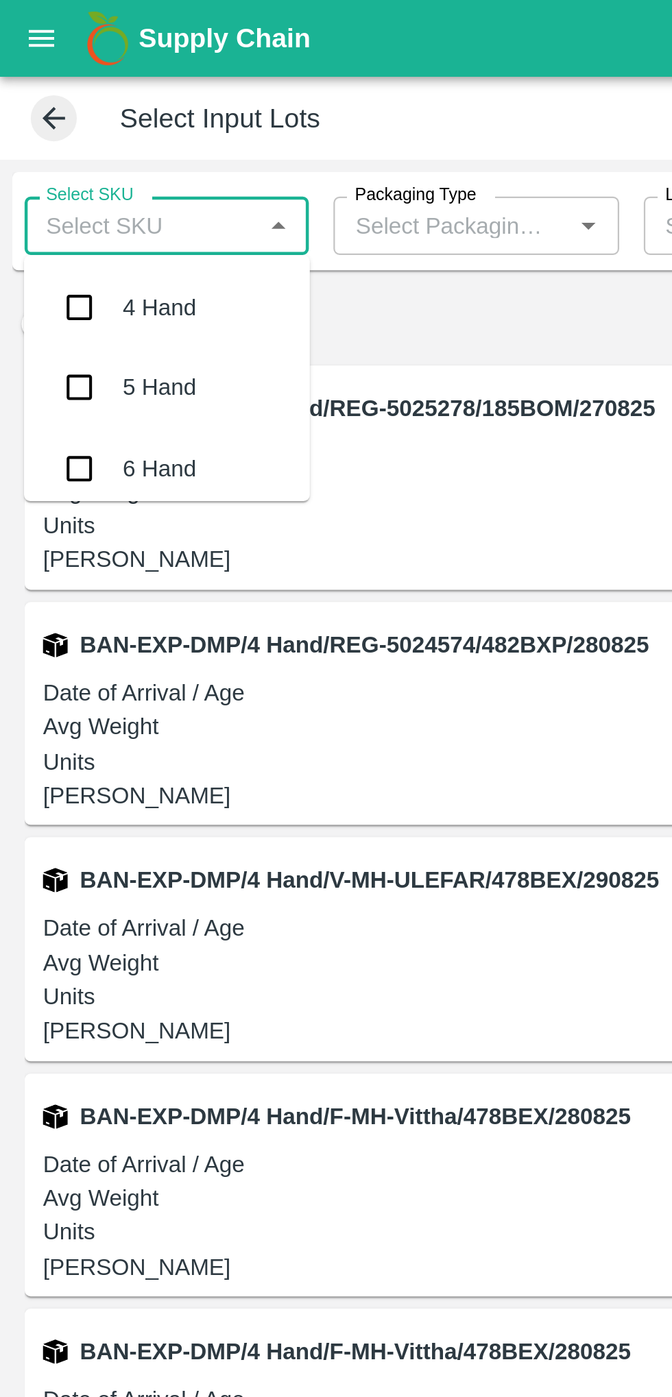
click at [46, 210] on input "checkbox" at bounding box center [35, 208] width 27 height 27
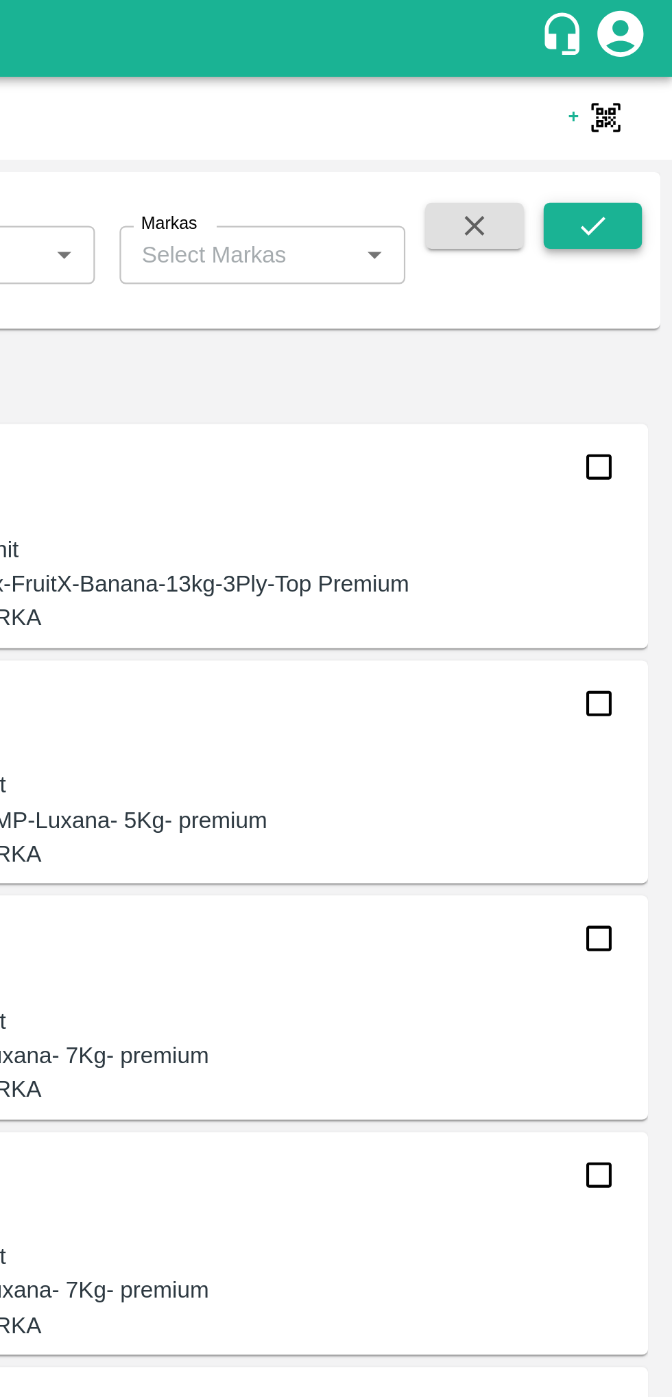
click at [635, 94] on icon "submit" at bounding box center [636, 100] width 15 height 15
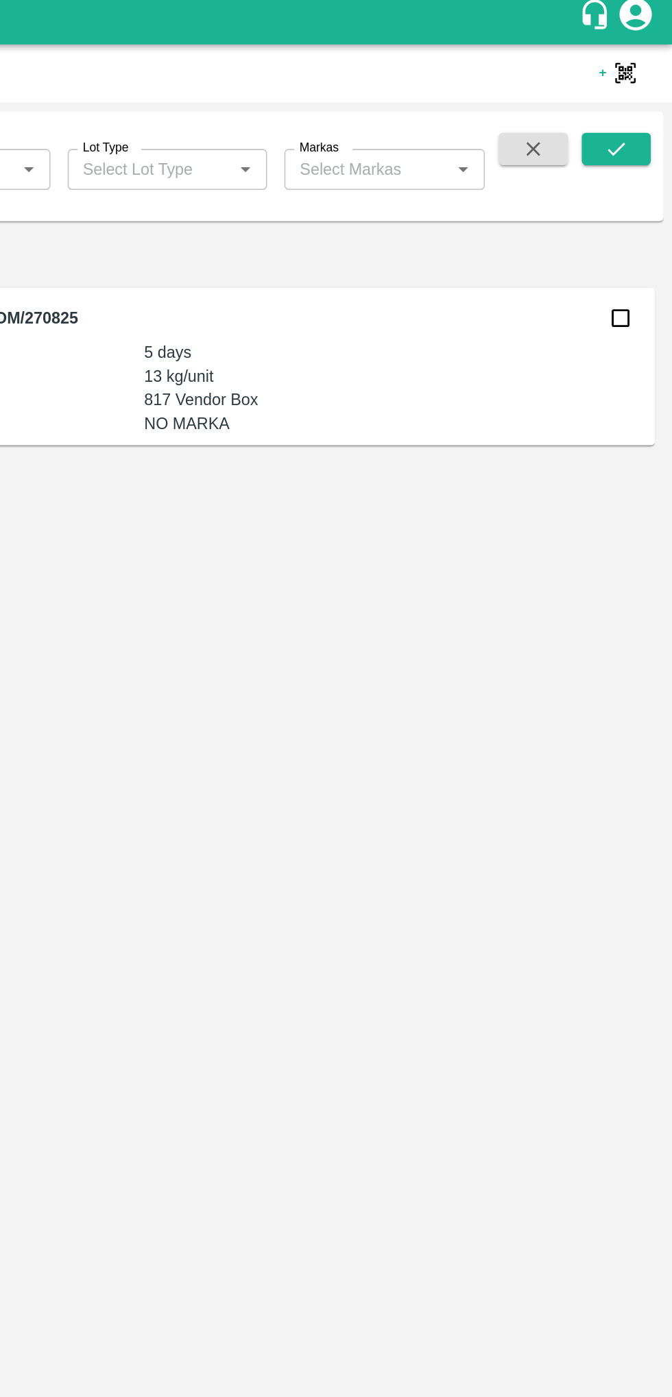
click at [635, 199] on input "checkbox" at bounding box center [638, 208] width 27 height 27
checkbox input "true"
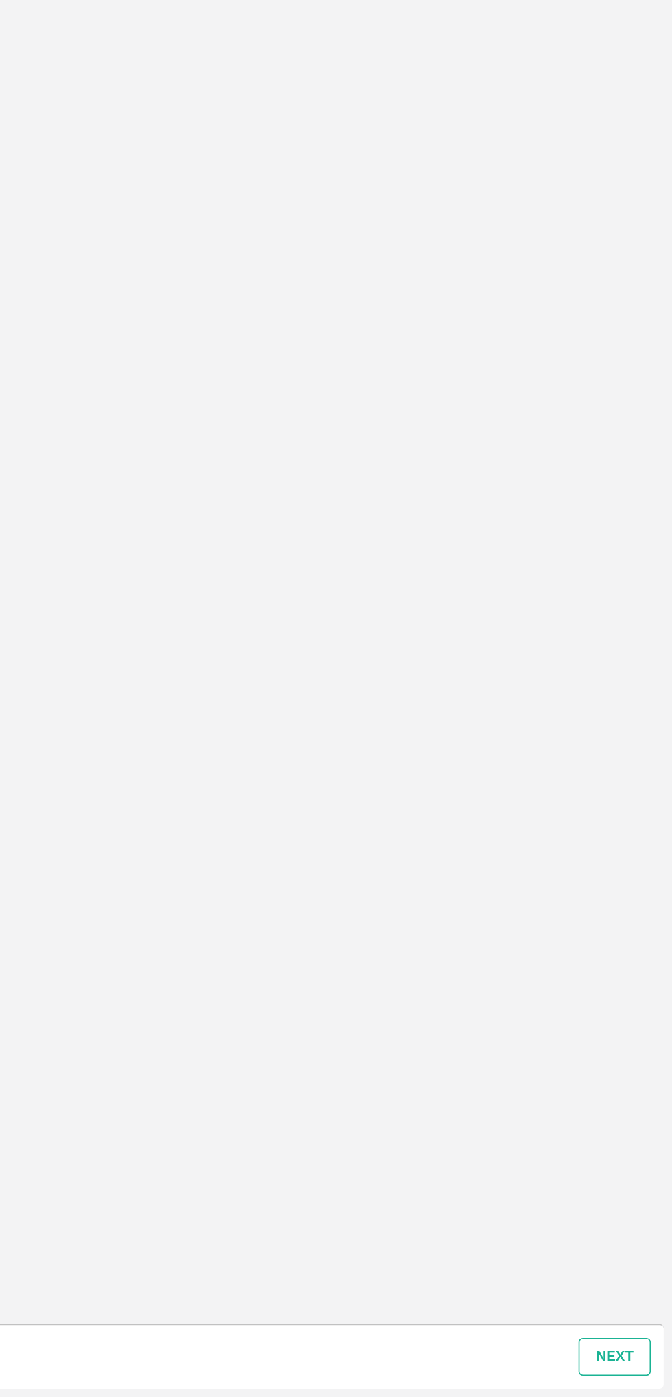
click at [633, 1370] on button "next" at bounding box center [635, 1371] width 46 height 24
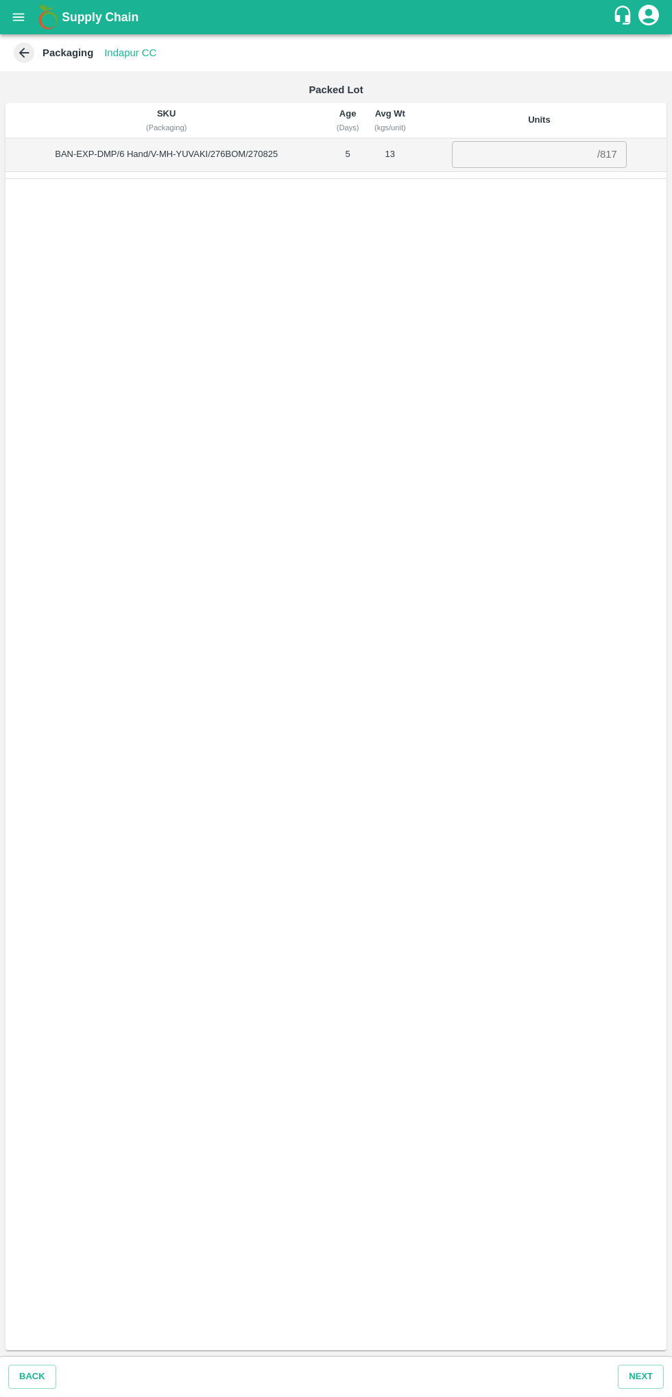
click at [535, 151] on input "number" at bounding box center [522, 154] width 140 height 26
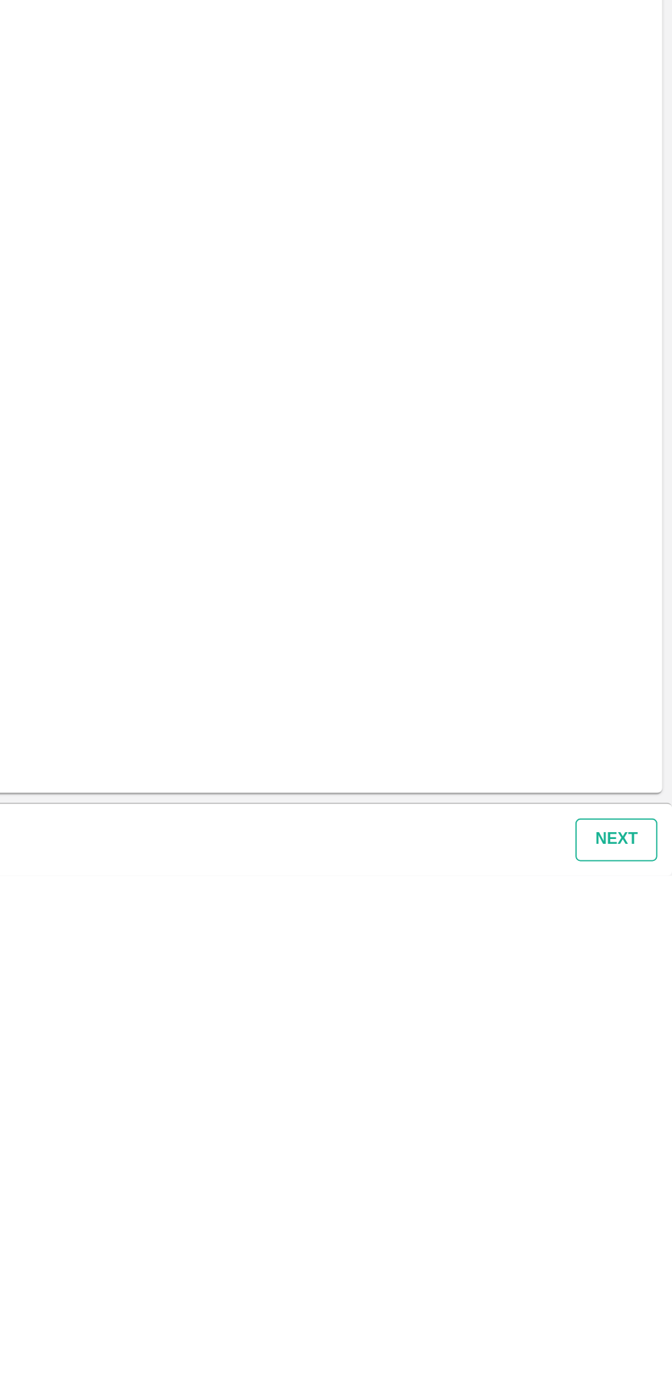
type input "817"
click at [646, 1369] on button "Next" at bounding box center [641, 1377] width 46 height 24
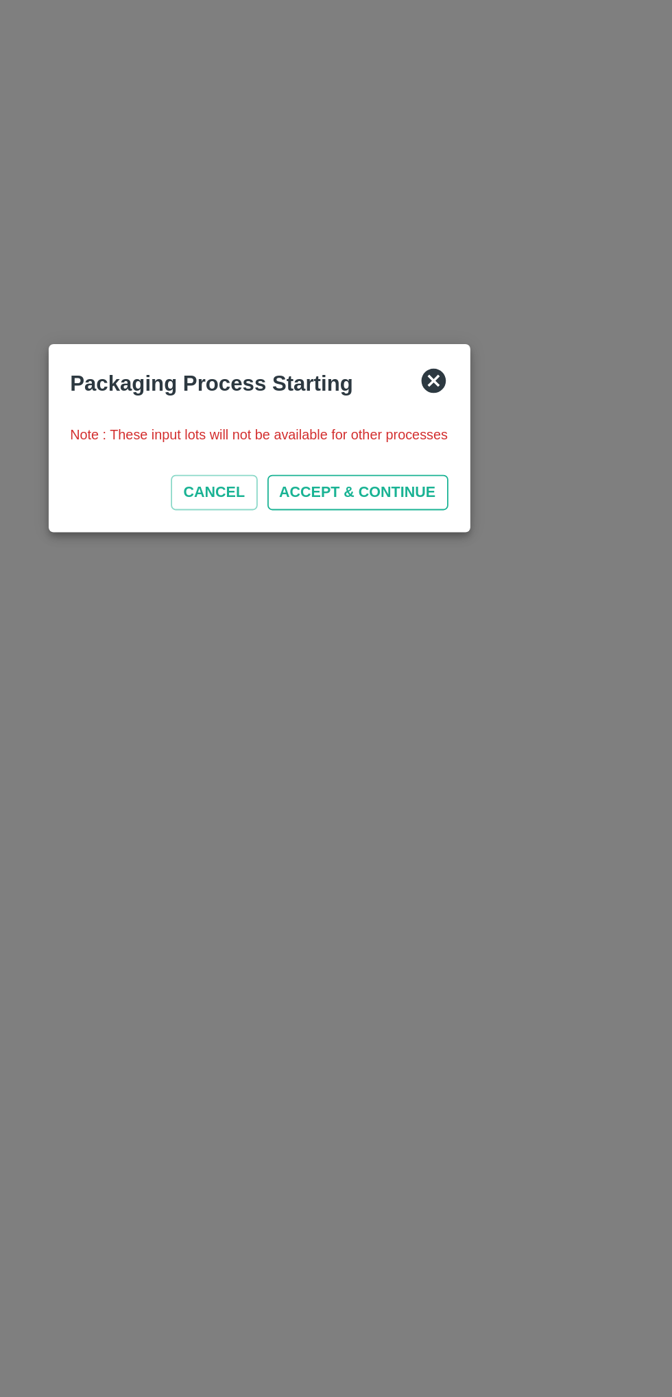
click at [393, 728] on button "ACCEPT & CONTINUE" at bounding box center [391, 729] width 101 height 20
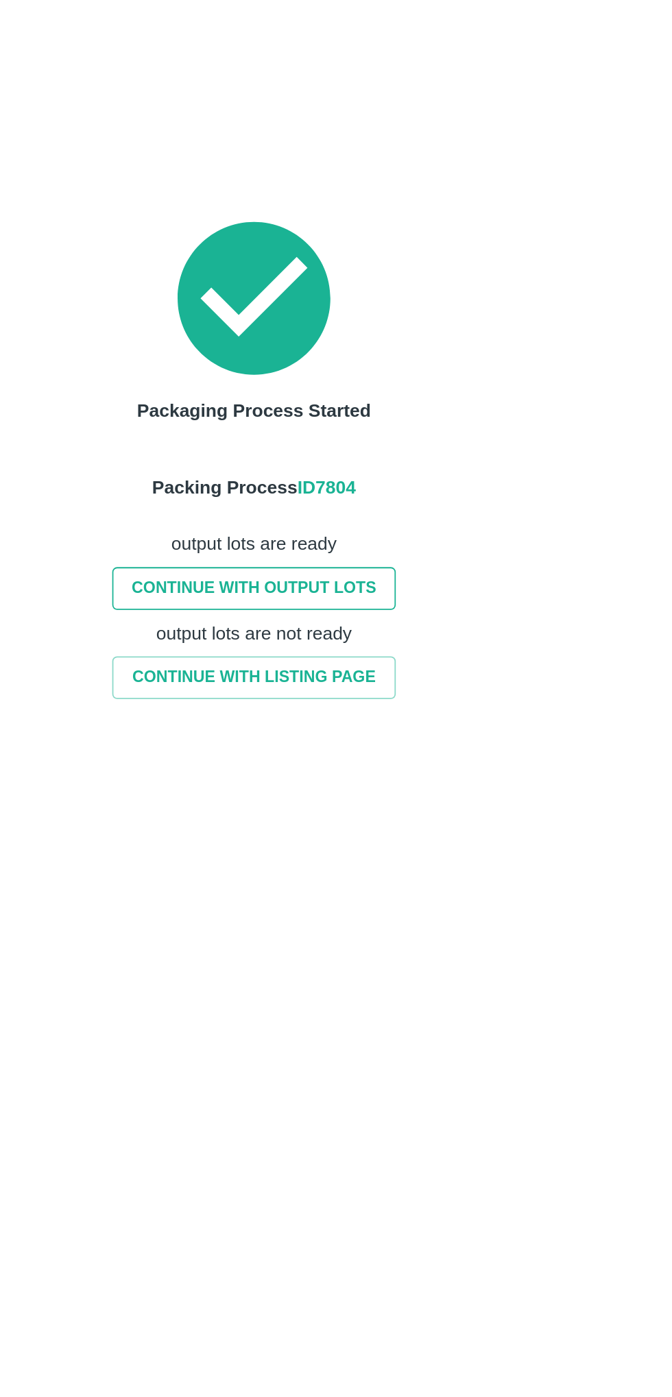
click at [302, 783] on link "CONTINUE WITH OUTPUT LOTS" at bounding box center [333, 783] width 159 height 24
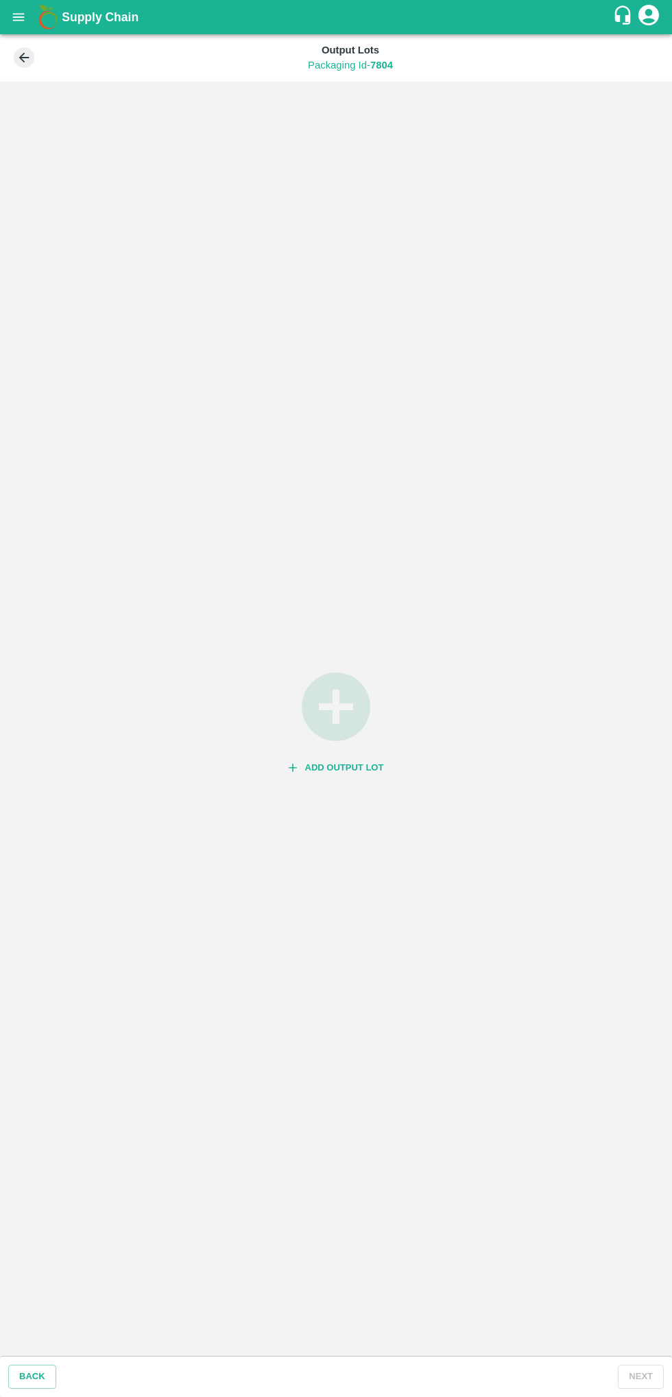
click at [325, 740] on icon "button" at bounding box center [336, 707] width 82 height 82
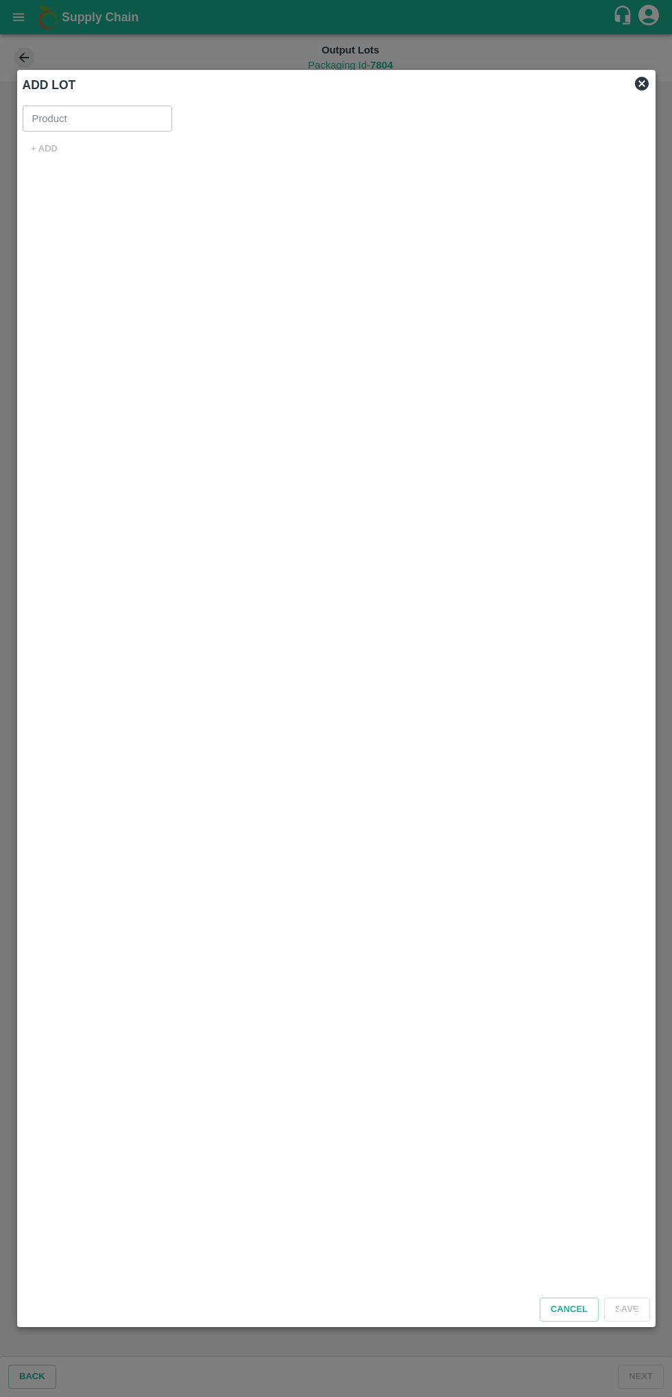
type input "Banana Export DMP"
click at [45, 149] on button "+ ADD" at bounding box center [45, 149] width 44 height 24
click at [95, 144] on span "*" at bounding box center [97, 145] width 5 height 8
click at [94, 149] on input "SKU for New lot   *" at bounding box center [299, 158] width 529 height 18
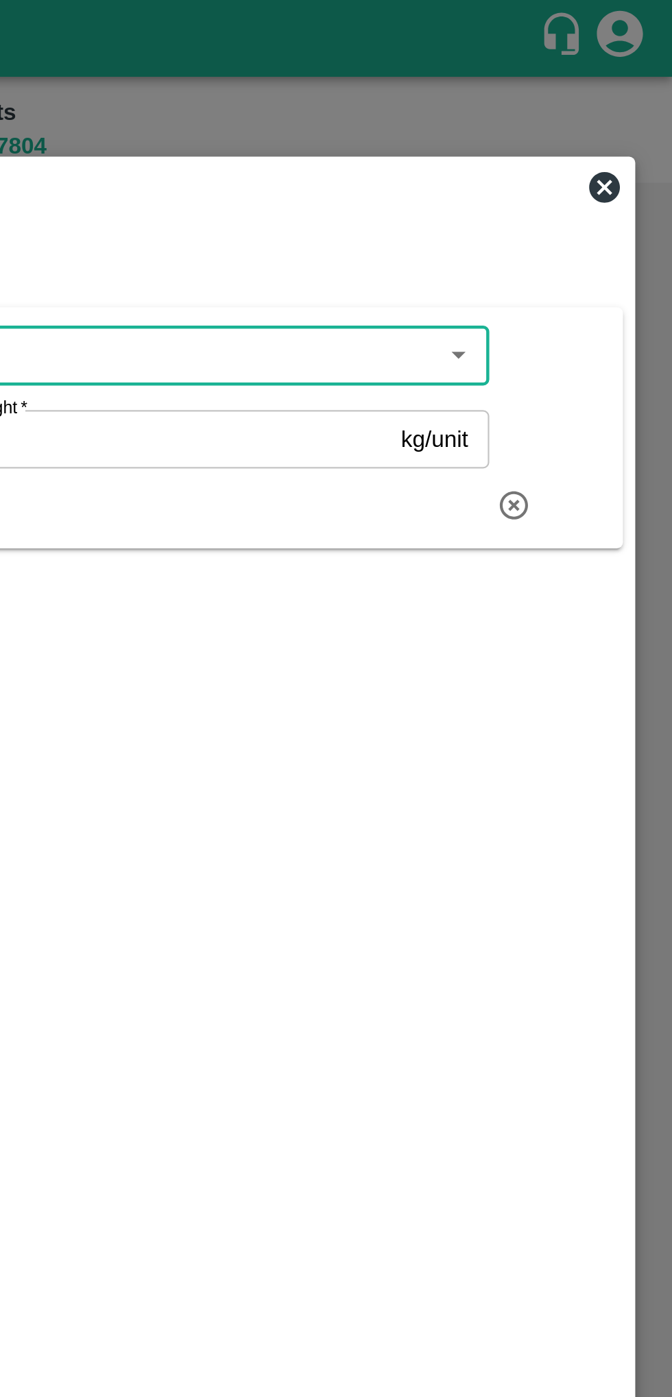
click at [576, 159] on icon "Open" at bounding box center [576, 159] width 6 height 3
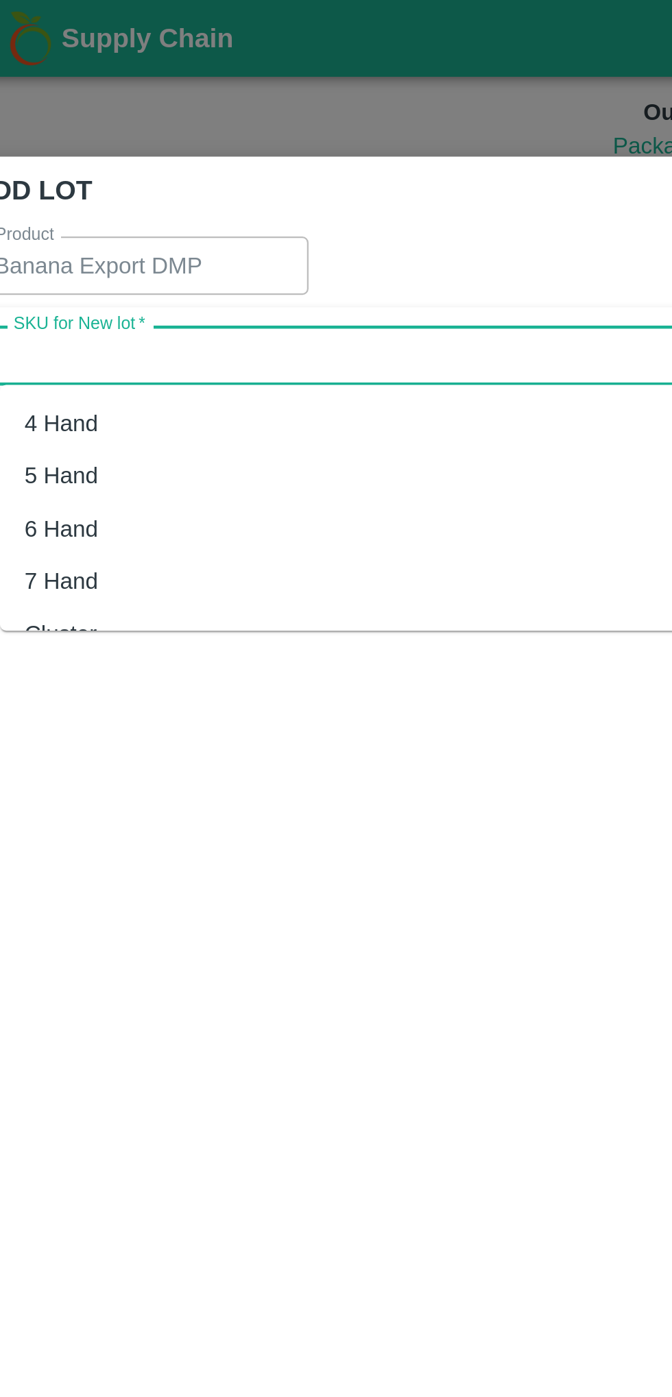
click at [60, 230] on div "6 Hand" at bounding box center [61, 235] width 33 height 15
type input "6 Hand"
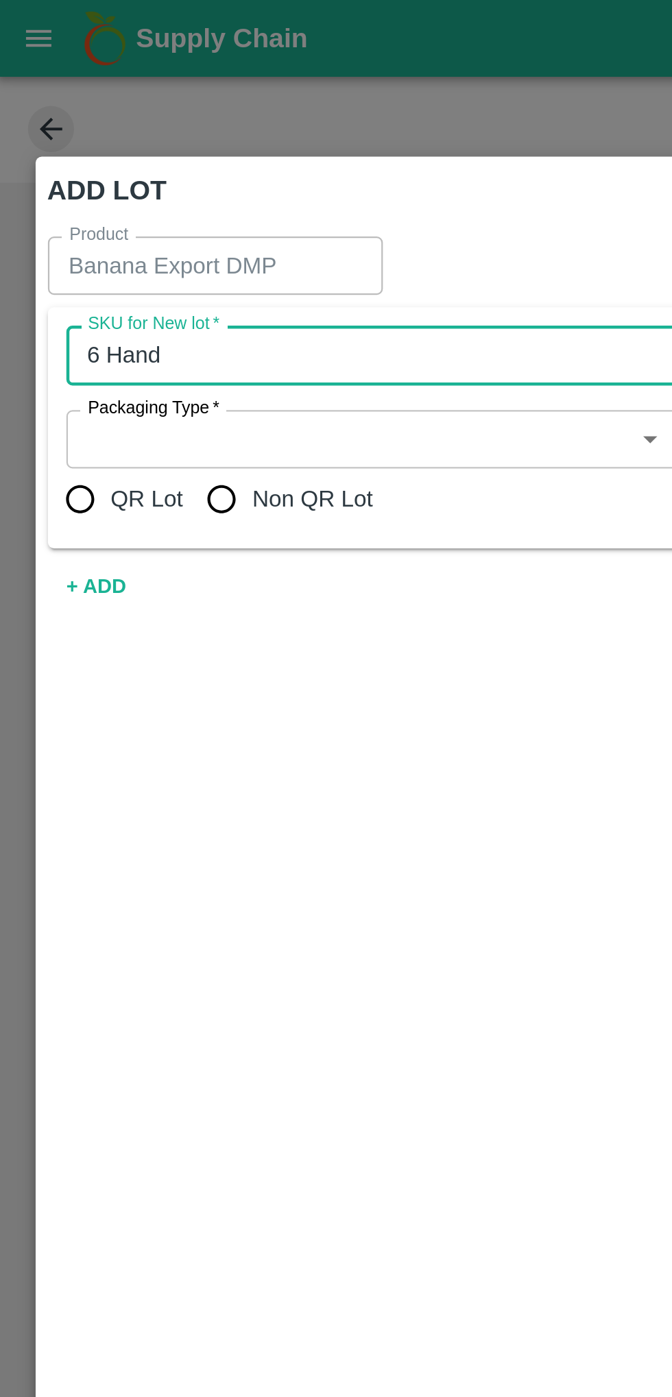
click at [77, 191] on input "Packaging Type   *" at bounding box center [156, 196] width 243 height 18
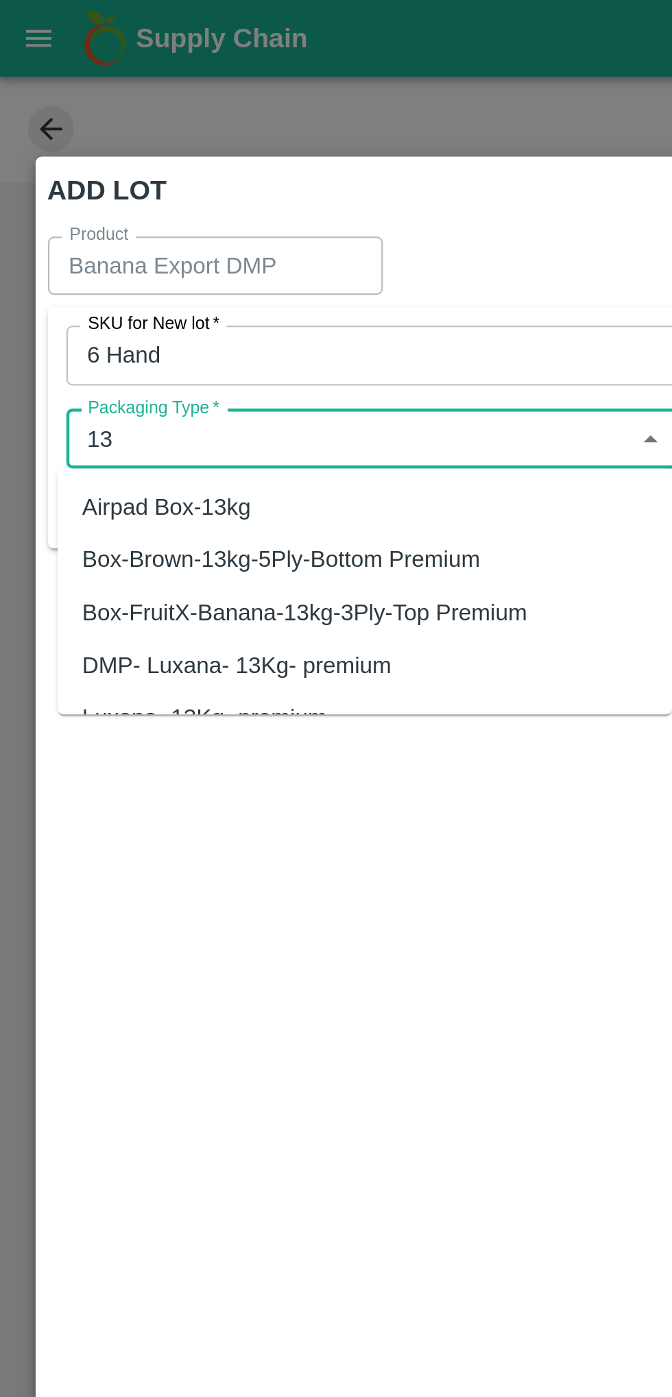
type input "1"
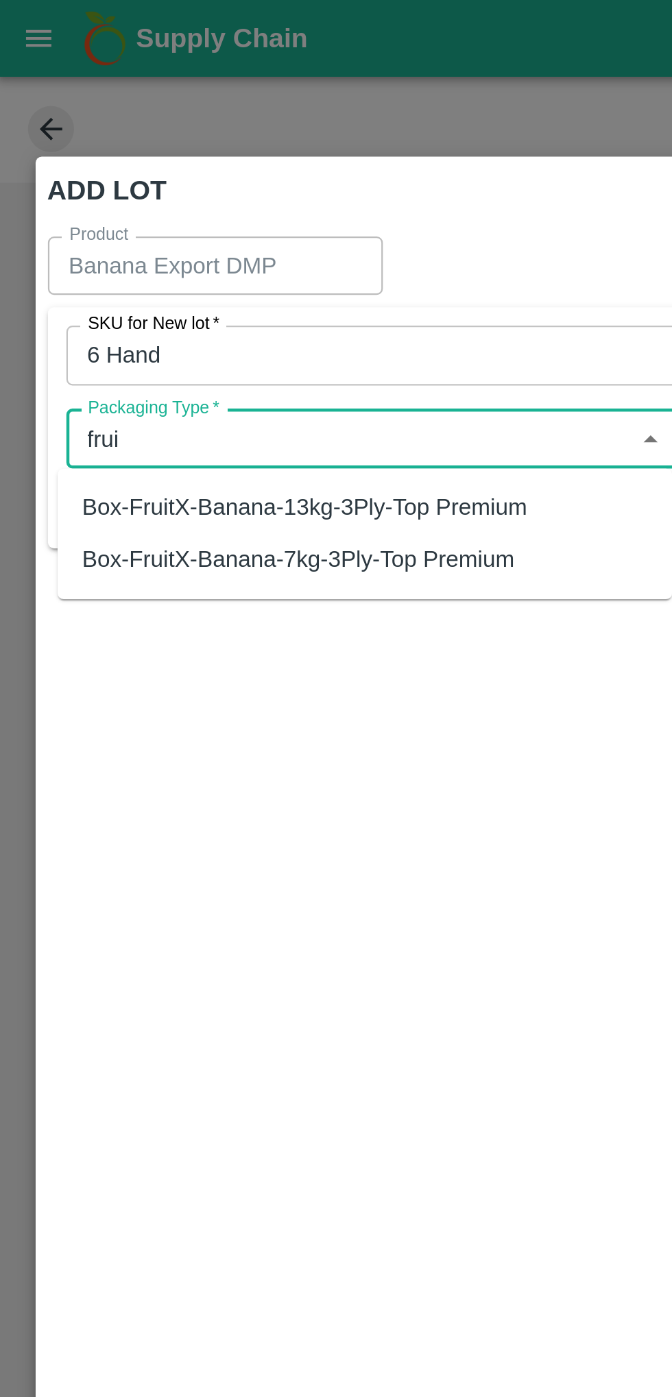
click at [70, 223] on div "Box-FruitX-Banana-13kg-3Ply-Top Premium" at bounding box center [137, 226] width 199 height 15
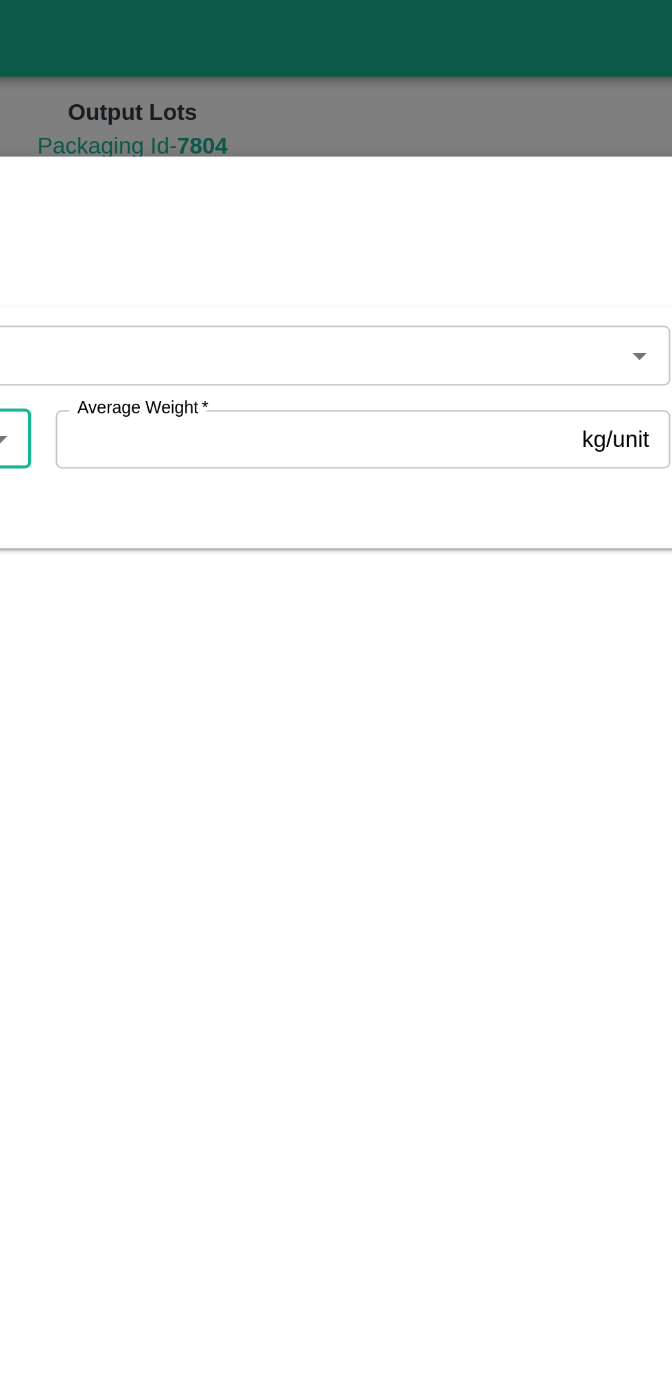
type input "Box-FruitX-Banana-13kg-3Ply-Top Premium"
click at [409, 196] on input "Average Weight   *" at bounding box center [431, 196] width 230 height 26
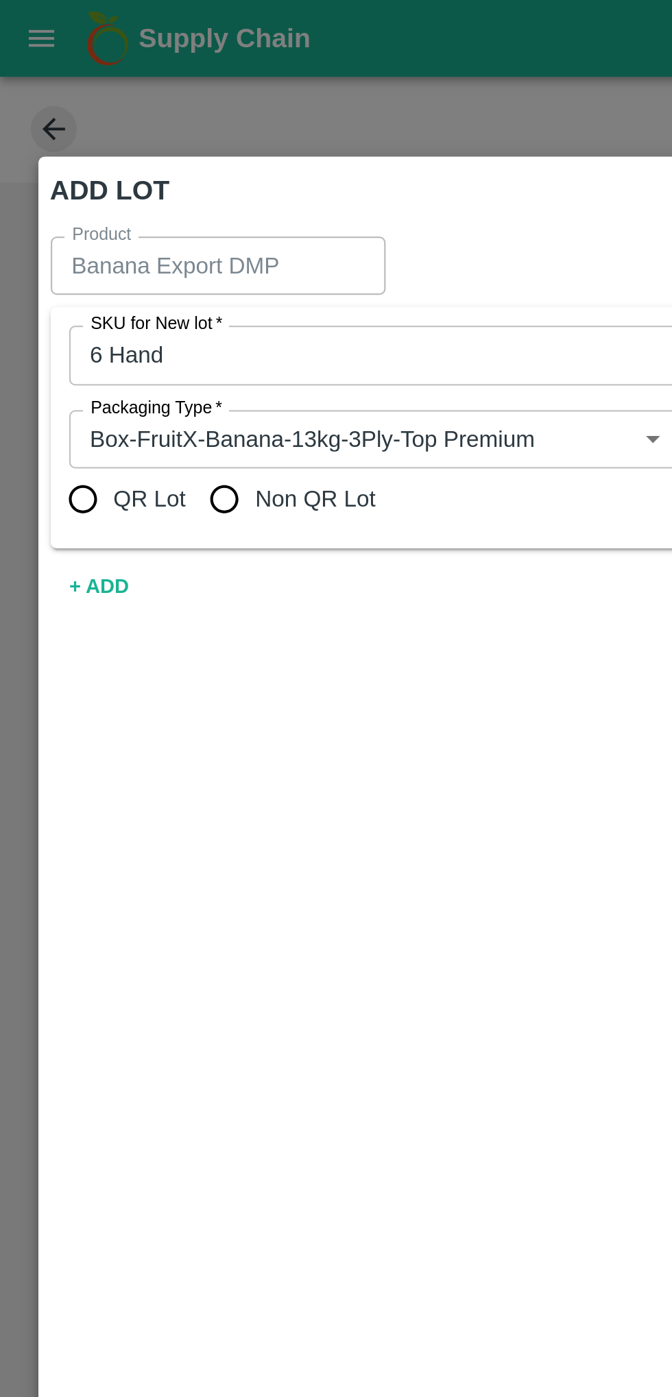
type input "13"
click at [102, 225] on input "Non QR Lot" at bounding box center [99, 222] width 27 height 27
radio input "true"
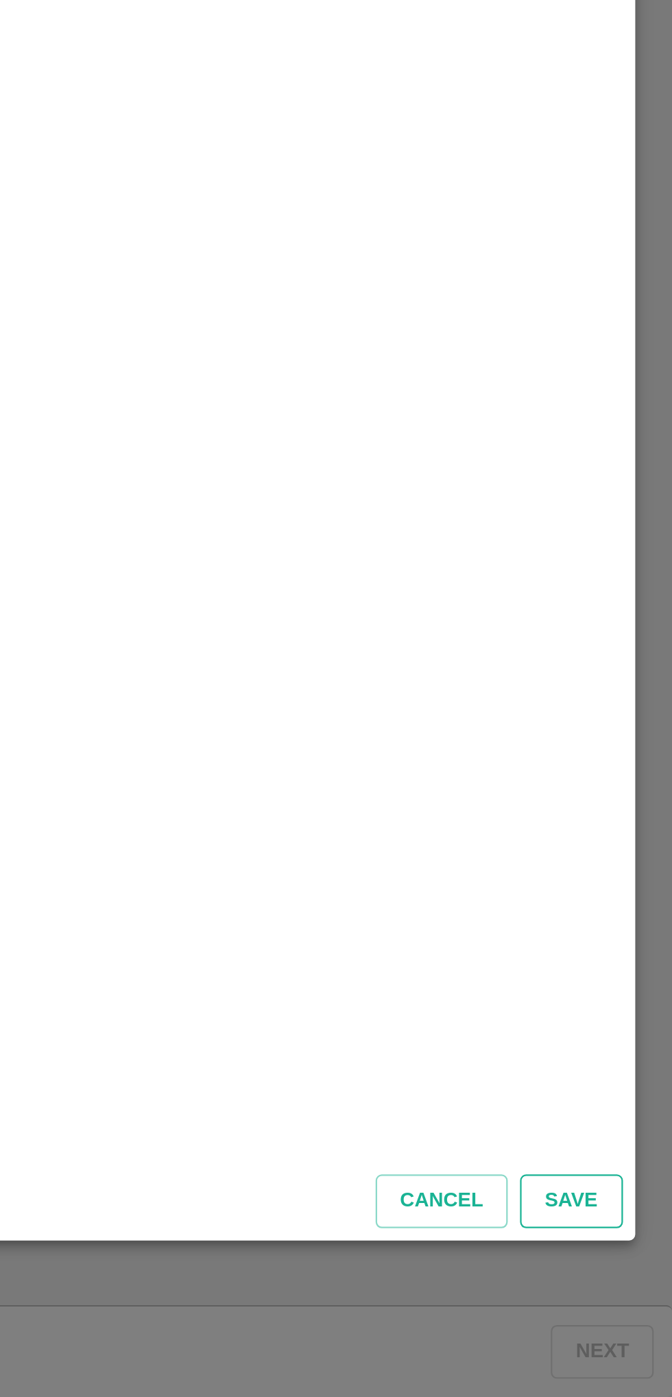
click at [626, 1313] on button "Save" at bounding box center [626, 1310] width 45 height 24
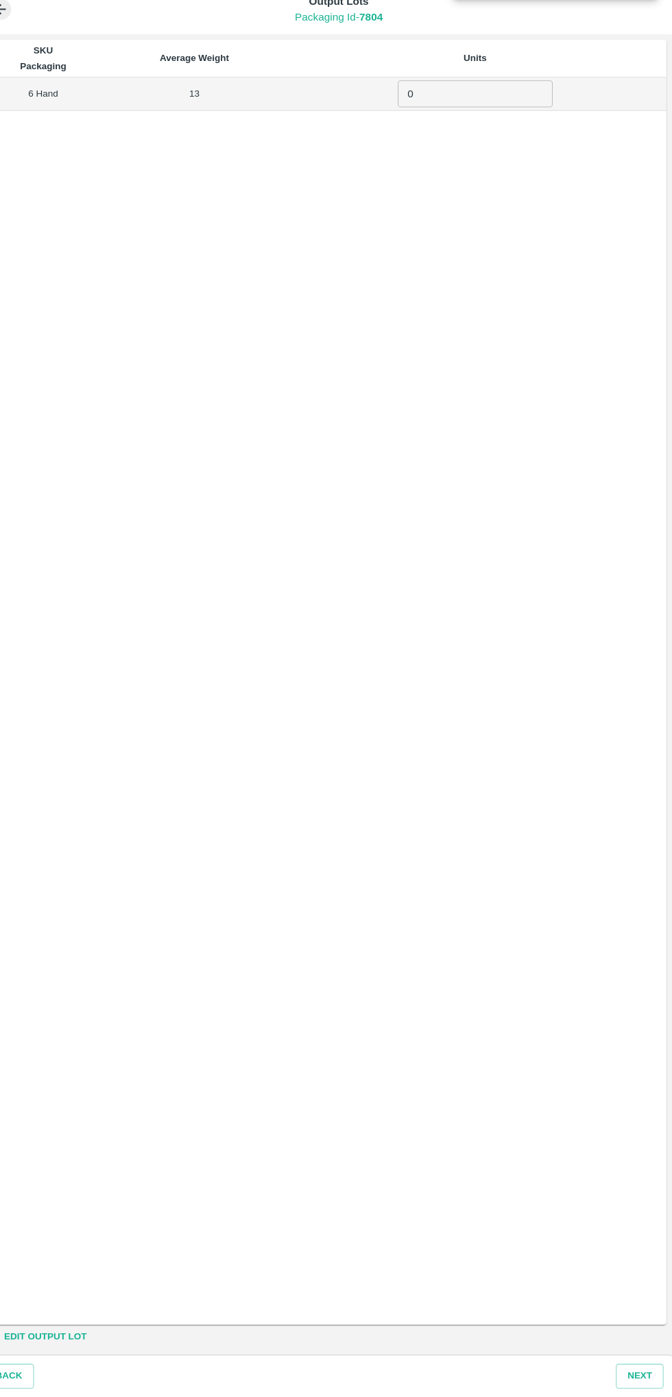
click at [459, 134] on input "0" at bounding box center [481, 139] width 149 height 26
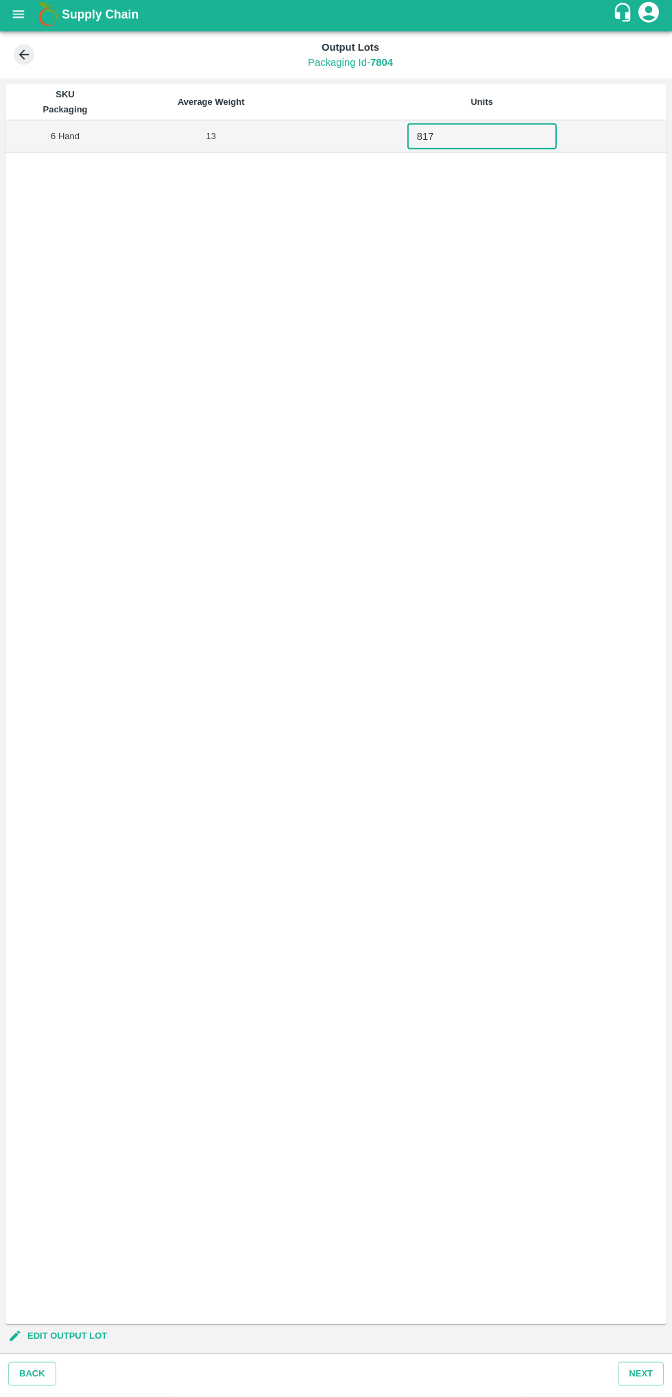
type input "817"
click at [663, 605] on div "SKU Packaging Average Weight Units 6 Hand 13 817 ​" at bounding box center [335, 707] width 661 height 1240
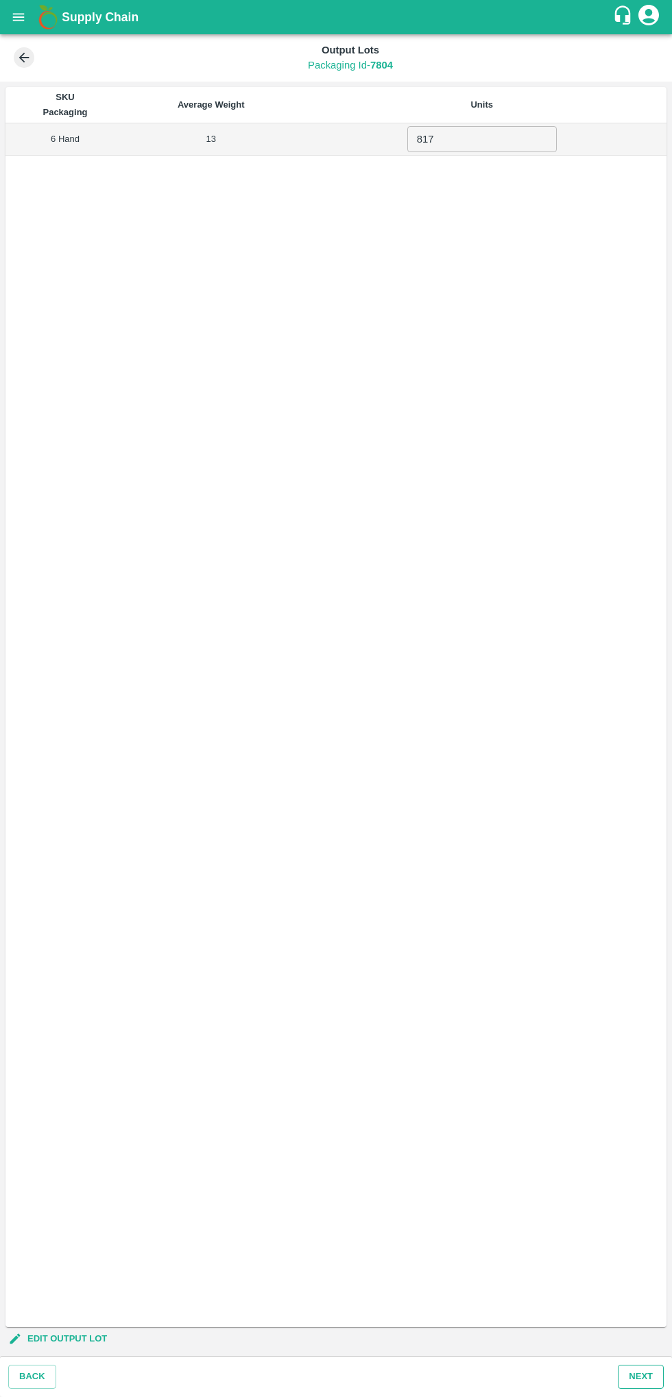
click at [640, 1379] on button "Next" at bounding box center [641, 1377] width 46 height 24
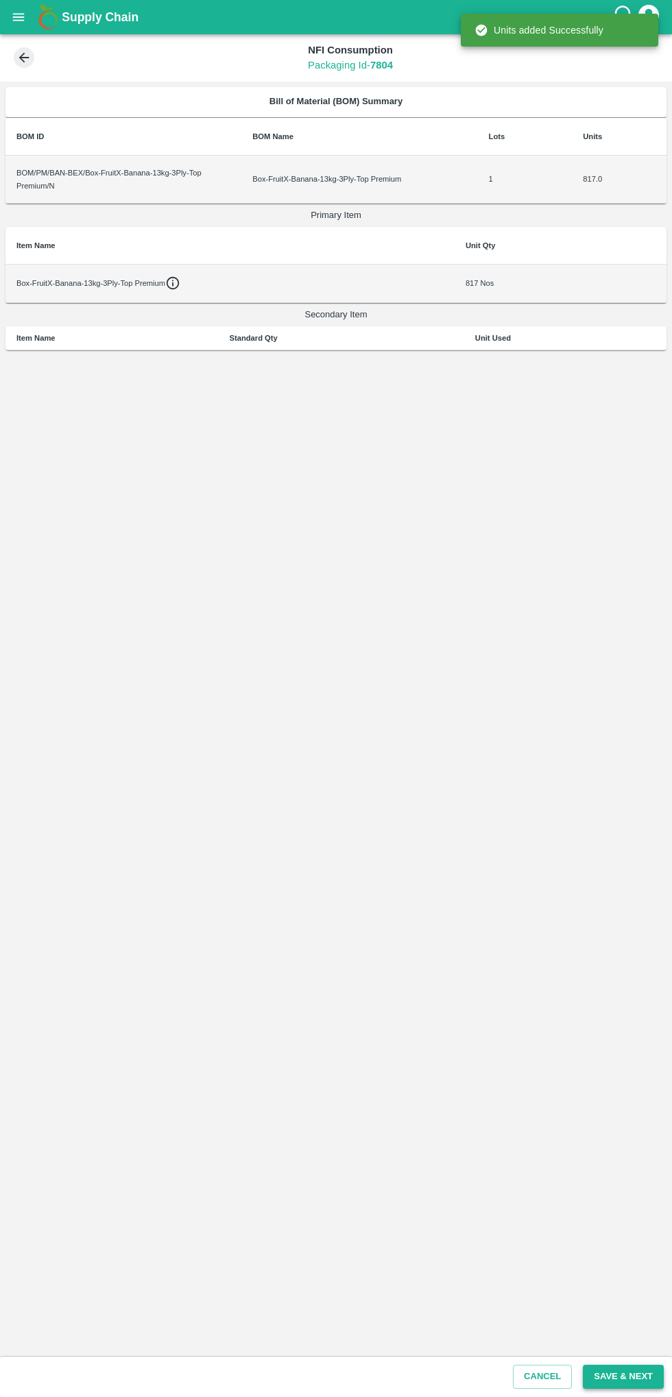
click at [616, 1374] on button "Save & Next" at bounding box center [623, 1377] width 81 height 24
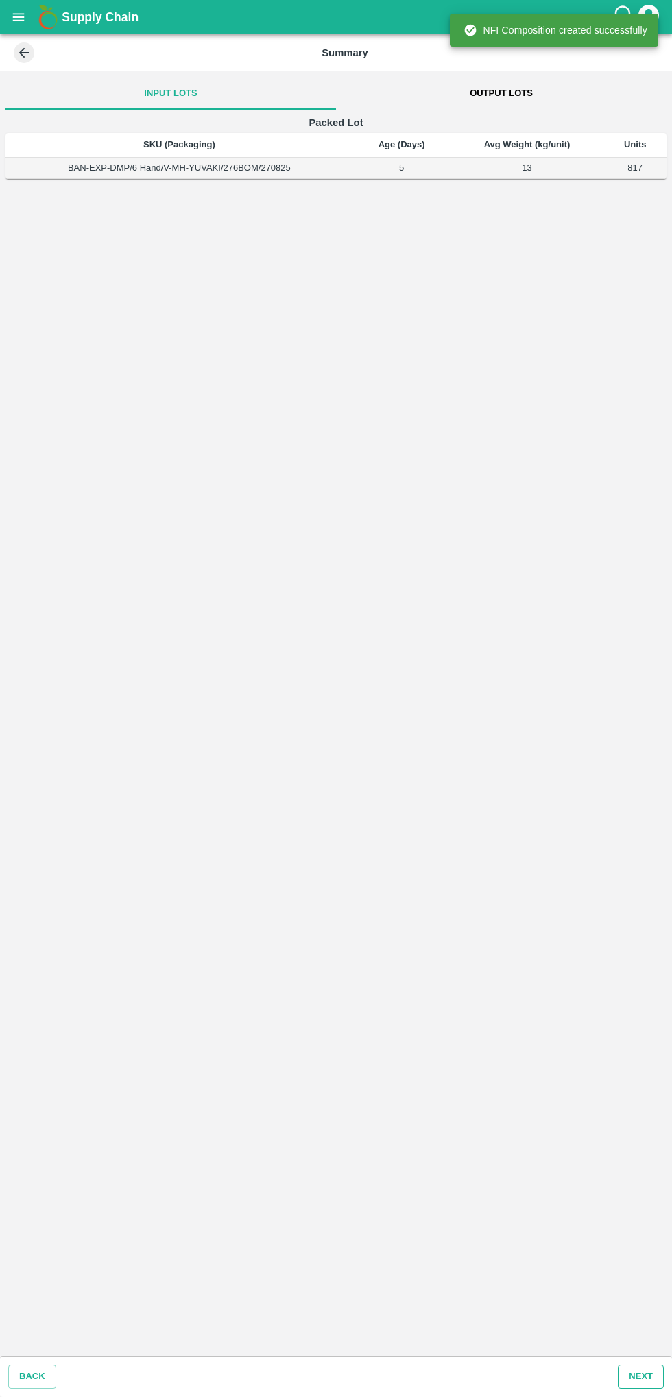
click at [658, 1376] on button "Next" at bounding box center [641, 1377] width 46 height 24
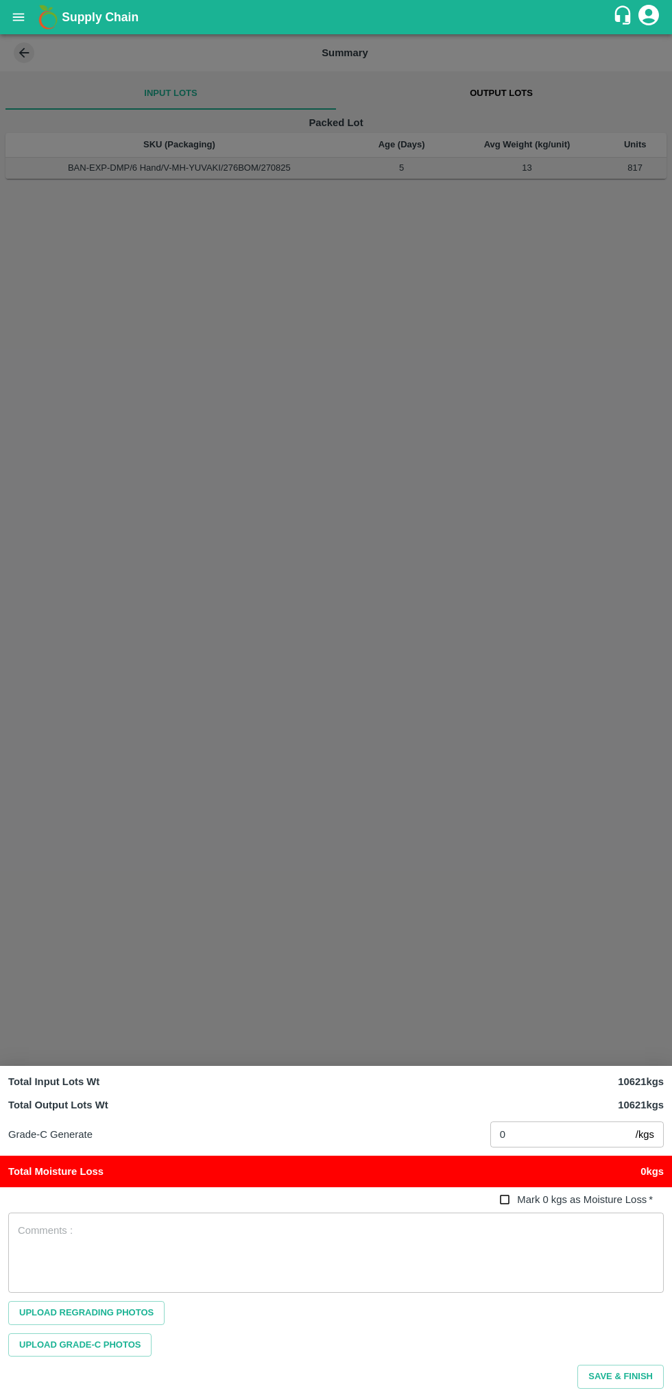
click at [507, 1194] on input "Mark 0 kgs as Moisture Loss   *" at bounding box center [504, 1199] width 25 height 25
checkbox input "true"
click at [618, 1376] on button "Save & Finish" at bounding box center [620, 1377] width 86 height 24
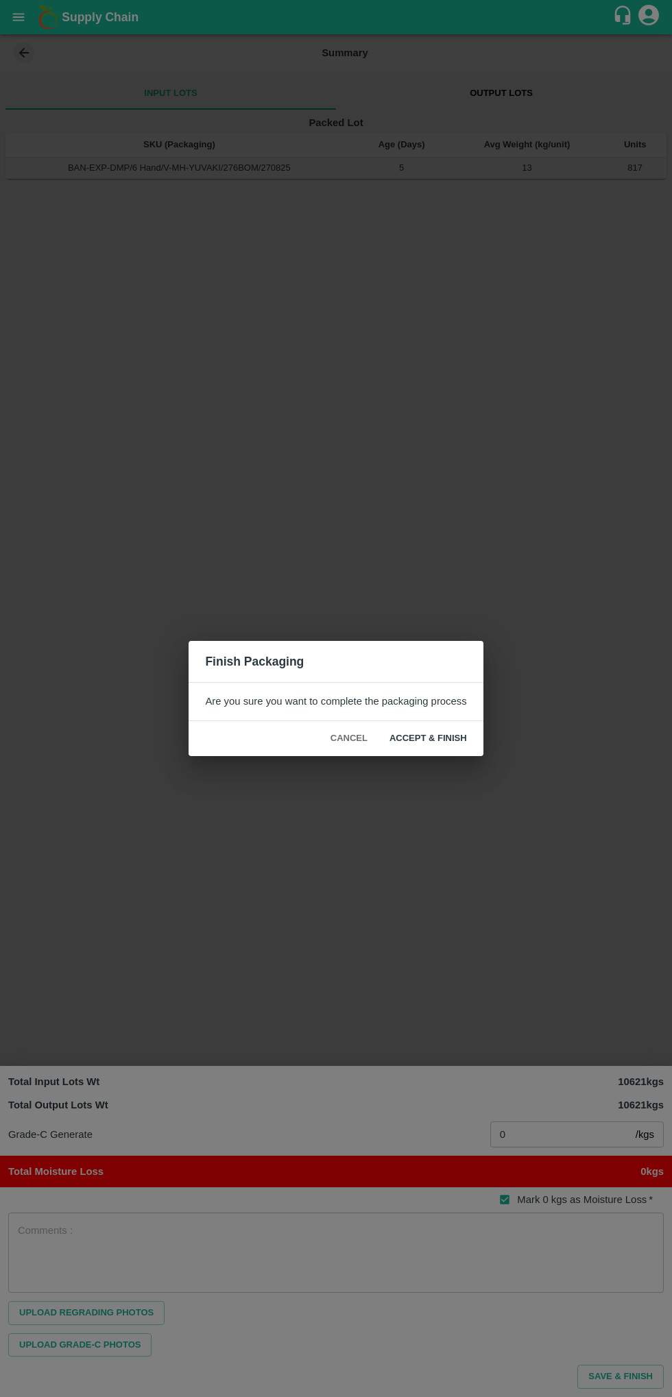
click at [433, 738] on button "ACCEPT & FINISH" at bounding box center [427, 739] width 99 height 24
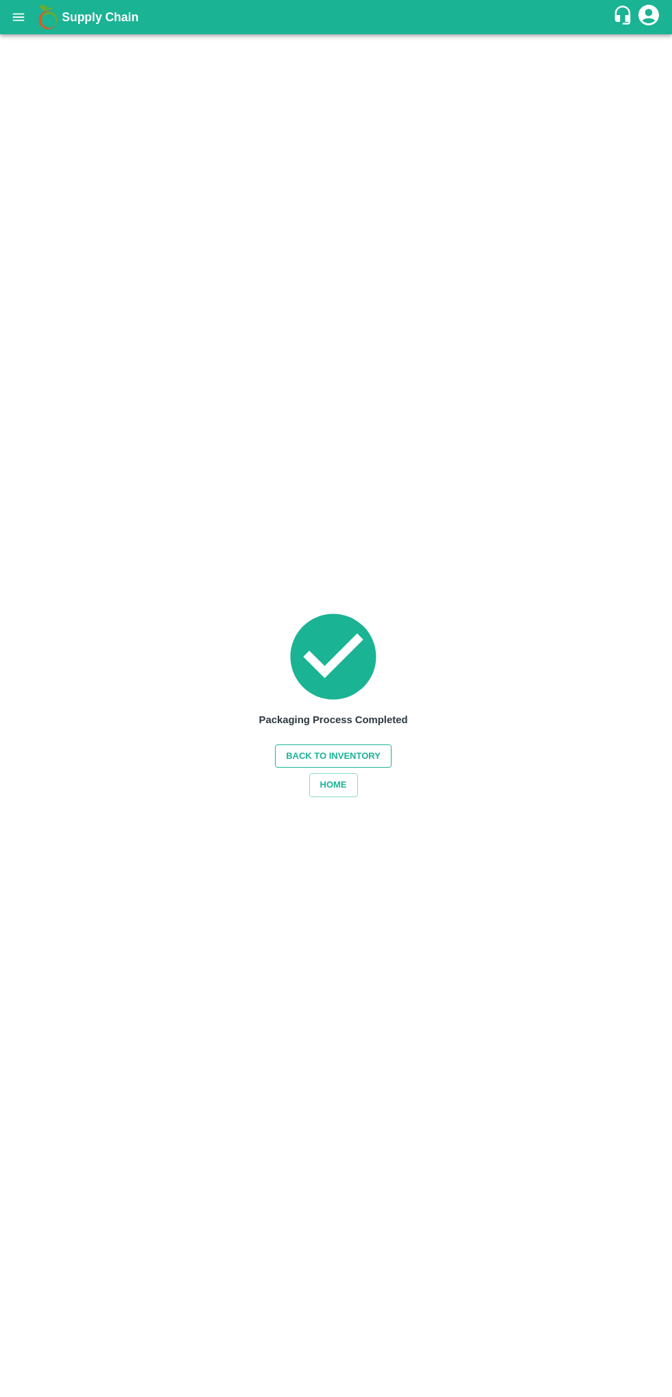
click at [352, 755] on button "Back to Inventory" at bounding box center [333, 756] width 117 height 24
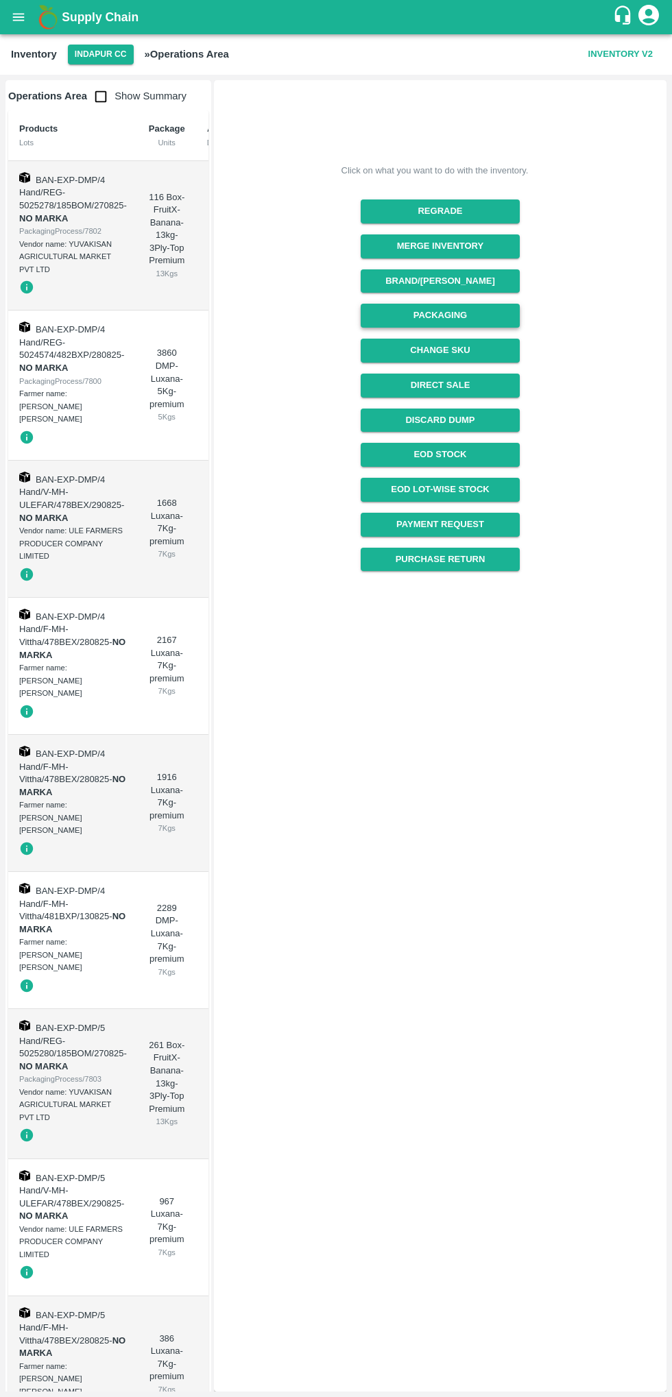
click at [483, 321] on button "Packaging" at bounding box center [440, 316] width 158 height 24
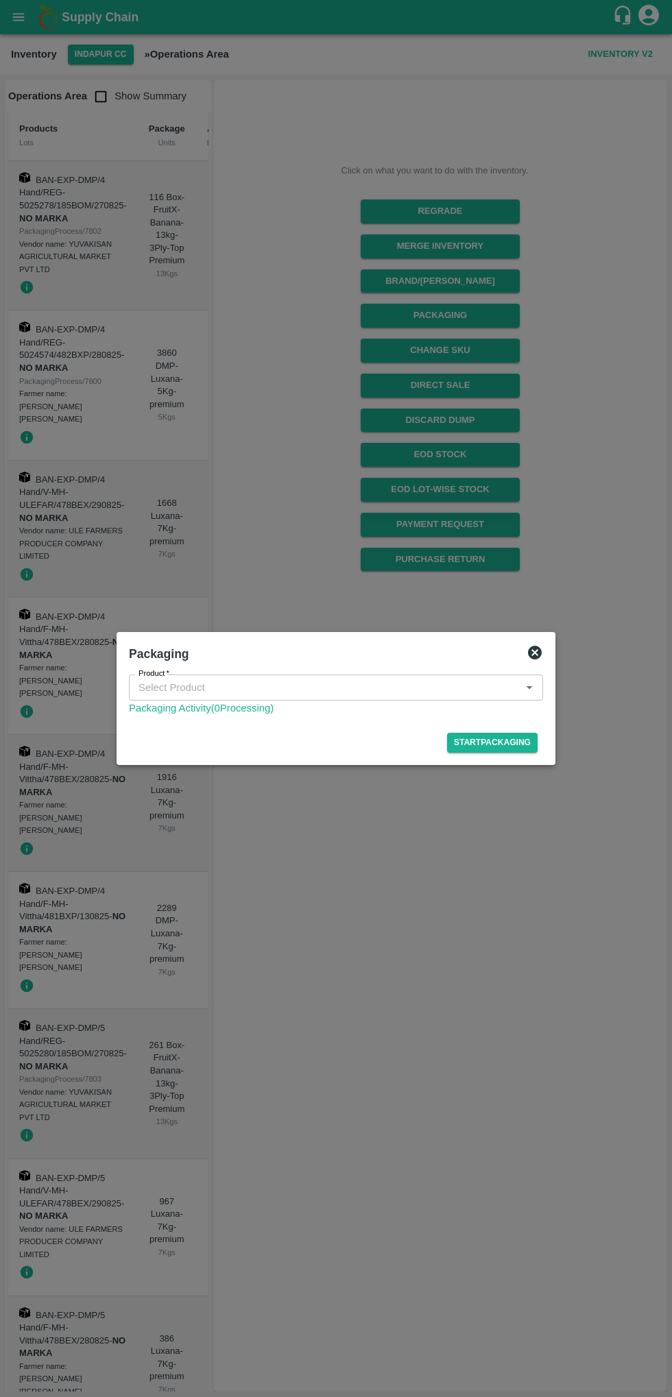
click at [340, 685] on input "Product   *" at bounding box center [324, 688] width 383 height 18
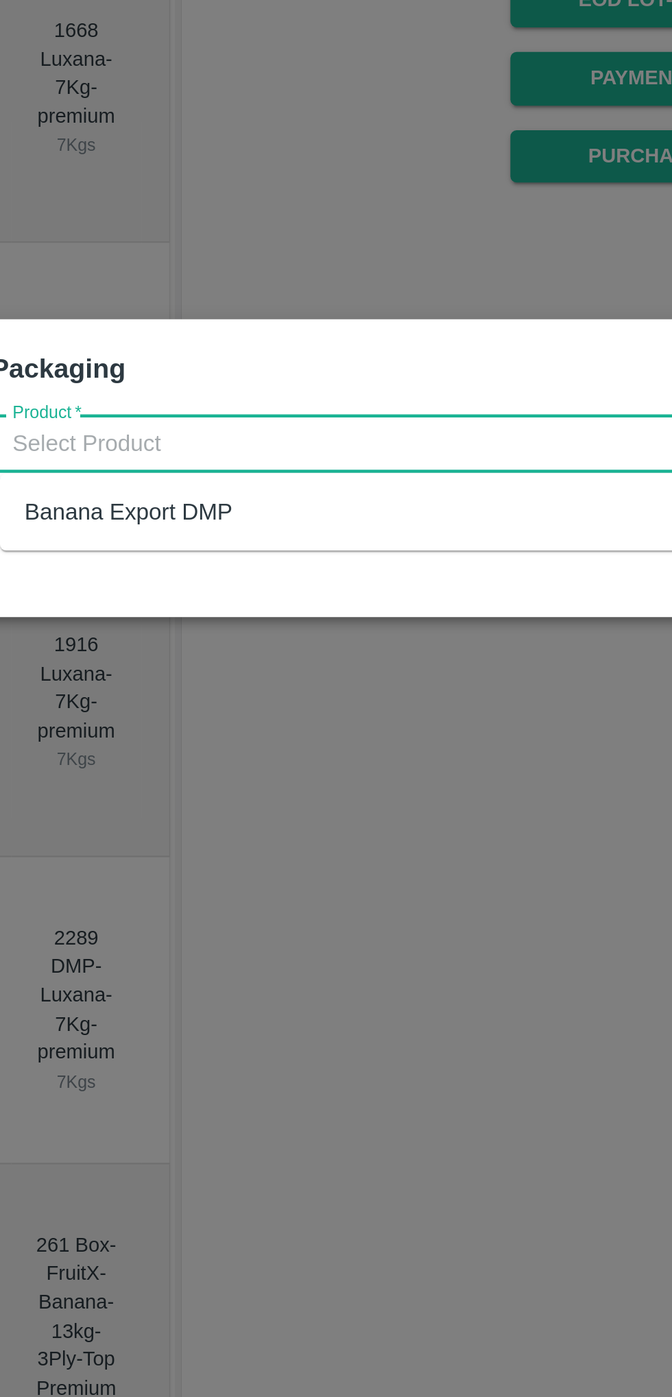
click at [270, 715] on div "Banana Export DMP" at bounding box center [340, 718] width 414 height 23
type input "Banana Export DMP"
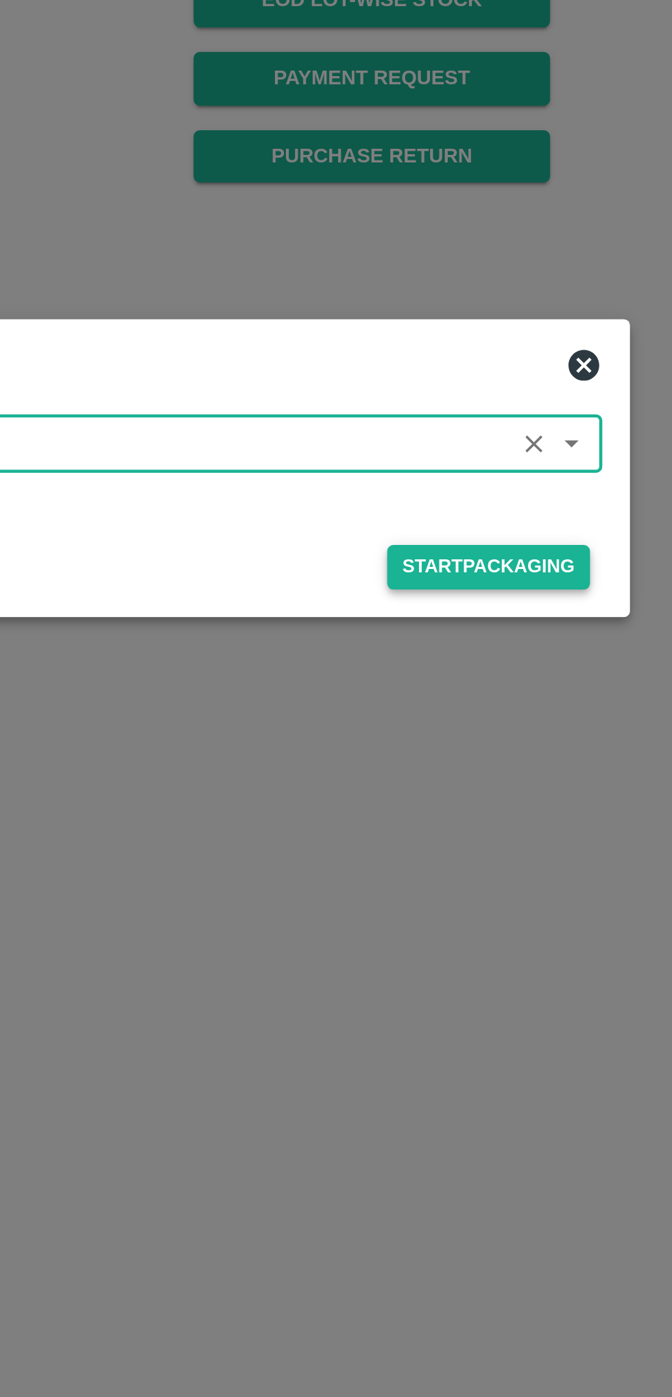
click at [507, 738] on button "Start Packaging" at bounding box center [492, 743] width 90 height 20
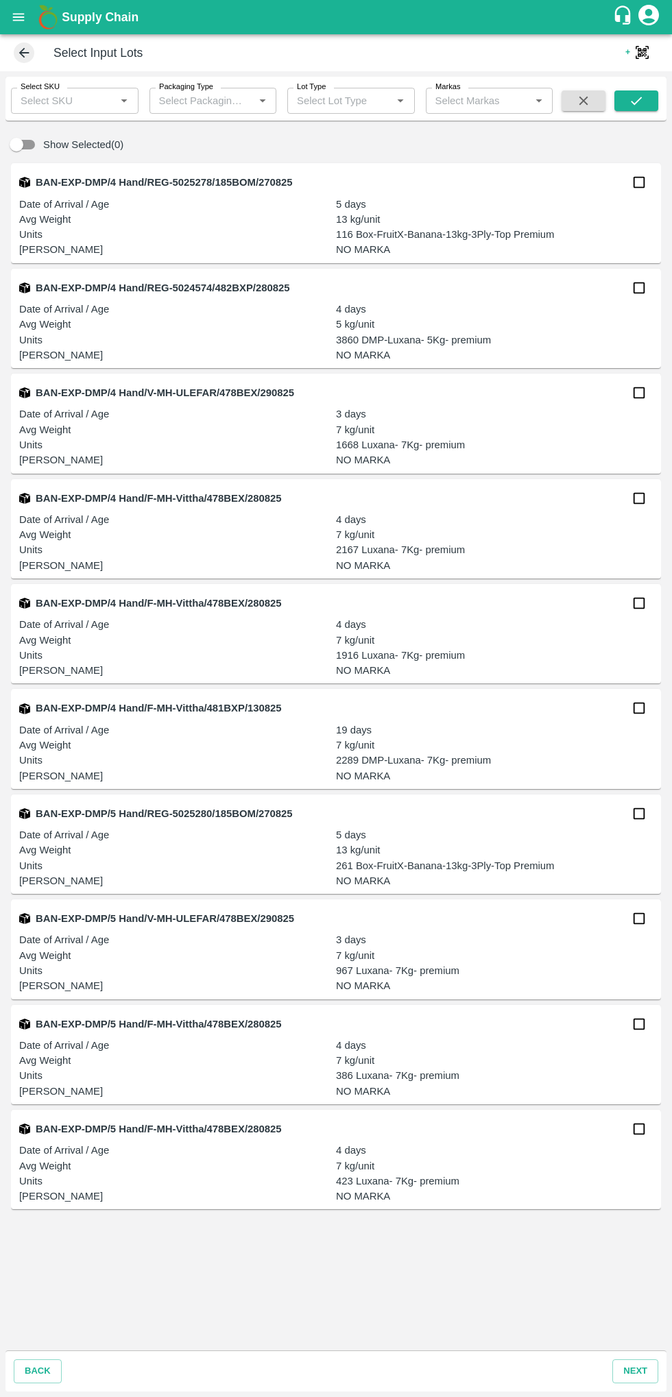
click at [78, 101] on input "Select SKU" at bounding box center [63, 101] width 97 height 18
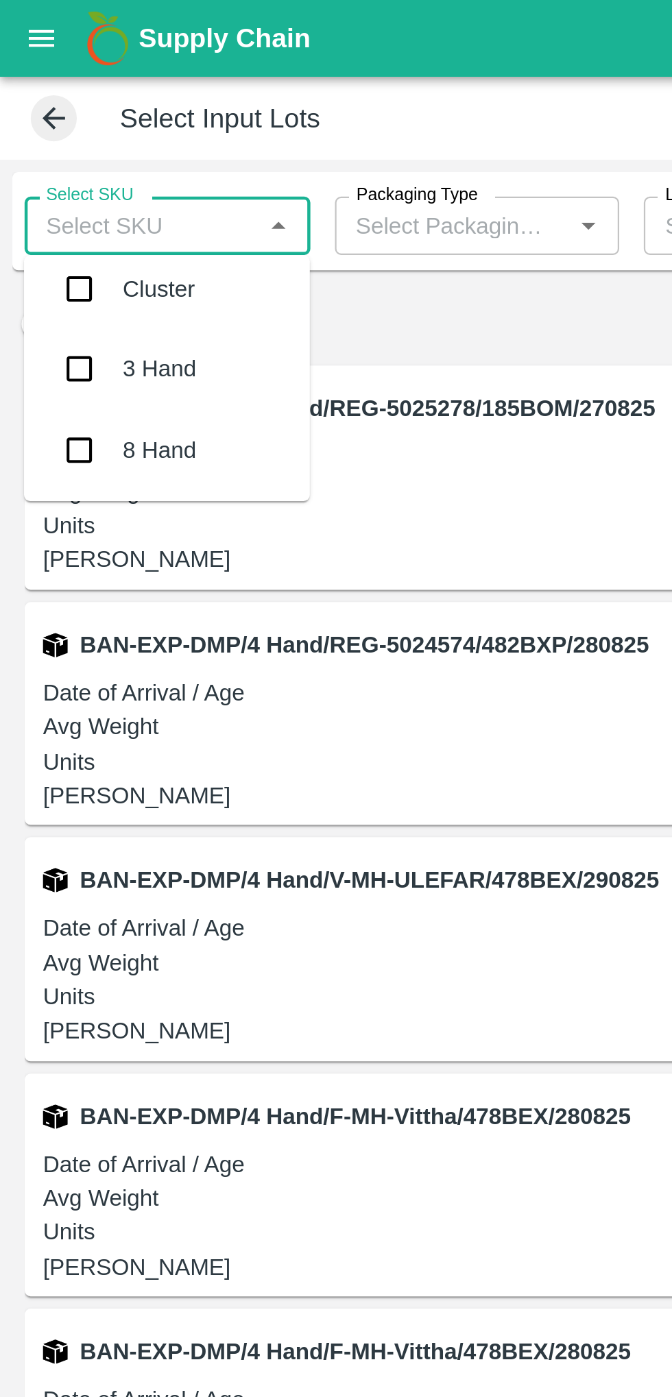
scroll to position [149, 0]
click at [94, 197] on div "8 Hand" at bounding box center [74, 203] width 127 height 36
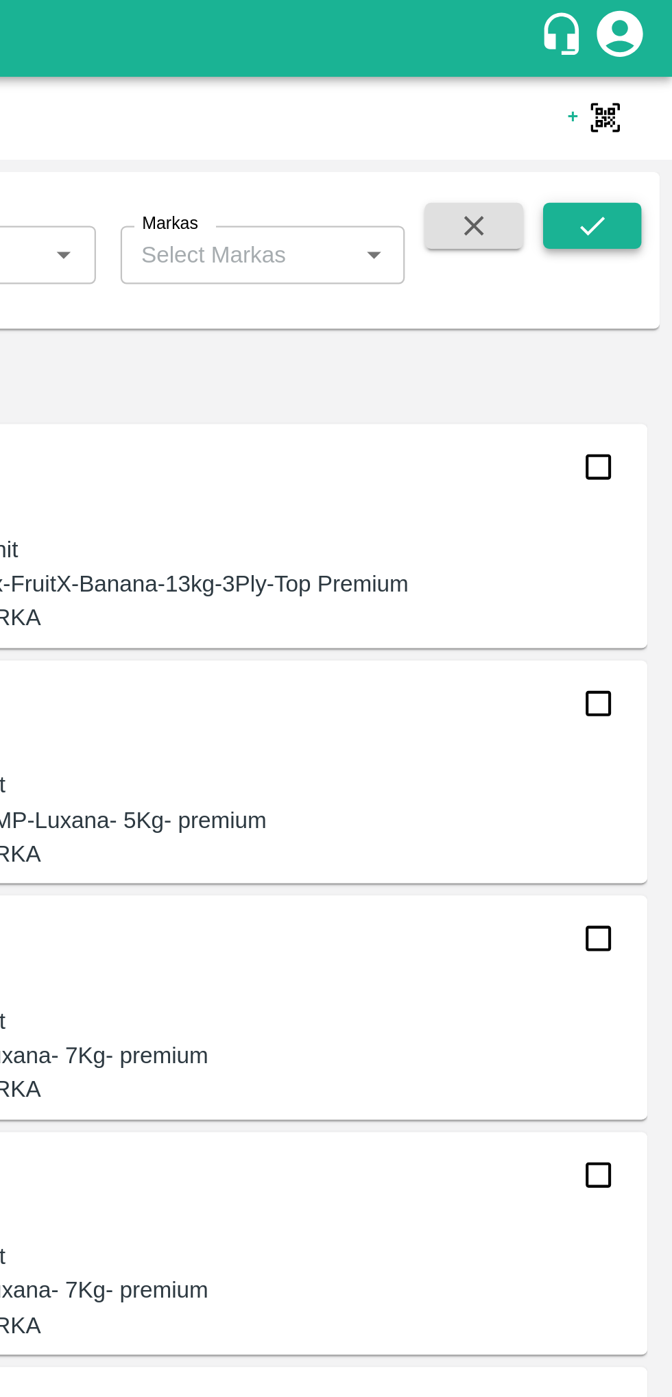
click at [639, 101] on icon "submit" at bounding box center [636, 100] width 15 height 15
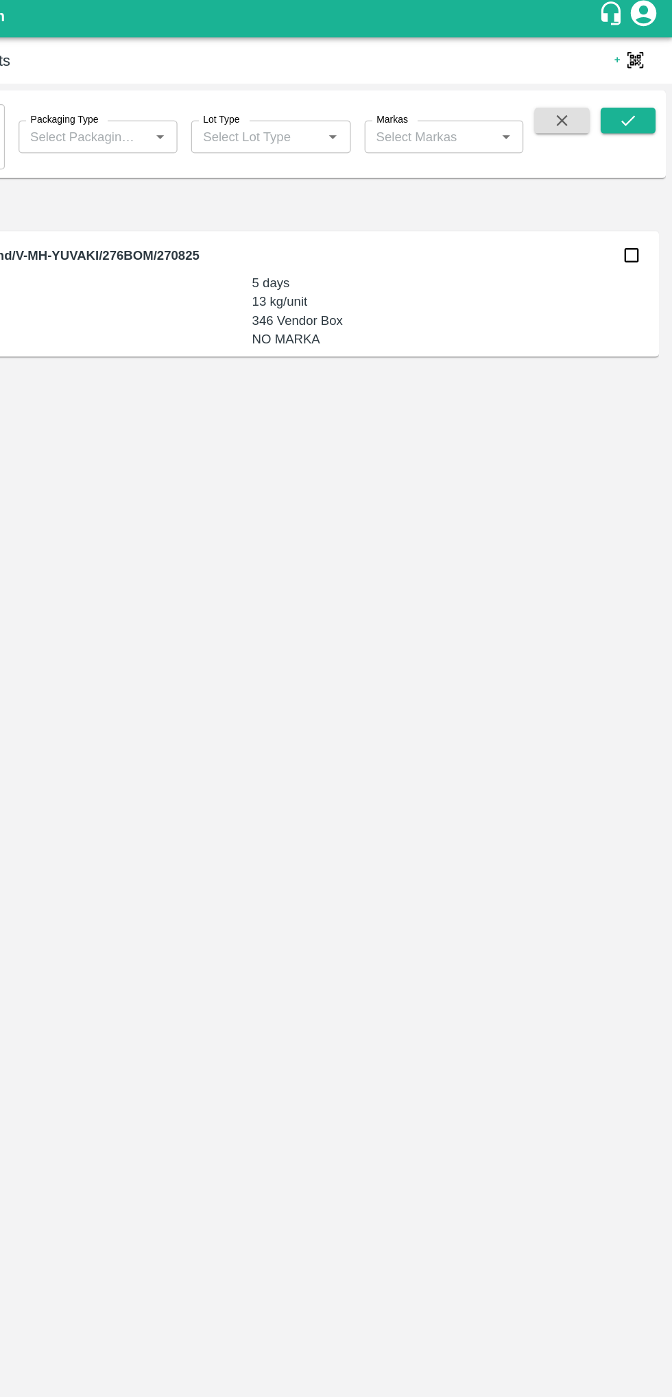
click at [631, 213] on input "checkbox" at bounding box center [638, 208] width 27 height 27
checkbox input "true"
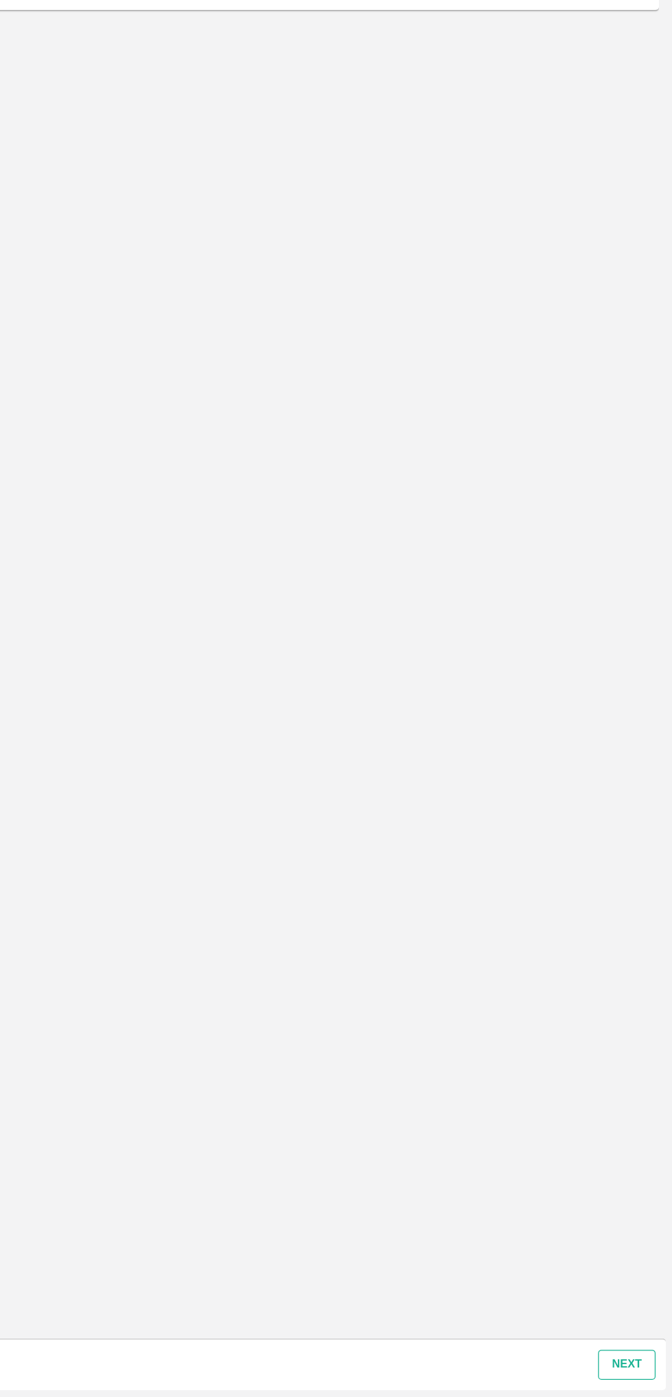
click at [636, 1371] on button "next" at bounding box center [635, 1371] width 46 height 24
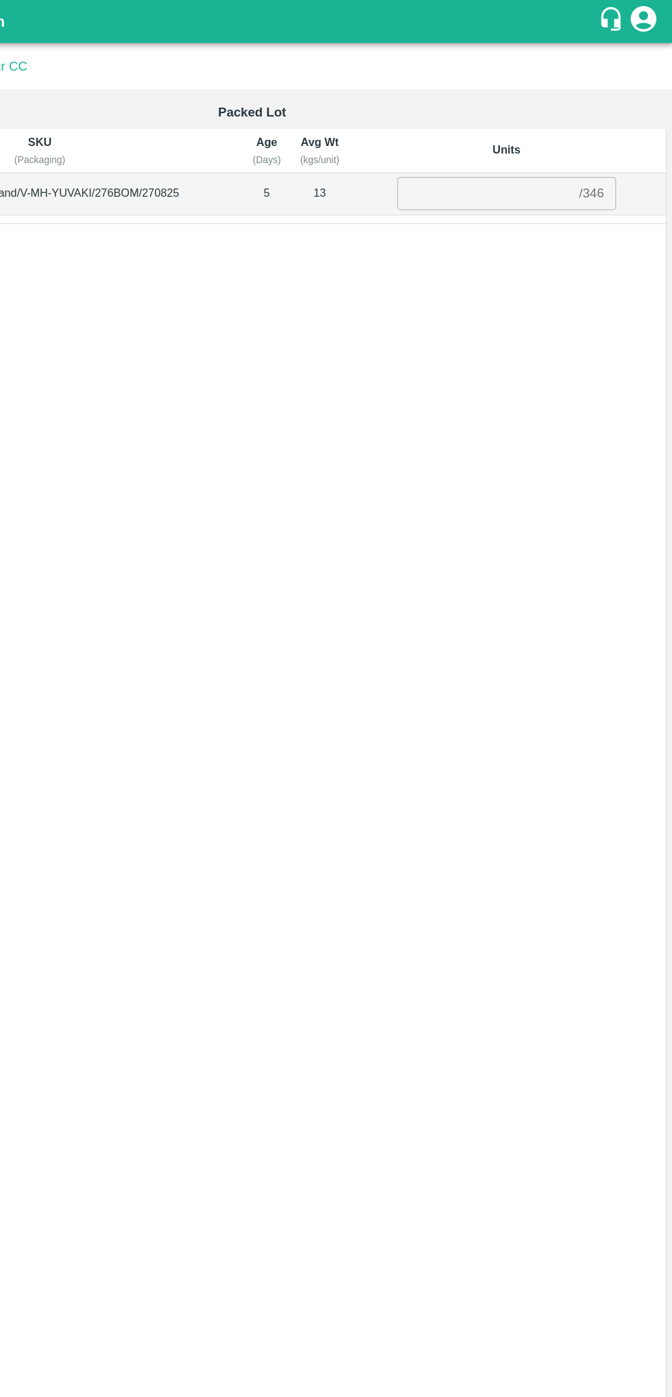
click at [520, 125] on th "Units" at bounding box center [539, 120] width 254 height 35
click at [518, 151] on input "number" at bounding box center [522, 154] width 140 height 26
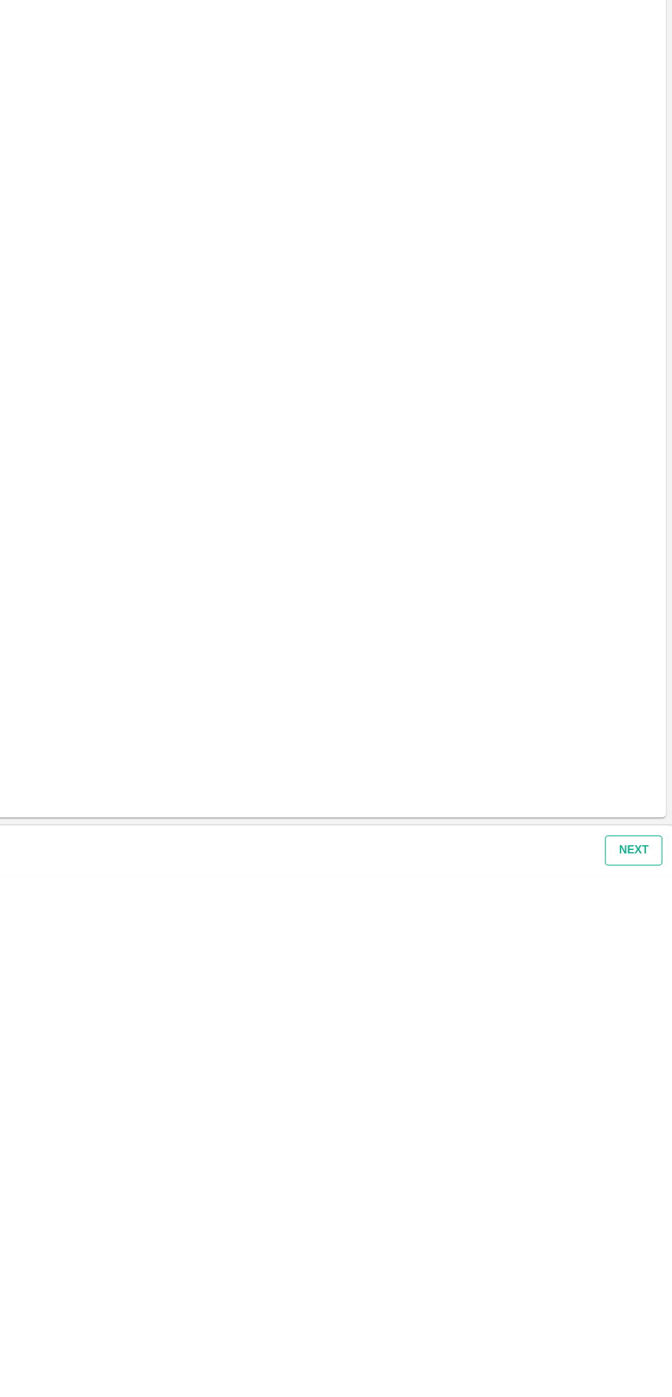
type input "346"
click at [648, 1365] on button "Next" at bounding box center [641, 1377] width 46 height 24
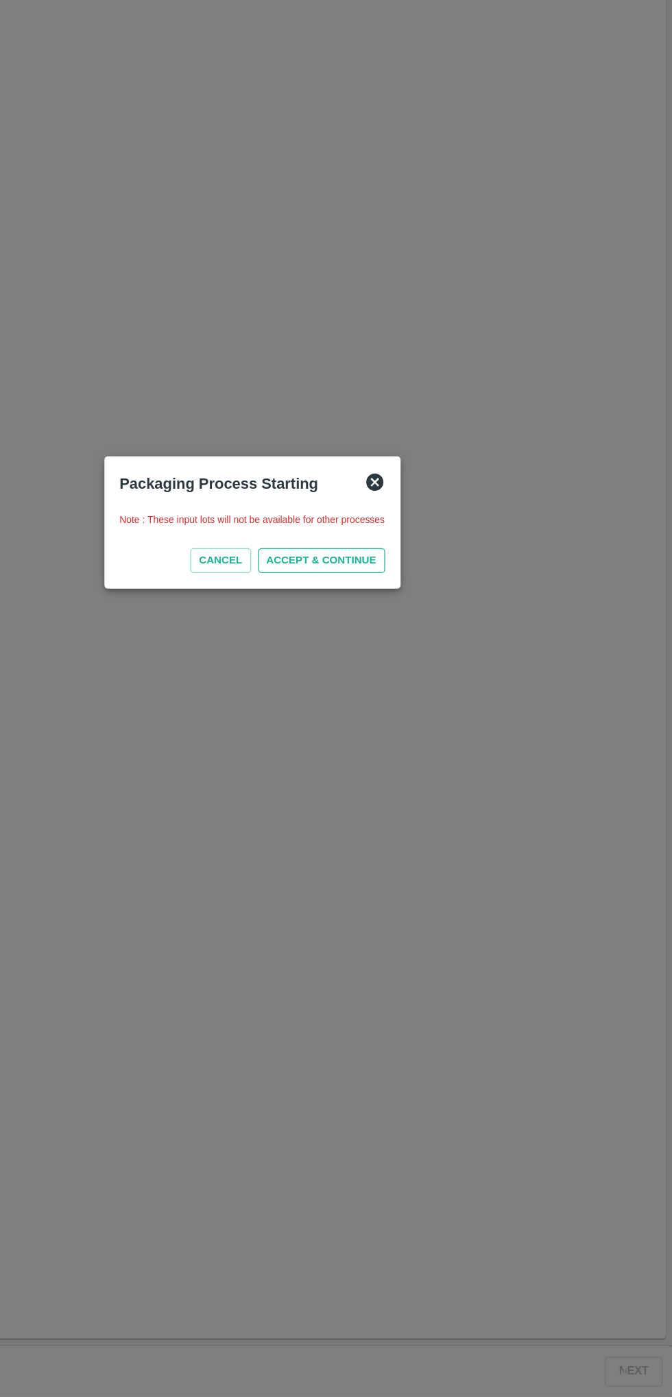
click at [420, 729] on button "ACCEPT & CONTINUE" at bounding box center [391, 729] width 101 height 20
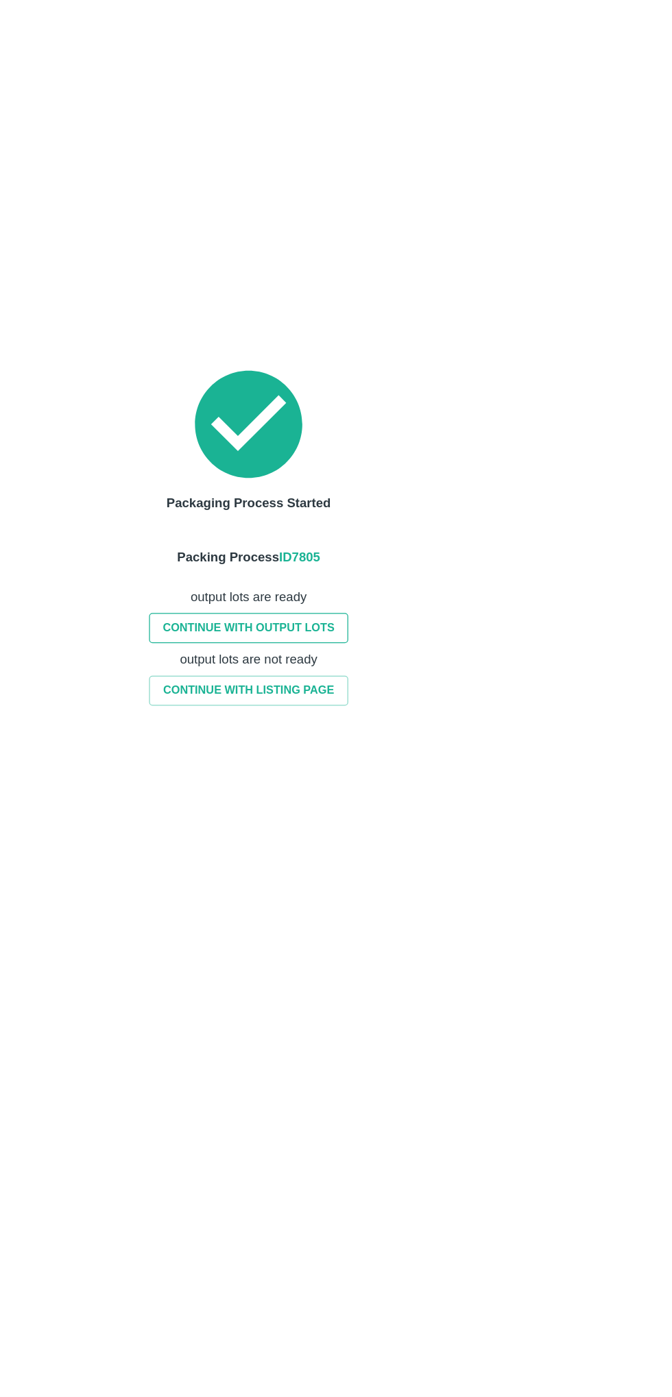
click at [371, 778] on link "CONTINUE WITH OUTPUT LOTS" at bounding box center [333, 783] width 159 height 24
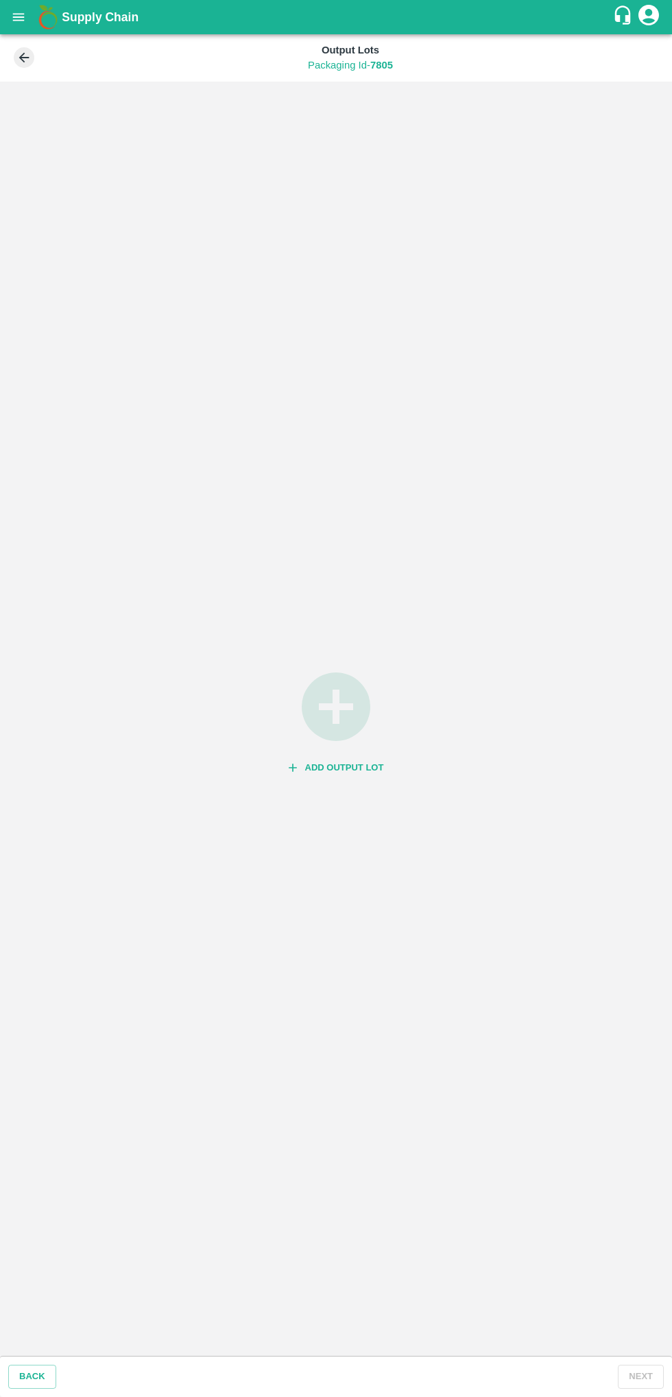
click at [345, 726] on icon "button" at bounding box center [336, 706] width 69 height 69
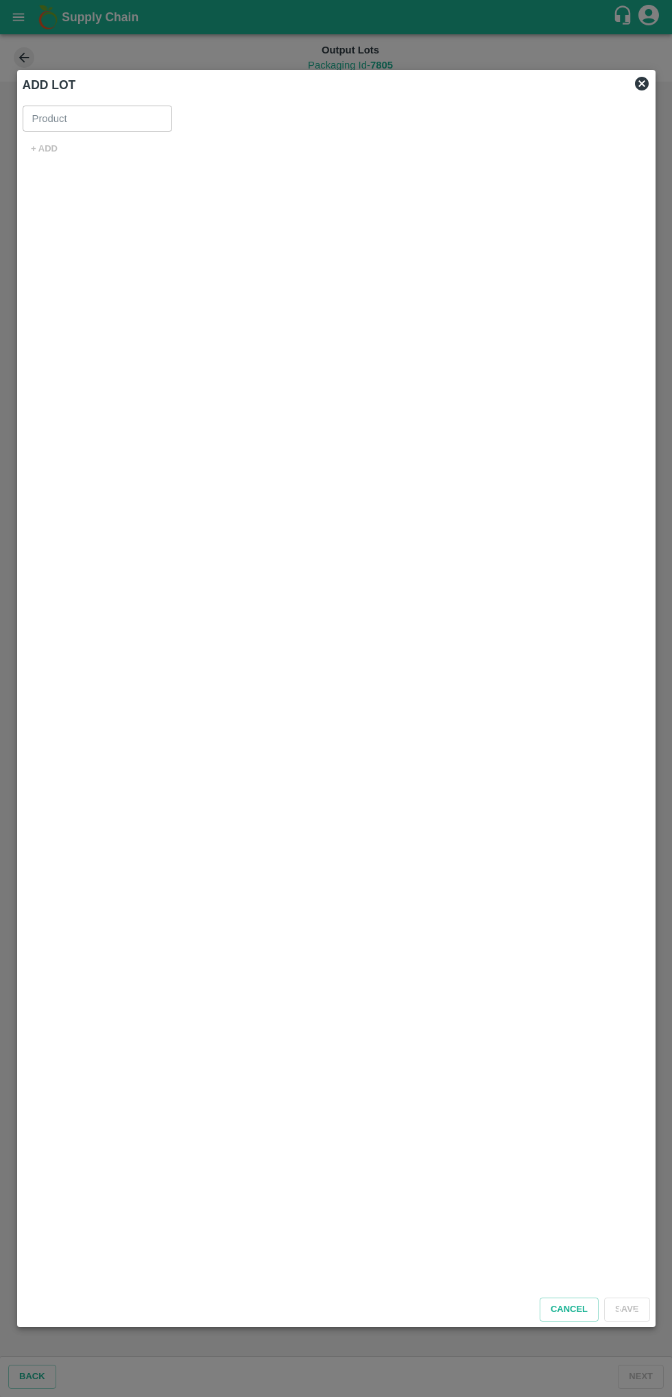
type input "Banana Export DMP"
click at [55, 147] on button "+ ADD" at bounding box center [45, 149] width 44 height 24
click at [260, 158] on input "SKU for New lot   *" at bounding box center [299, 158] width 529 height 18
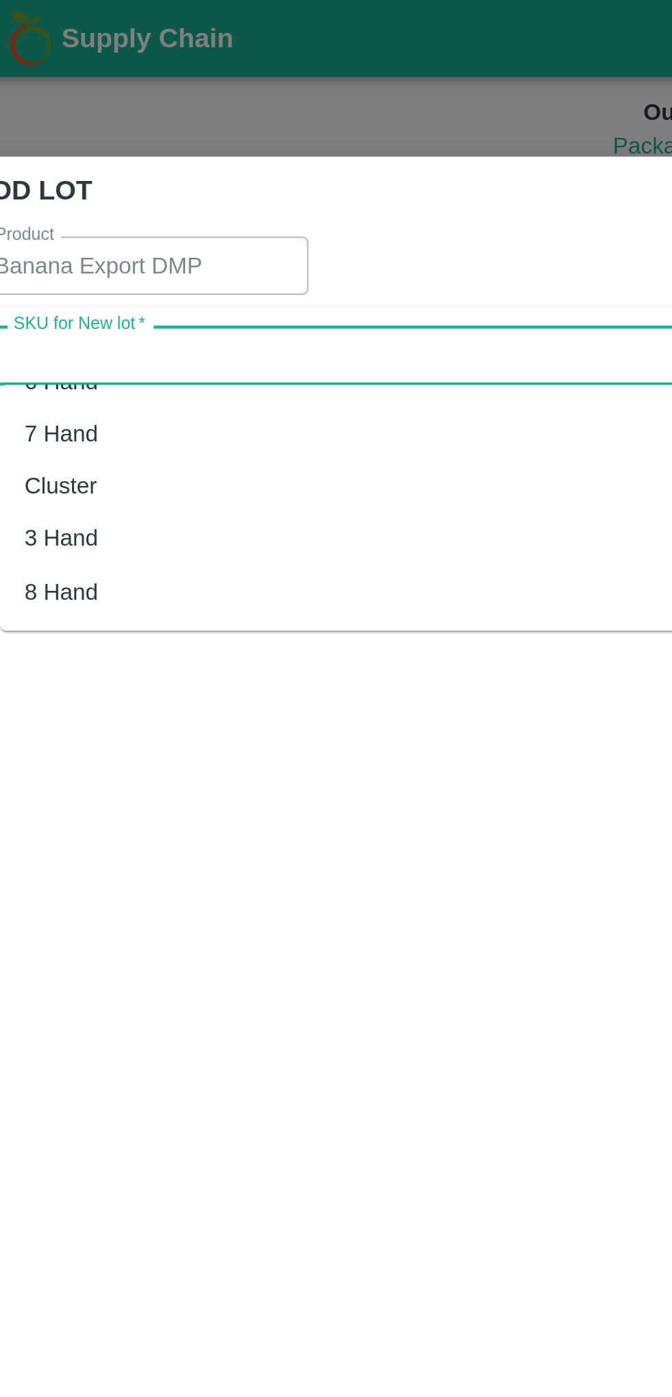
scroll to position [64, 0]
click at [85, 264] on div "8 Hand" at bounding box center [314, 265] width 560 height 23
type input "8 Hand"
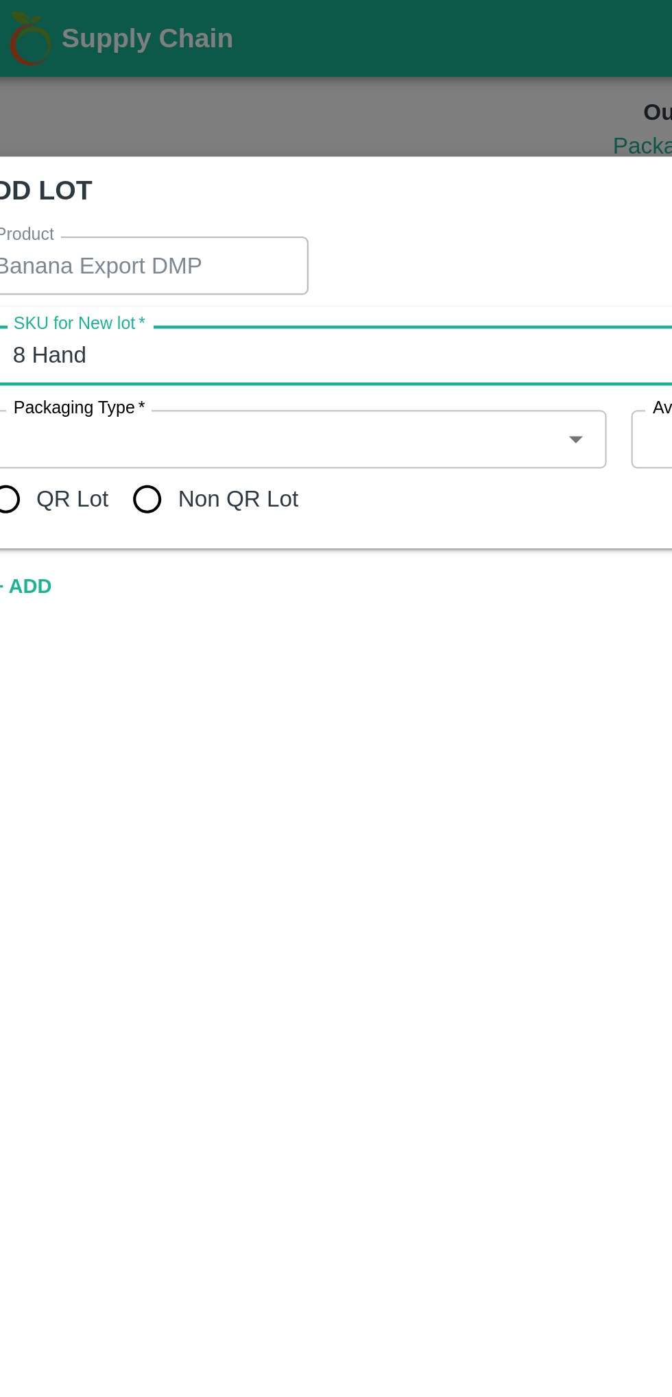
click at [235, 195] on input "Packaging Type   *" at bounding box center [156, 196] width 243 height 18
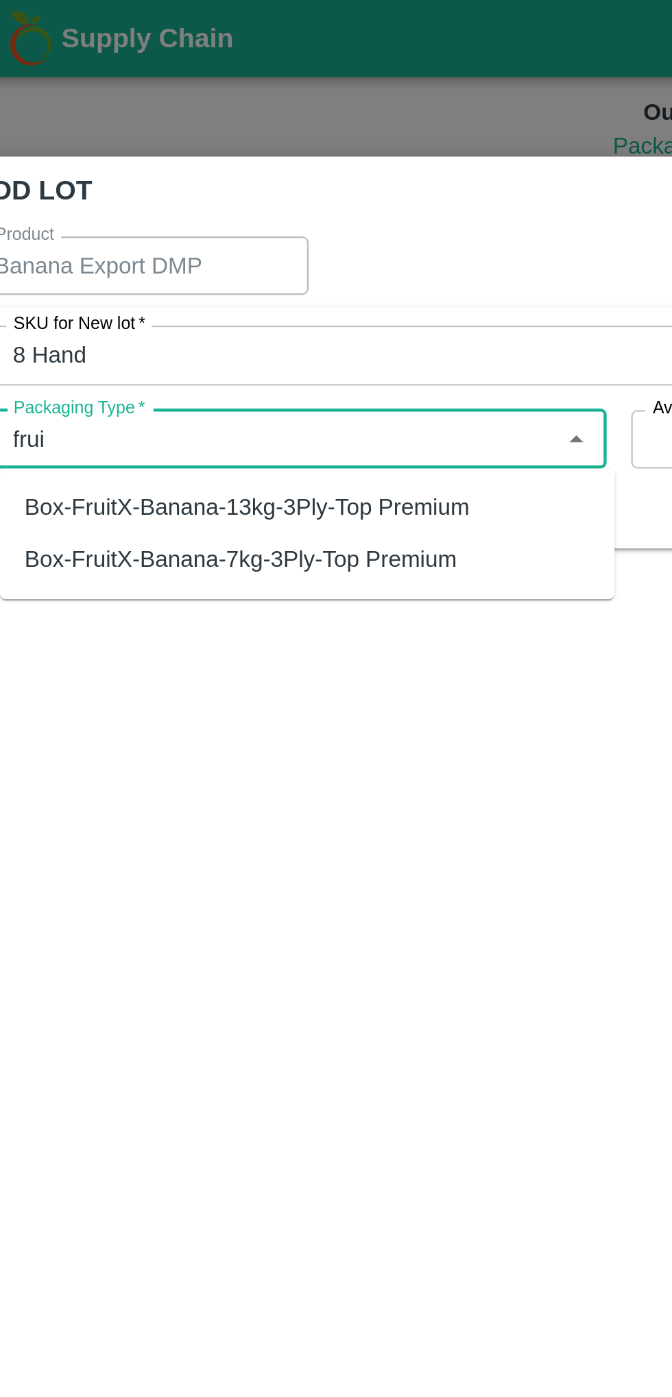
click at [207, 229] on div "Box-FruitX-Banana-13kg-3Ply-Top Premium" at bounding box center [144, 226] width 199 height 15
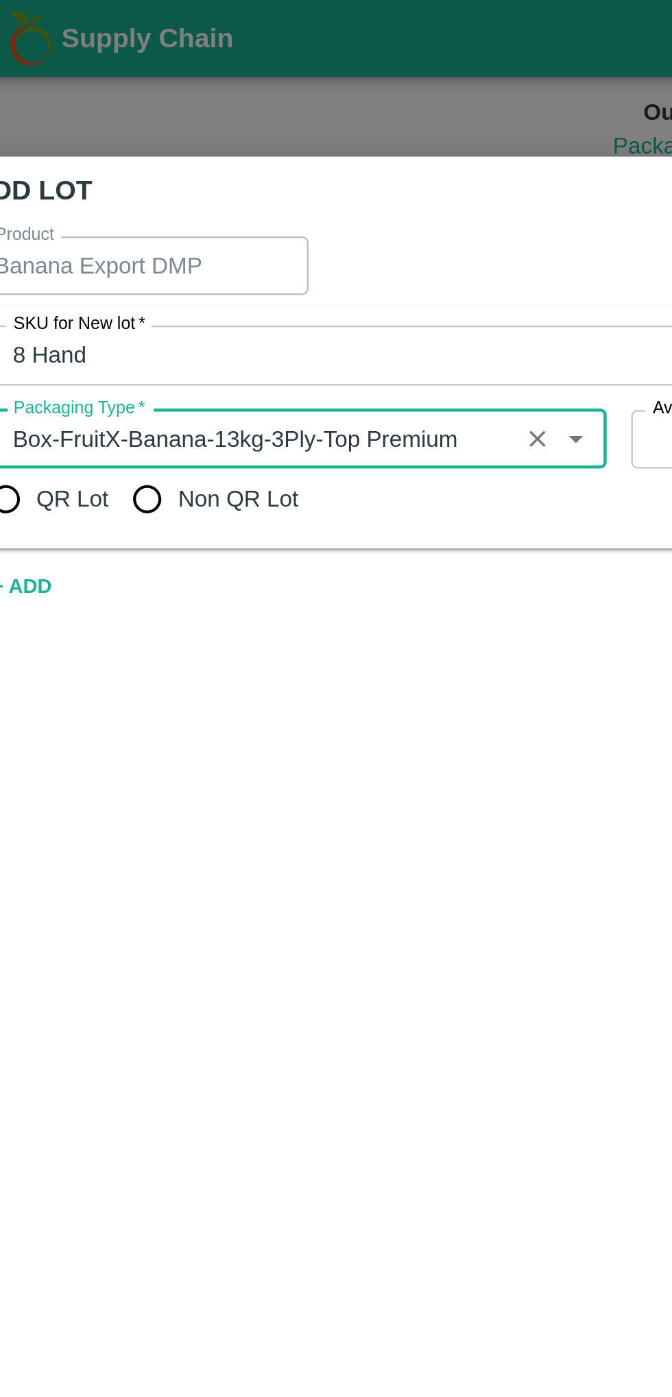
type input "Box-FruitX-Banana-13kg-3Ply-Top Premium"
click at [102, 217] on input "Non QR Lot" at bounding box center [99, 222] width 27 height 27
radio input "true"
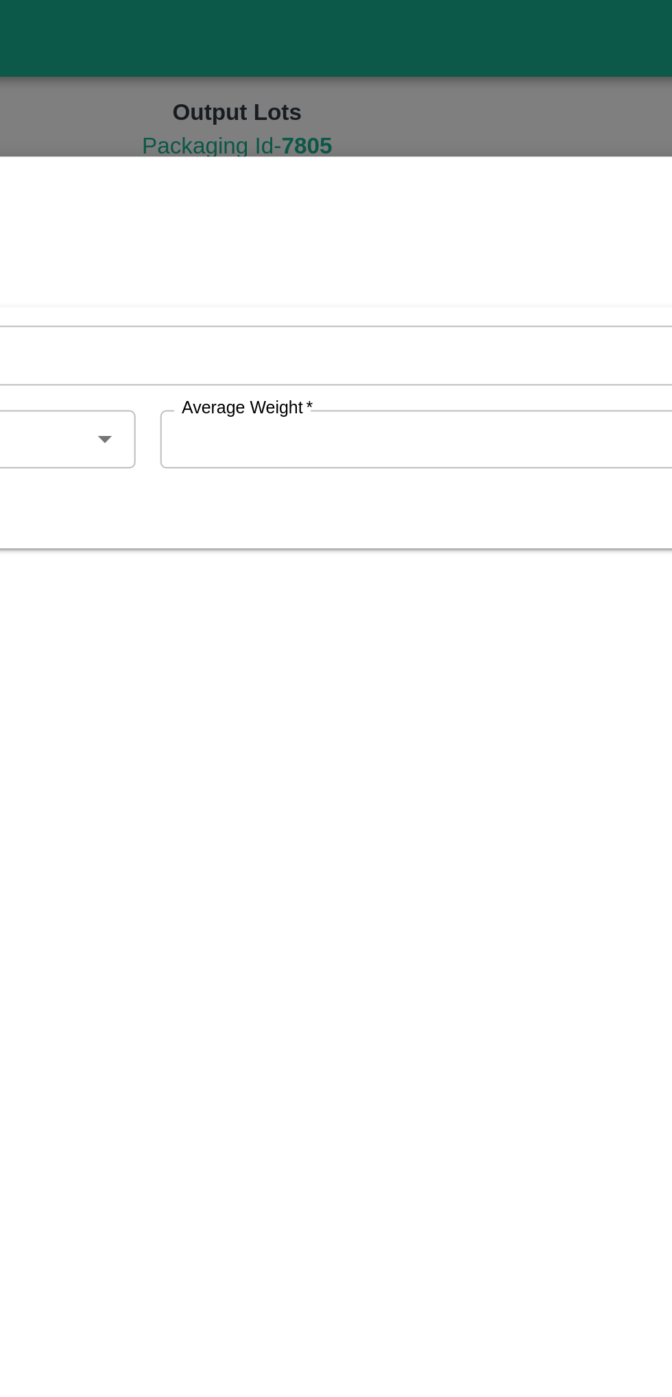
click at [439, 191] on input "Average Weight   *" at bounding box center [431, 196] width 230 height 26
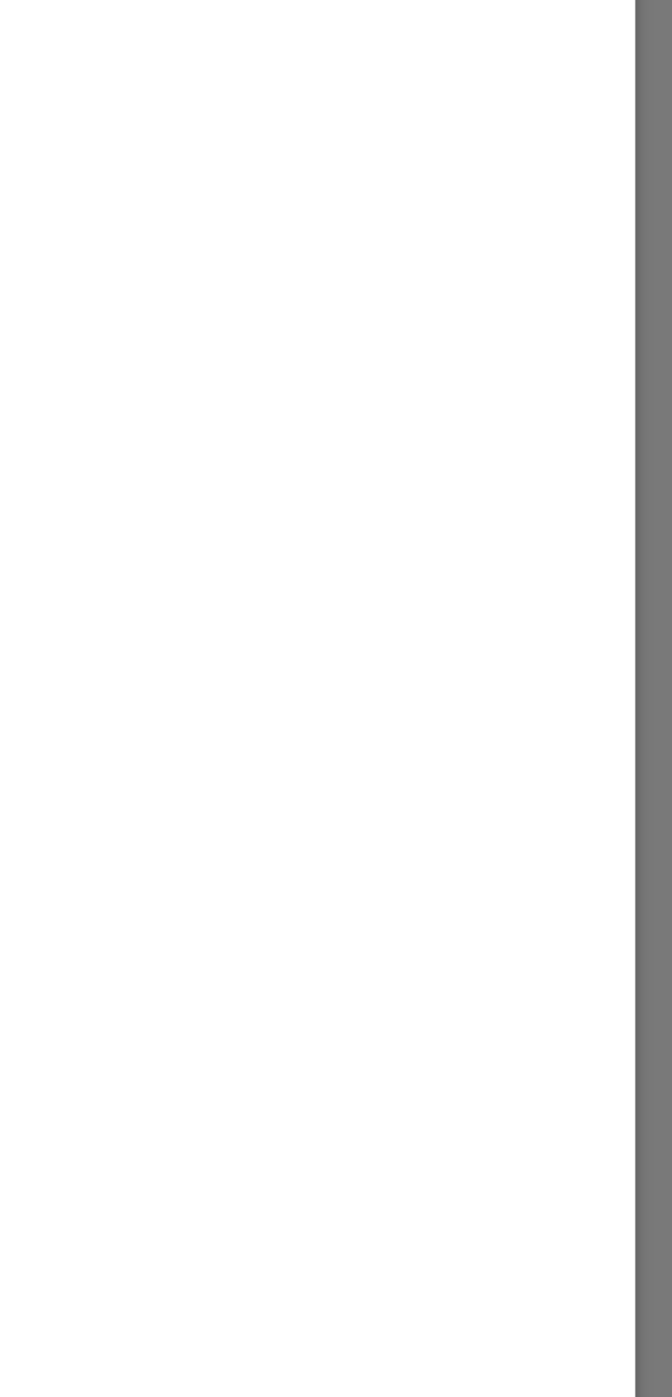
scroll to position [0, 0]
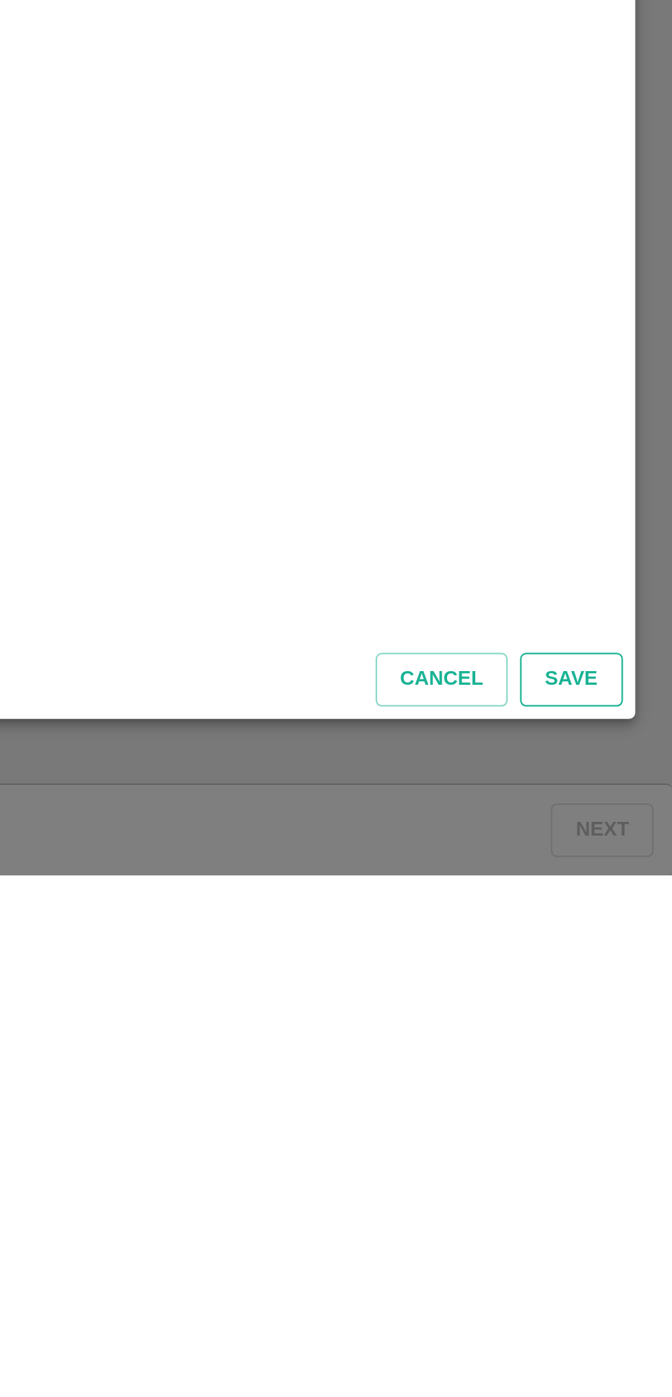
type input "13"
click at [629, 1313] on button "Save" at bounding box center [626, 1310] width 45 height 24
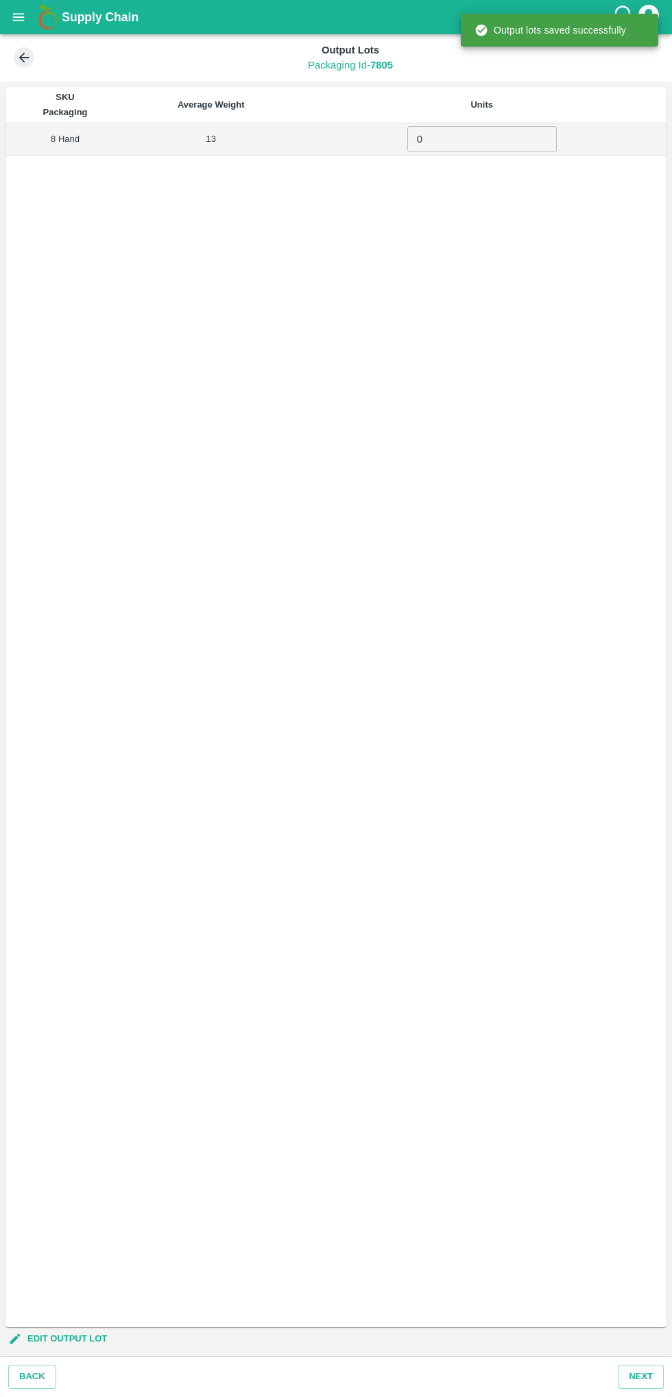
click at [478, 138] on input "0" at bounding box center [481, 139] width 149 height 26
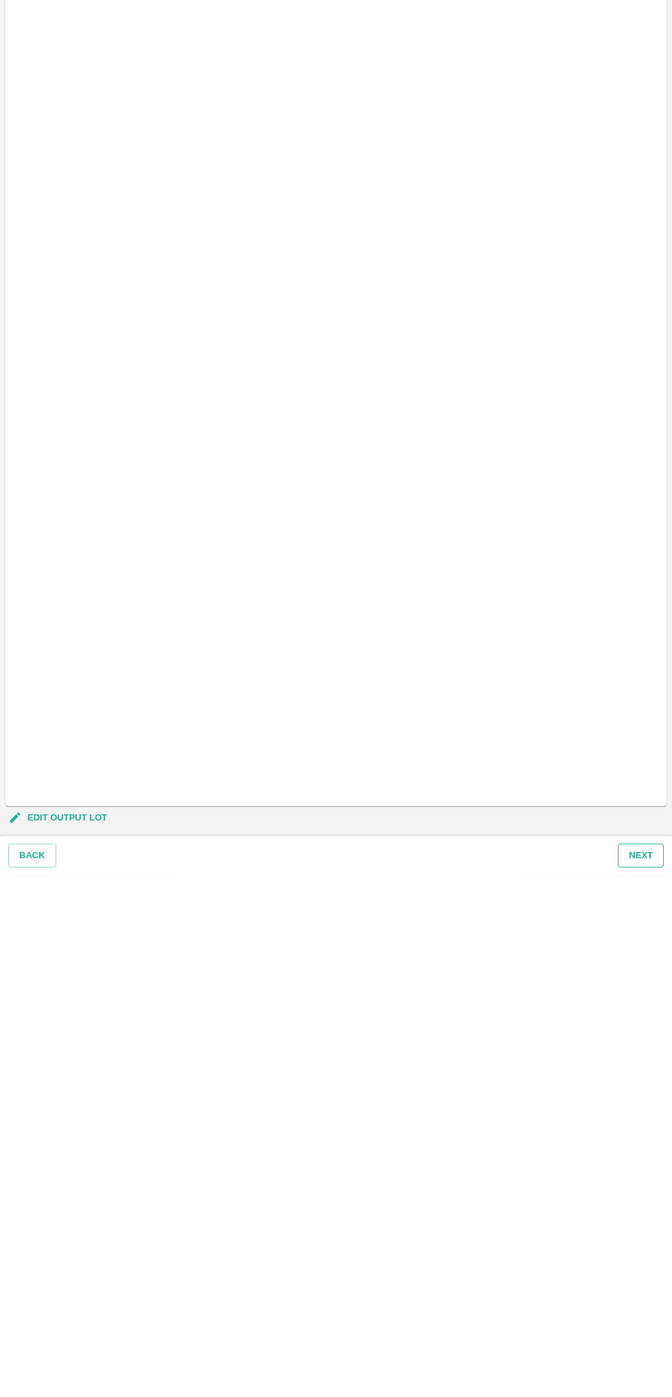
type input "346"
click at [631, 1378] on button "Next" at bounding box center [641, 1377] width 46 height 24
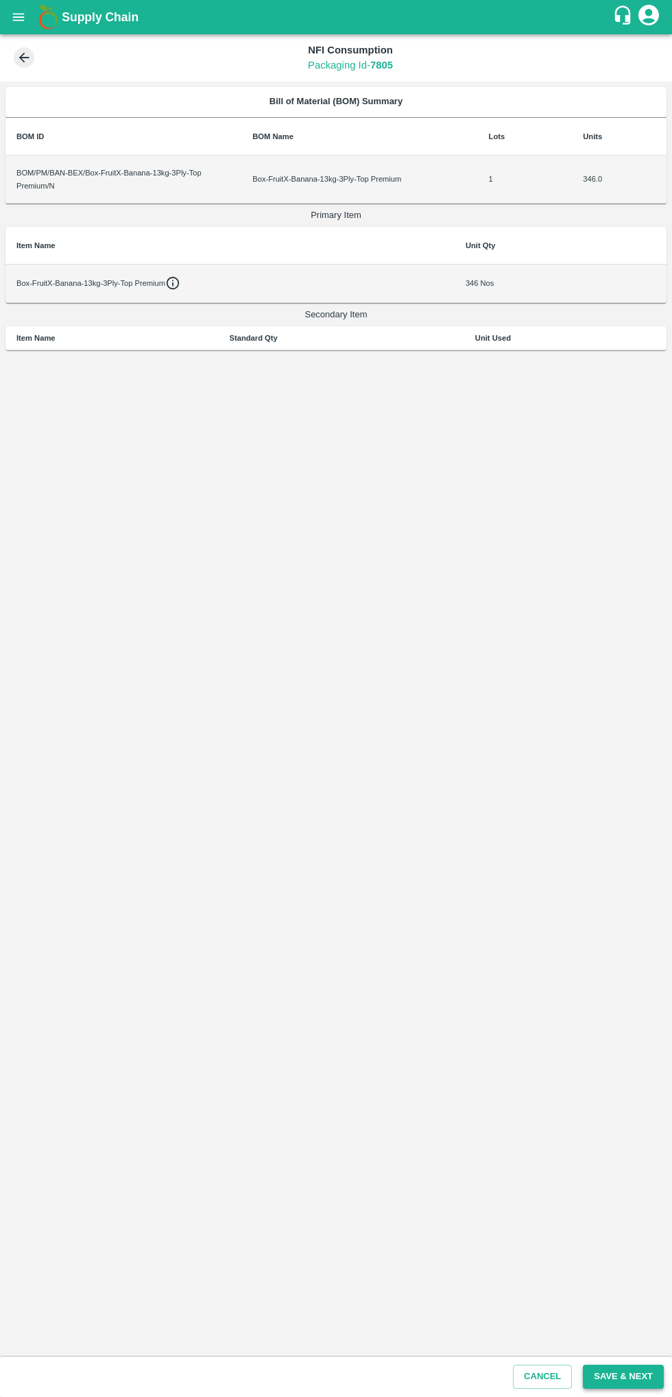
click at [650, 1367] on button "Save & Next" at bounding box center [623, 1377] width 81 height 24
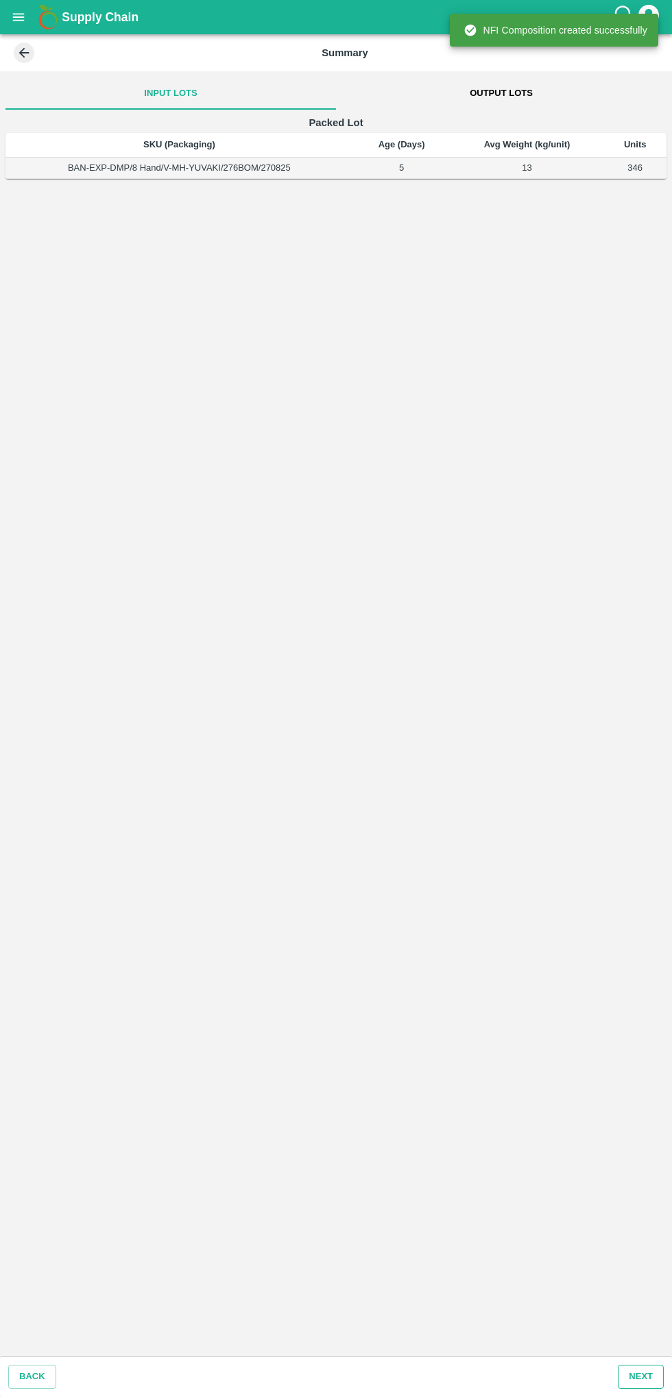
click at [620, 1378] on button "Next" at bounding box center [641, 1377] width 46 height 24
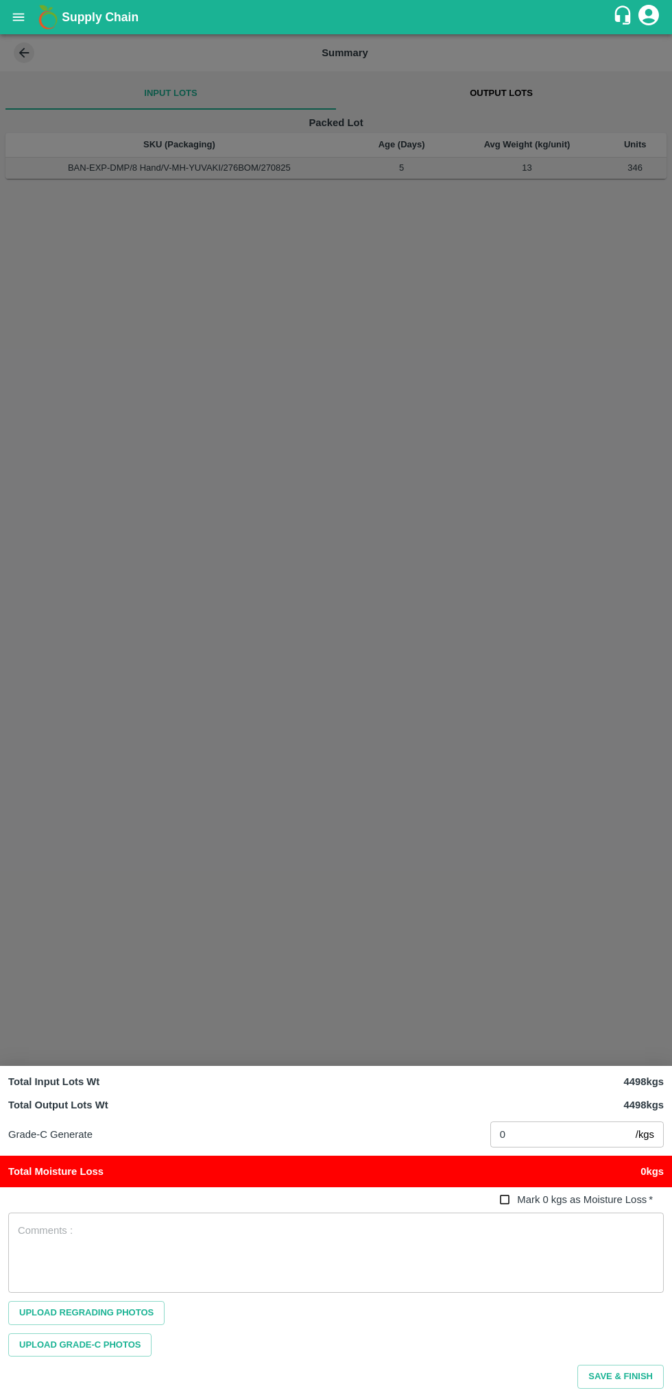
click at [509, 1202] on input "Mark 0 kgs as Moisture Loss   *" at bounding box center [504, 1199] width 25 height 25
checkbox input "true"
click at [633, 1380] on button "Save & Finish" at bounding box center [620, 1377] width 86 height 24
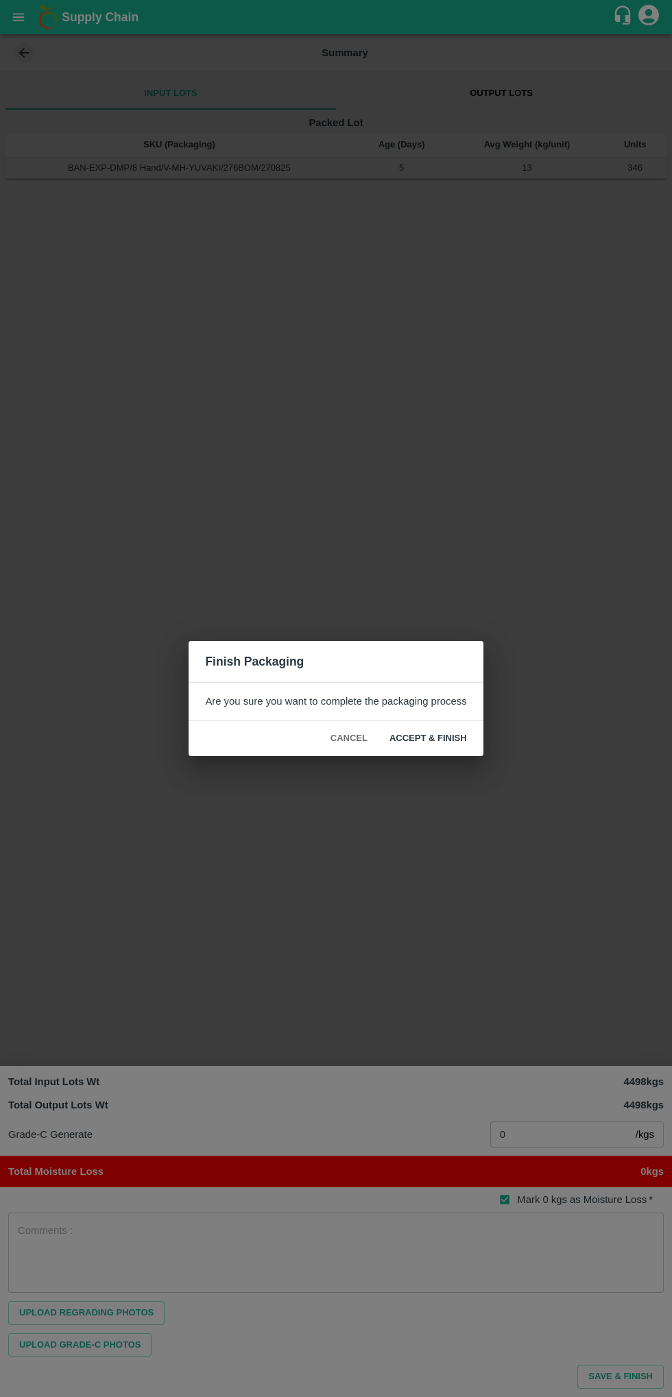
click at [440, 738] on button "ACCEPT & FINISH" at bounding box center [427, 739] width 99 height 24
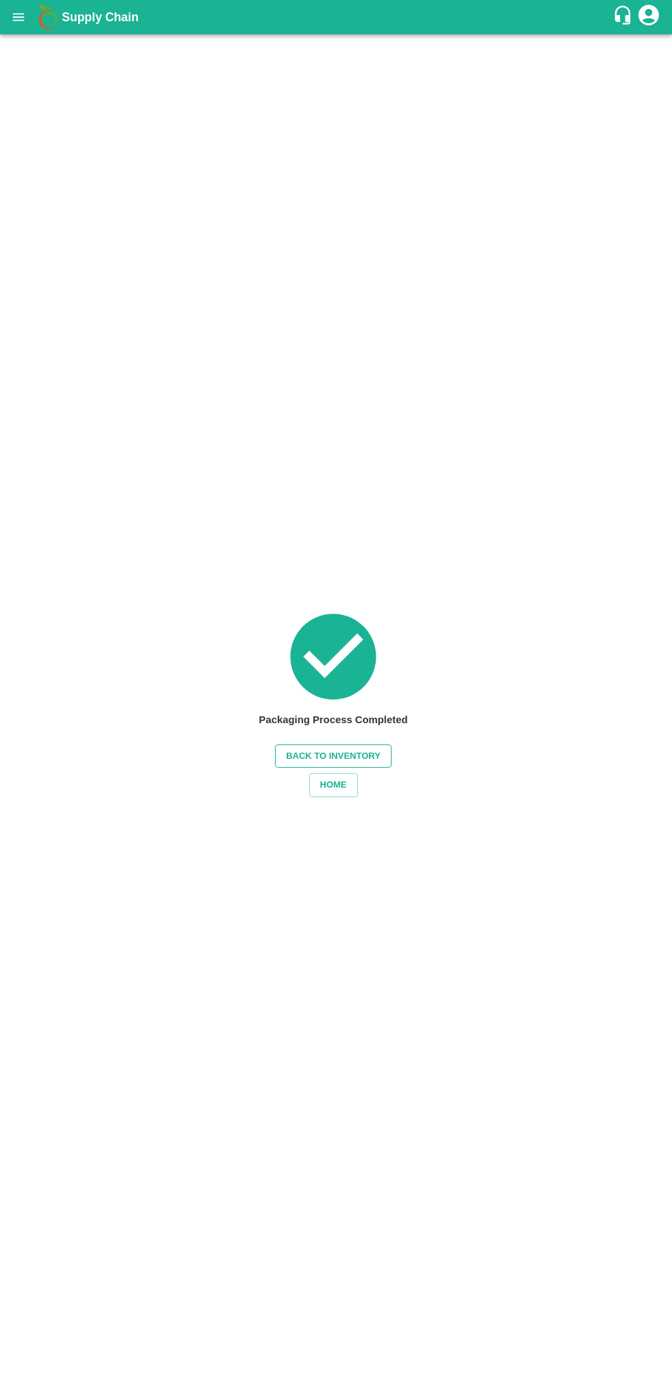
click at [297, 763] on button "Back to Inventory" at bounding box center [333, 756] width 117 height 24
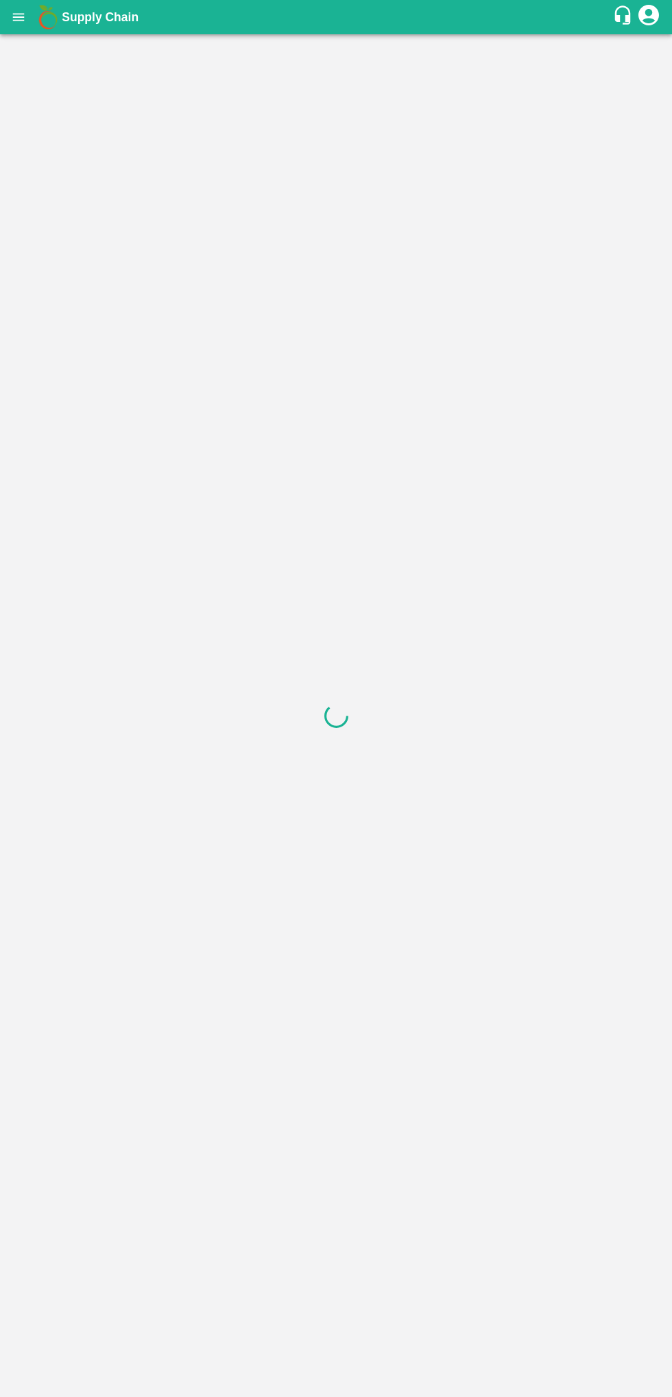
click at [29, 14] on button "open drawer" at bounding box center [19, 17] width 32 height 32
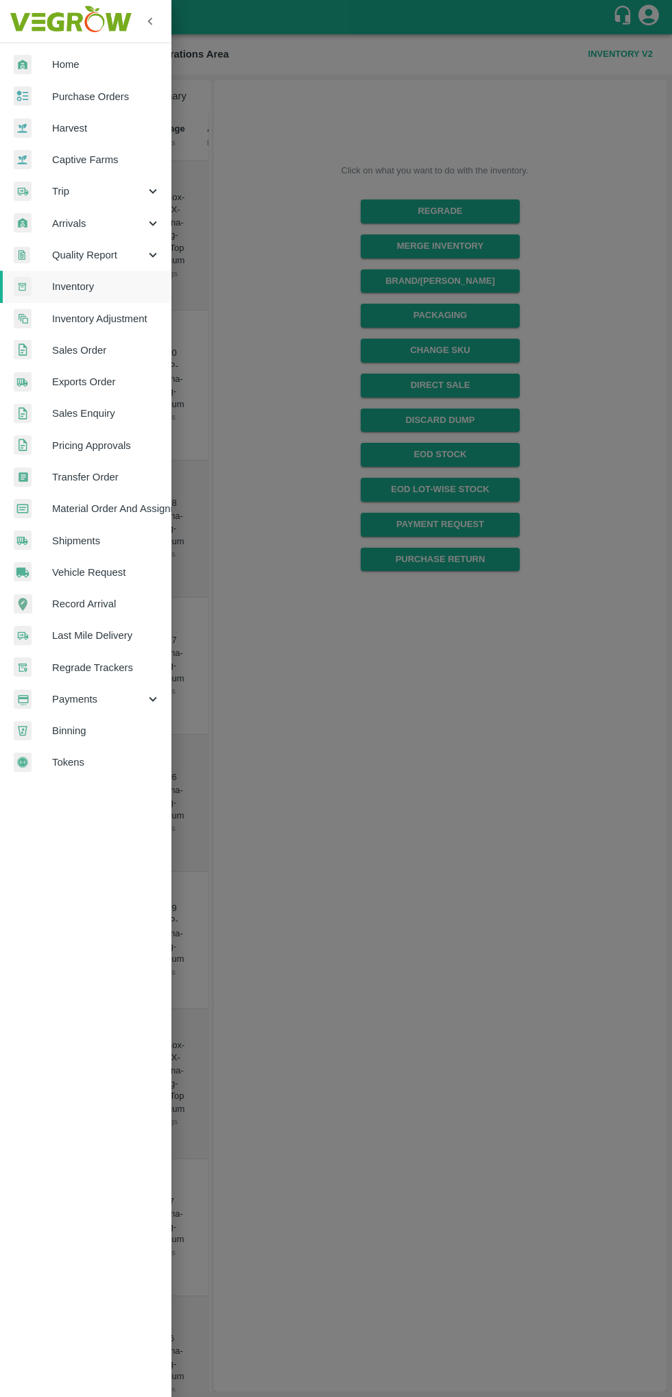
click at [80, 279] on span "Inventory" at bounding box center [106, 286] width 108 height 15
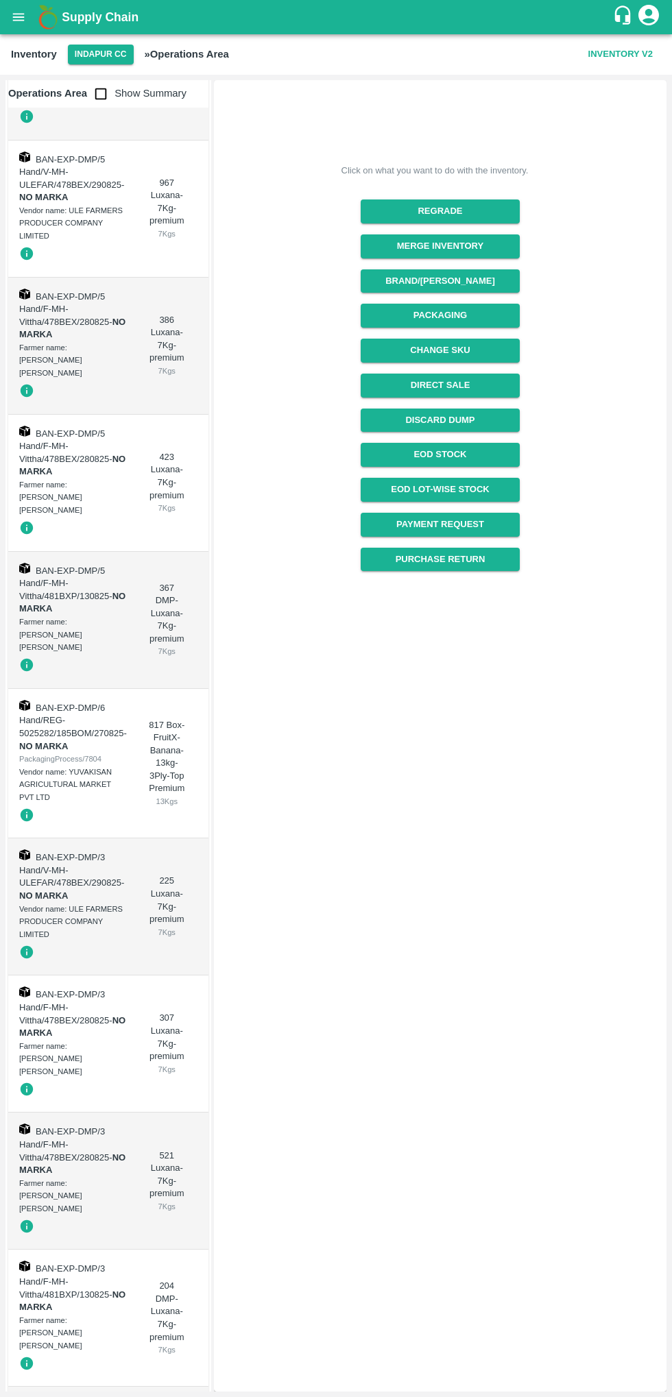
scroll to position [1020, 0]
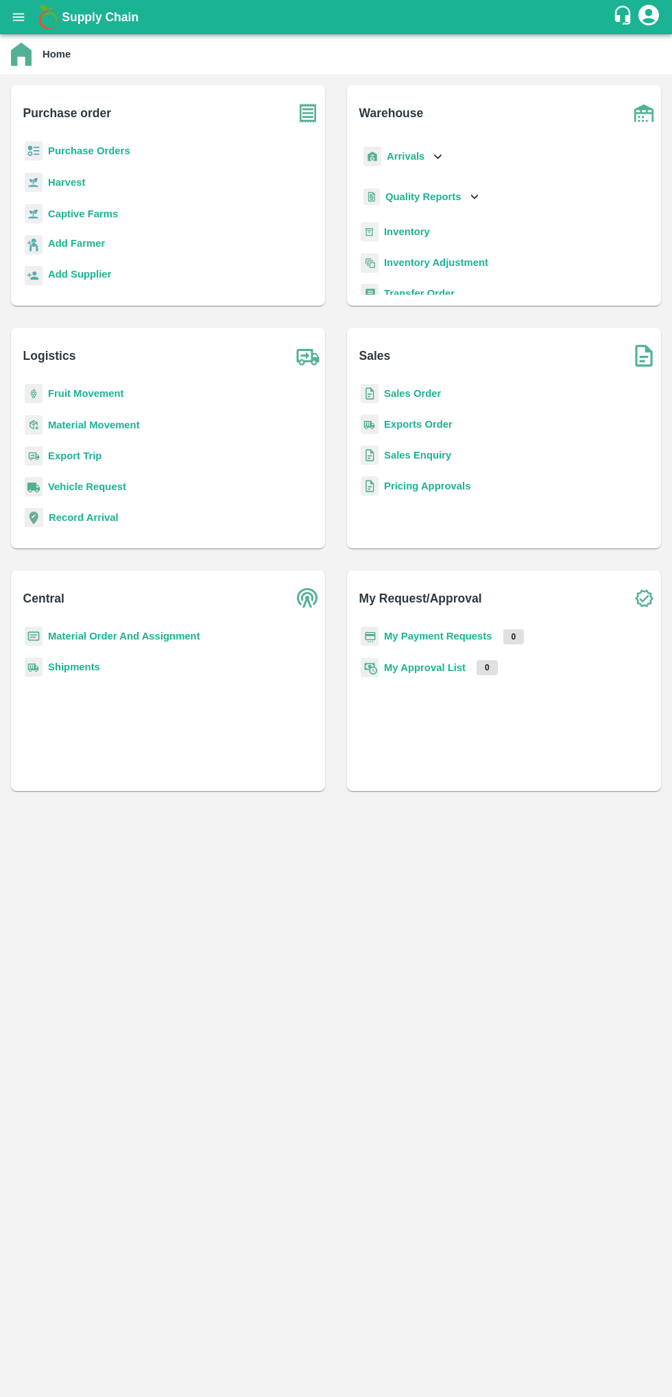
click at [25, 11] on icon "open drawer" at bounding box center [18, 17] width 15 height 15
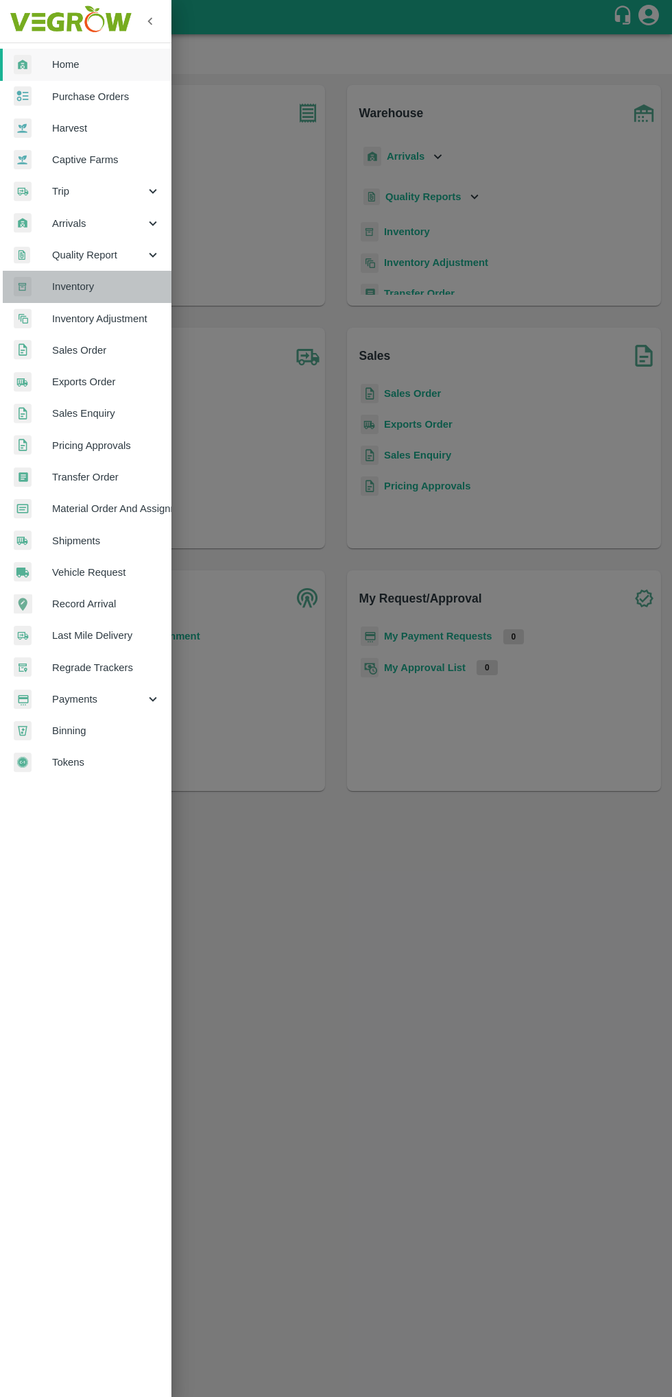
click at [73, 293] on span "Inventory" at bounding box center [106, 286] width 108 height 15
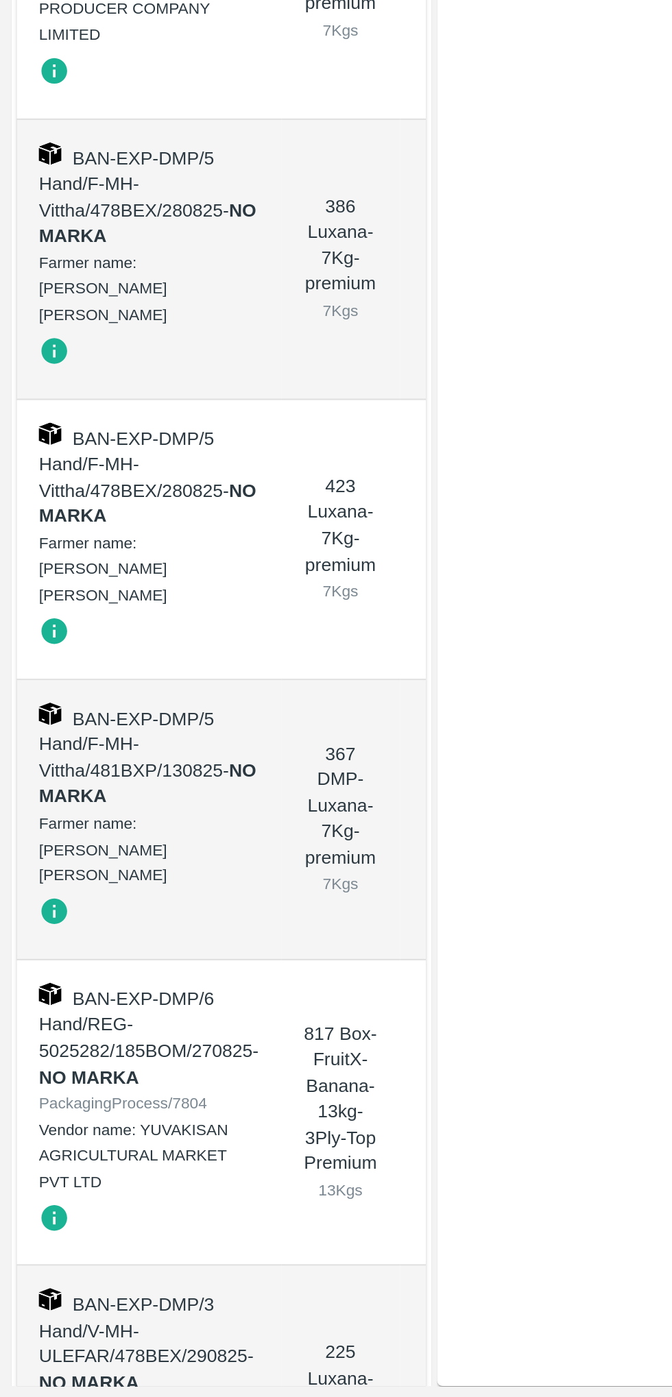
scroll to position [528, 0]
